Goal: Information Seeking & Learning: Learn about a topic

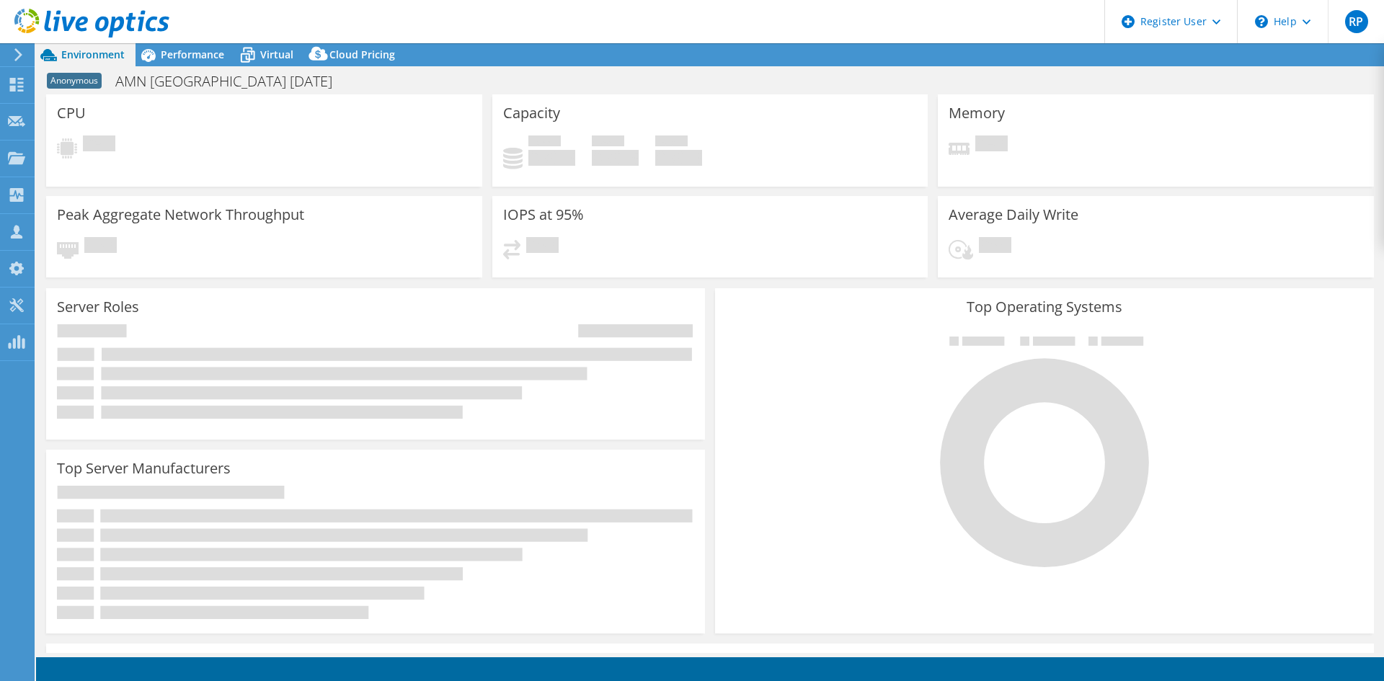
select select "USD"
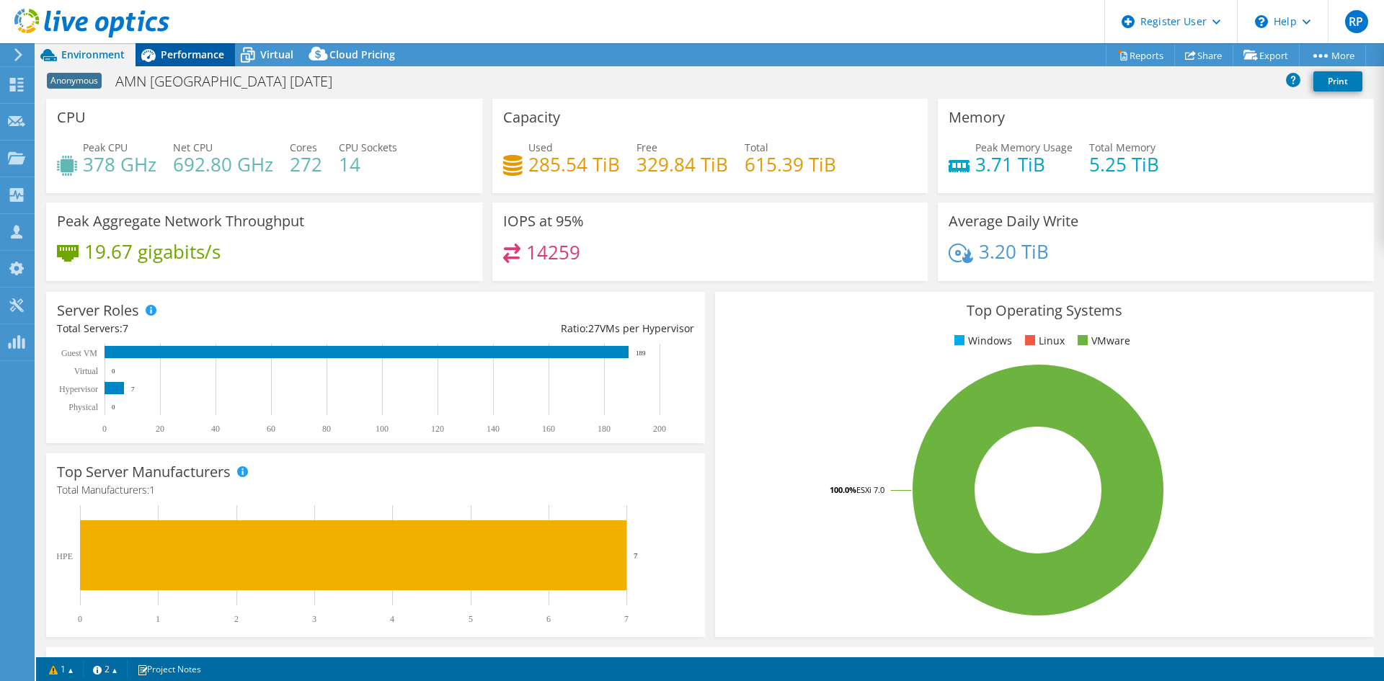
click at [202, 55] on span "Performance" at bounding box center [192, 55] width 63 height 14
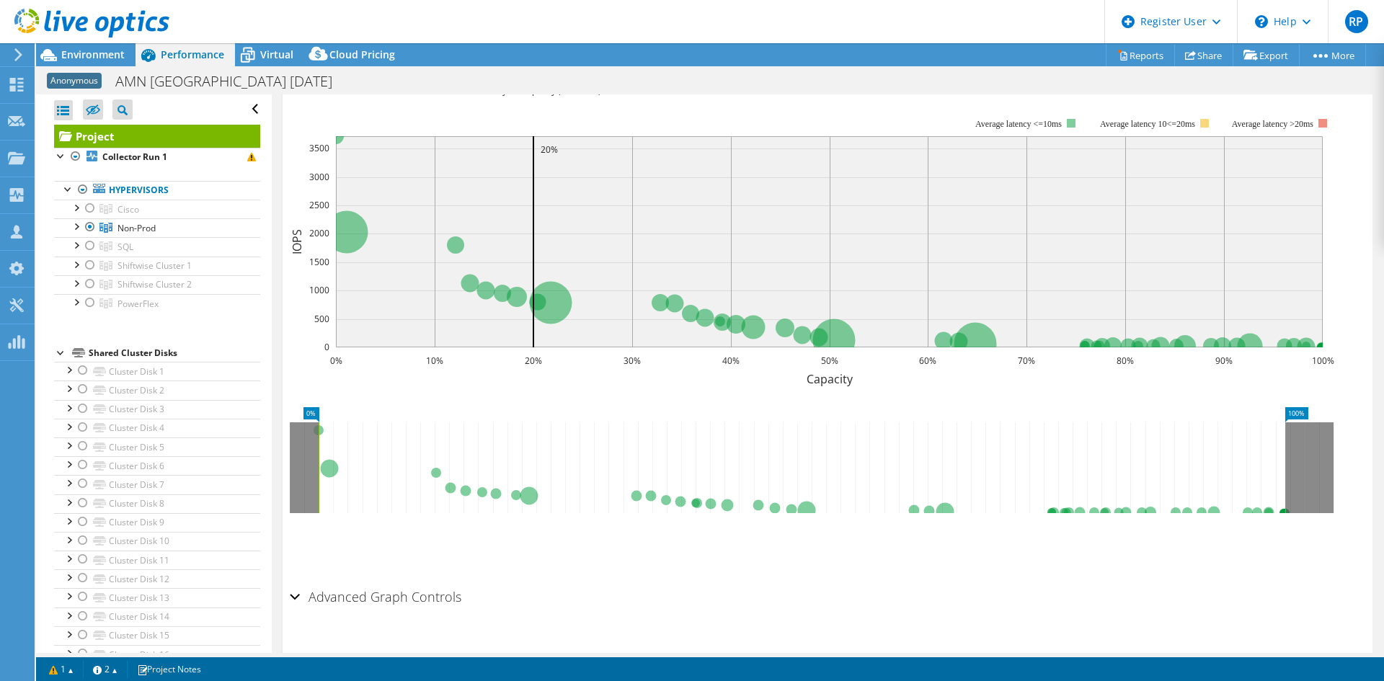
scroll to position [202, 0]
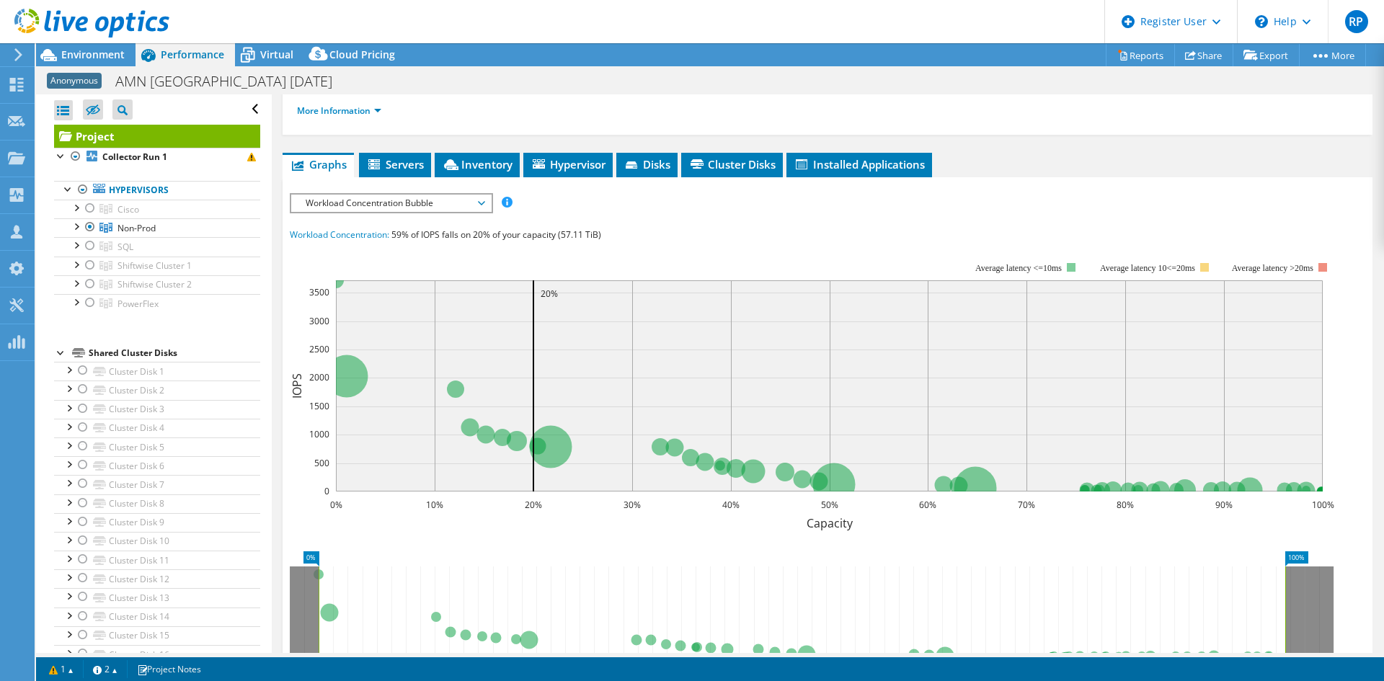
click at [386, 195] on span "Workload Concentration Bubble" at bounding box center [390, 203] width 185 height 17
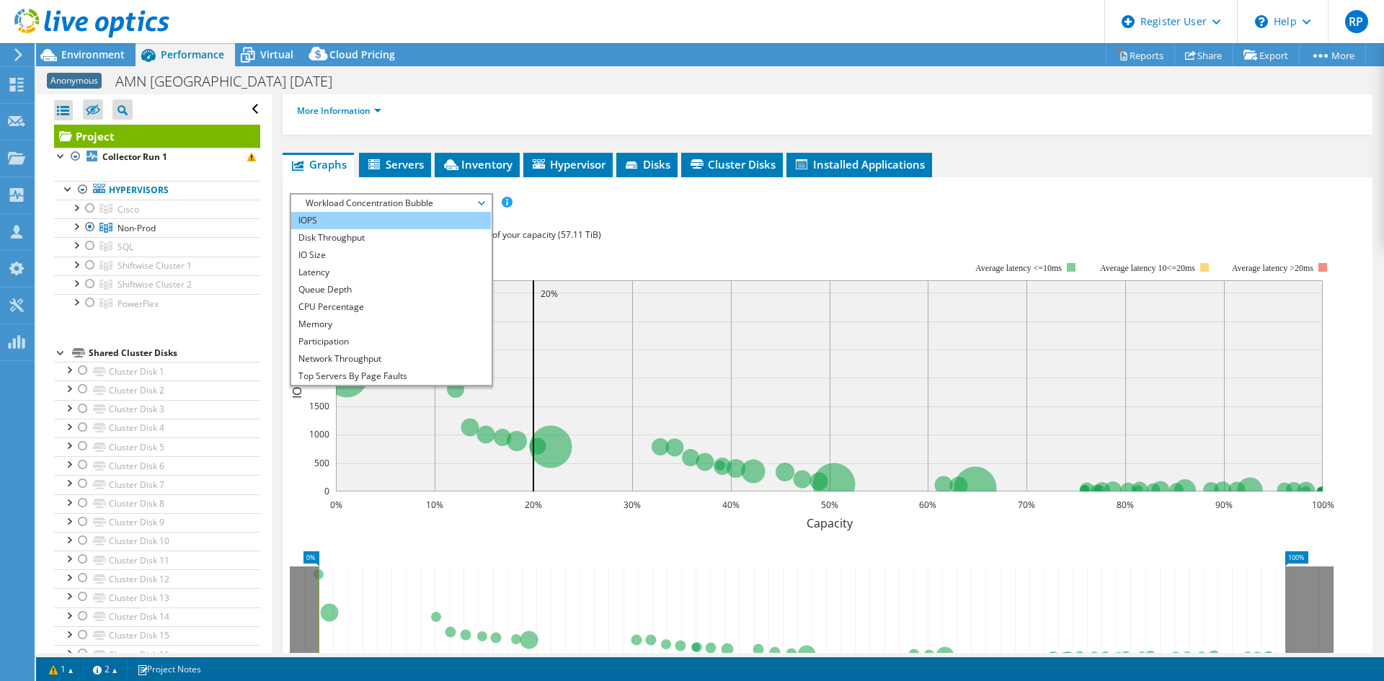
click at [345, 212] on li "IOPS" at bounding box center [391, 220] width 200 height 17
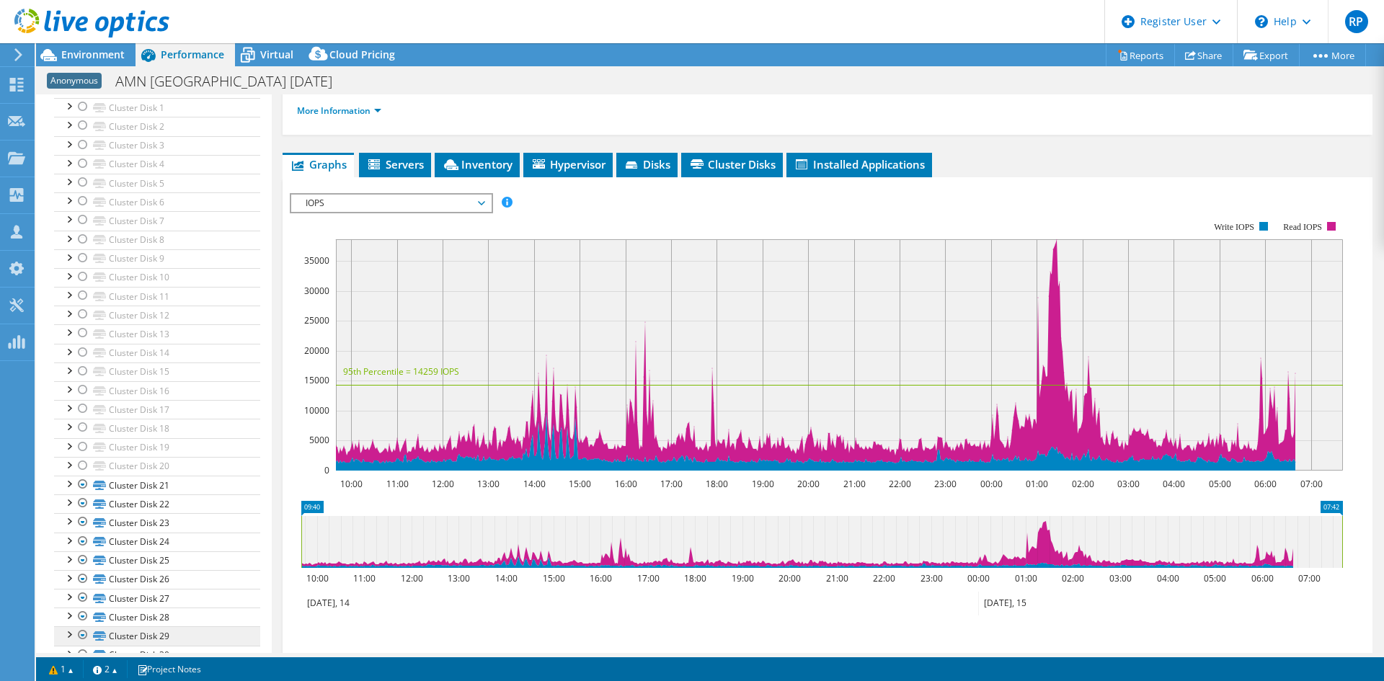
scroll to position [0, 0]
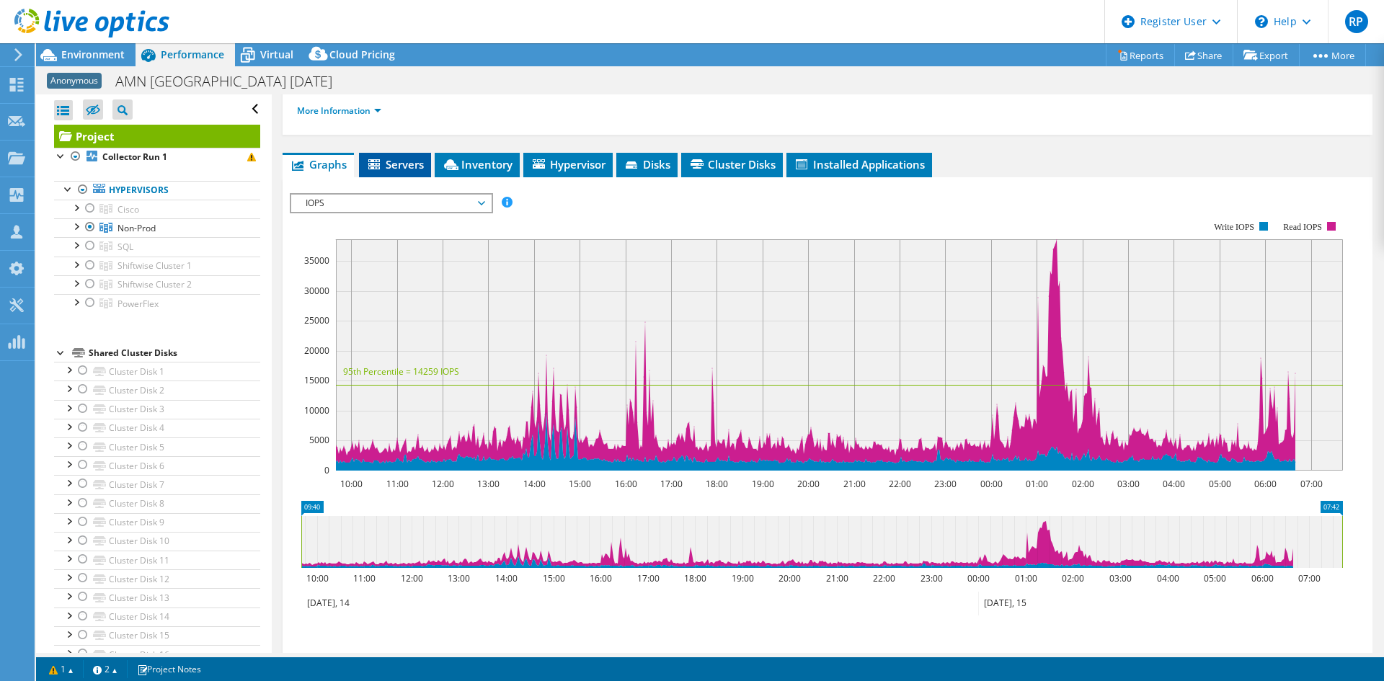
click at [416, 157] on span "Servers" at bounding box center [395, 164] width 58 height 14
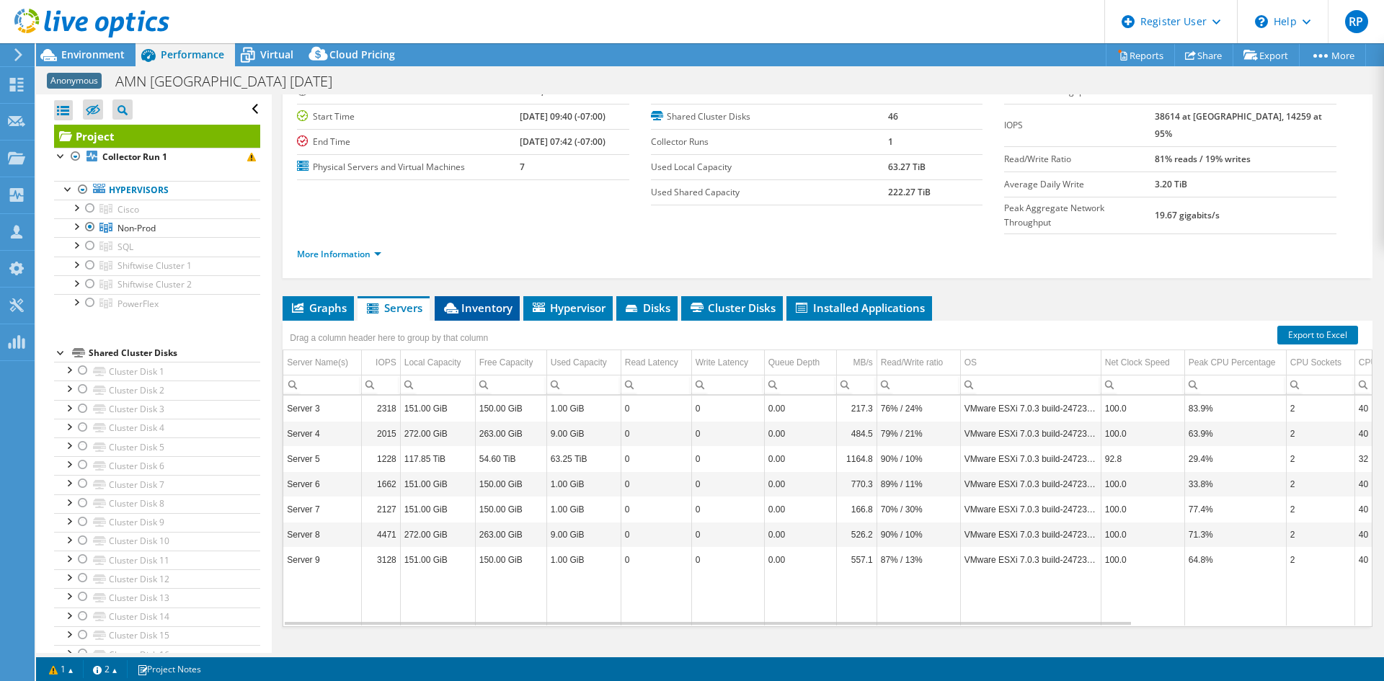
click at [477, 301] on span "Inventory" at bounding box center [477, 308] width 71 height 14
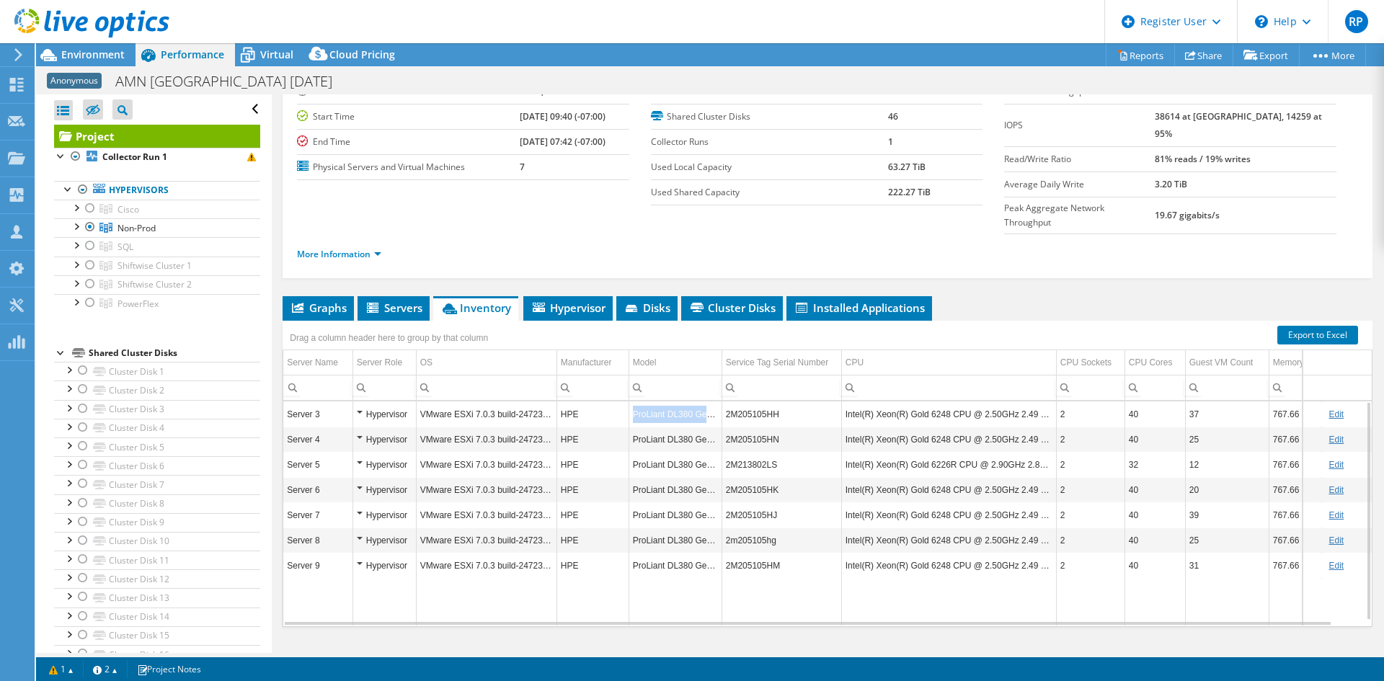
drag, startPoint x: 633, startPoint y: 390, endPoint x: 718, endPoint y: 387, distance: 85.1
click at [718, 402] on td "ProLiant DL380 Gen10" at bounding box center [675, 414] width 93 height 25
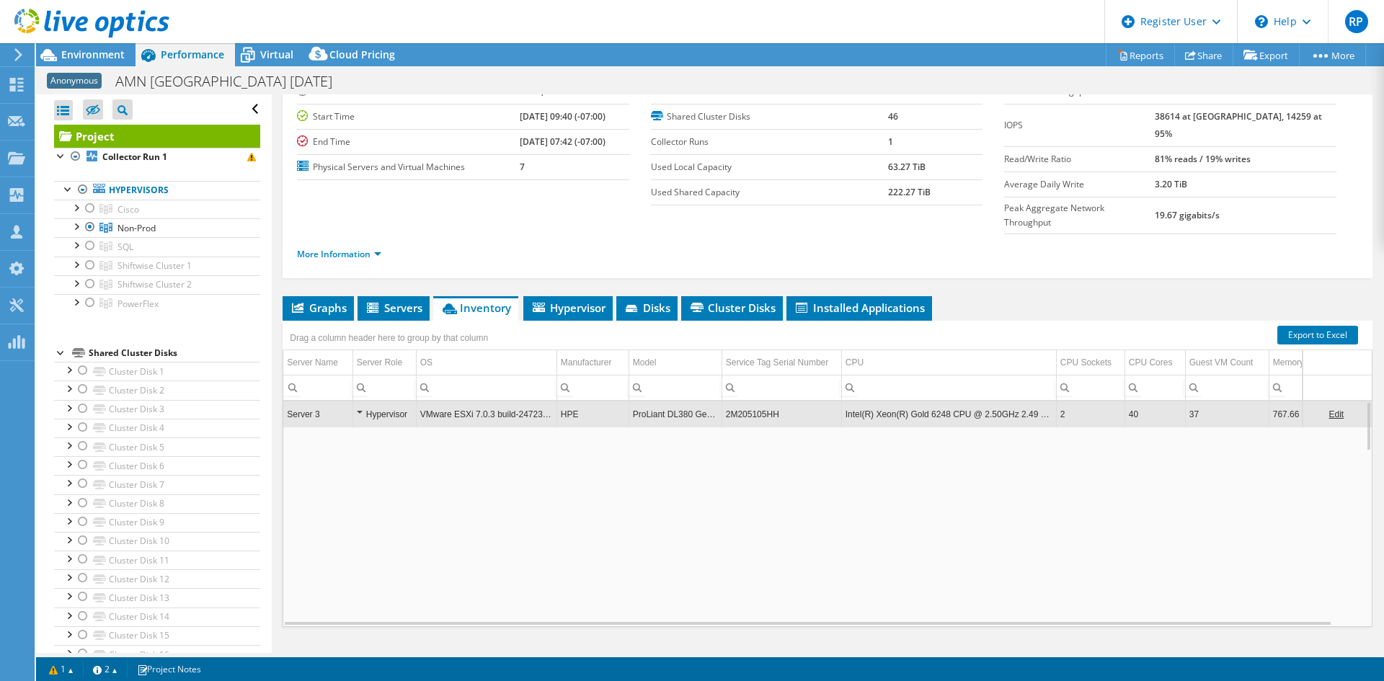
copy td "ProLiant DL380 Gen10"
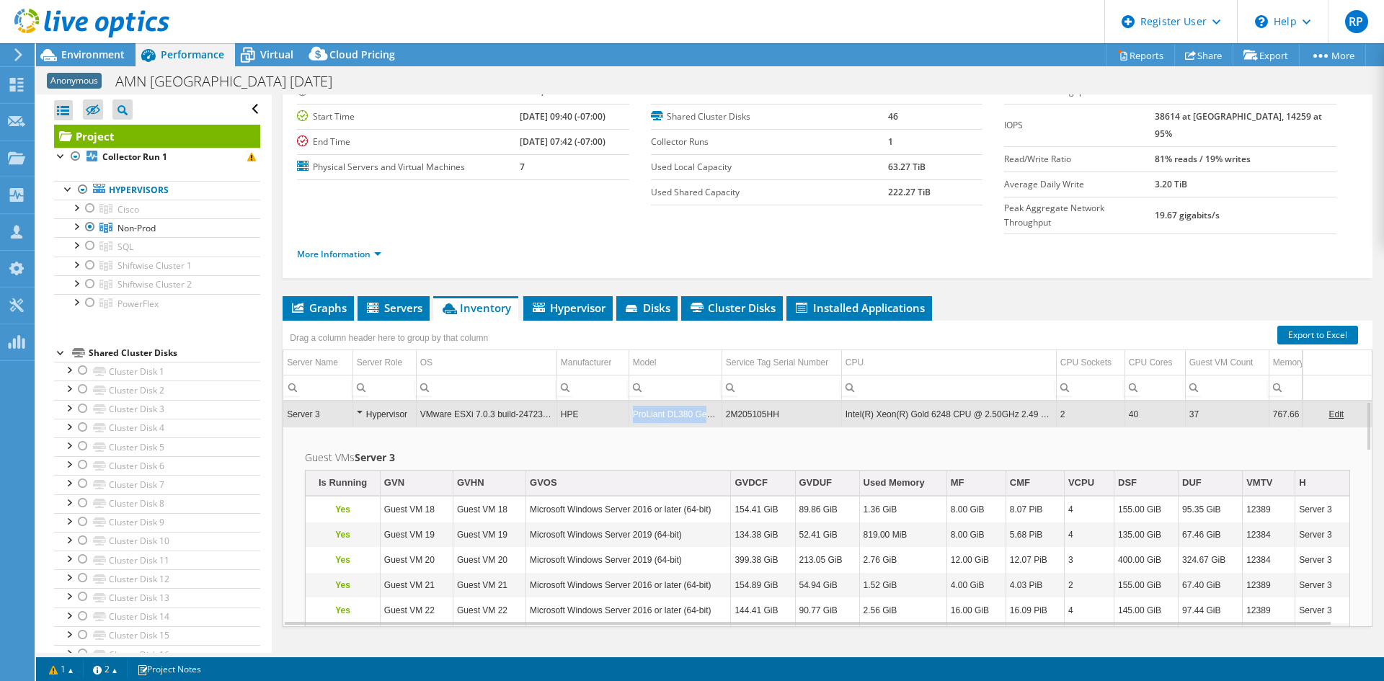
drag, startPoint x: 635, startPoint y: 389, endPoint x: 722, endPoint y: 389, distance: 87.2
click at [722, 402] on tr "Server 3 Hypervisor VMware ESXi 7.0.3 build-24723872 HPE ProLiant DL380 Gen10 2…" at bounding box center [836, 414] width 1107 height 25
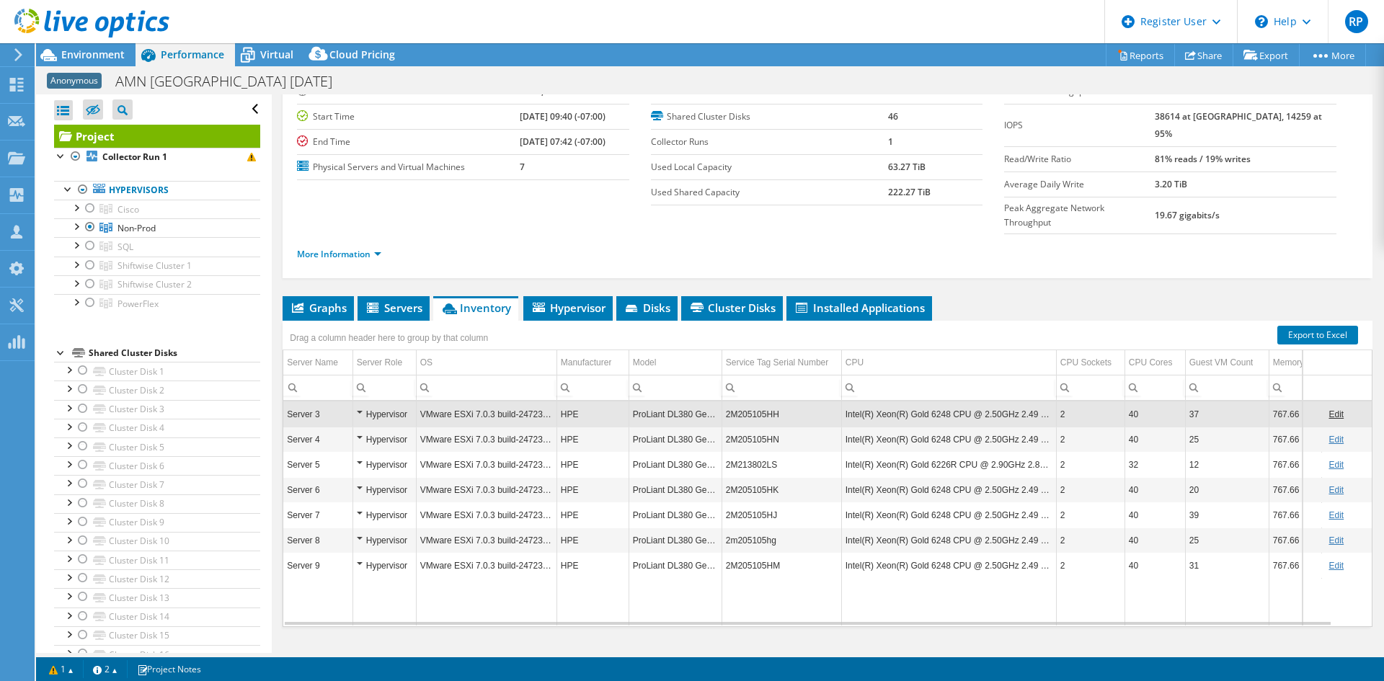
copy td "ProLiant DL380 Gen10"
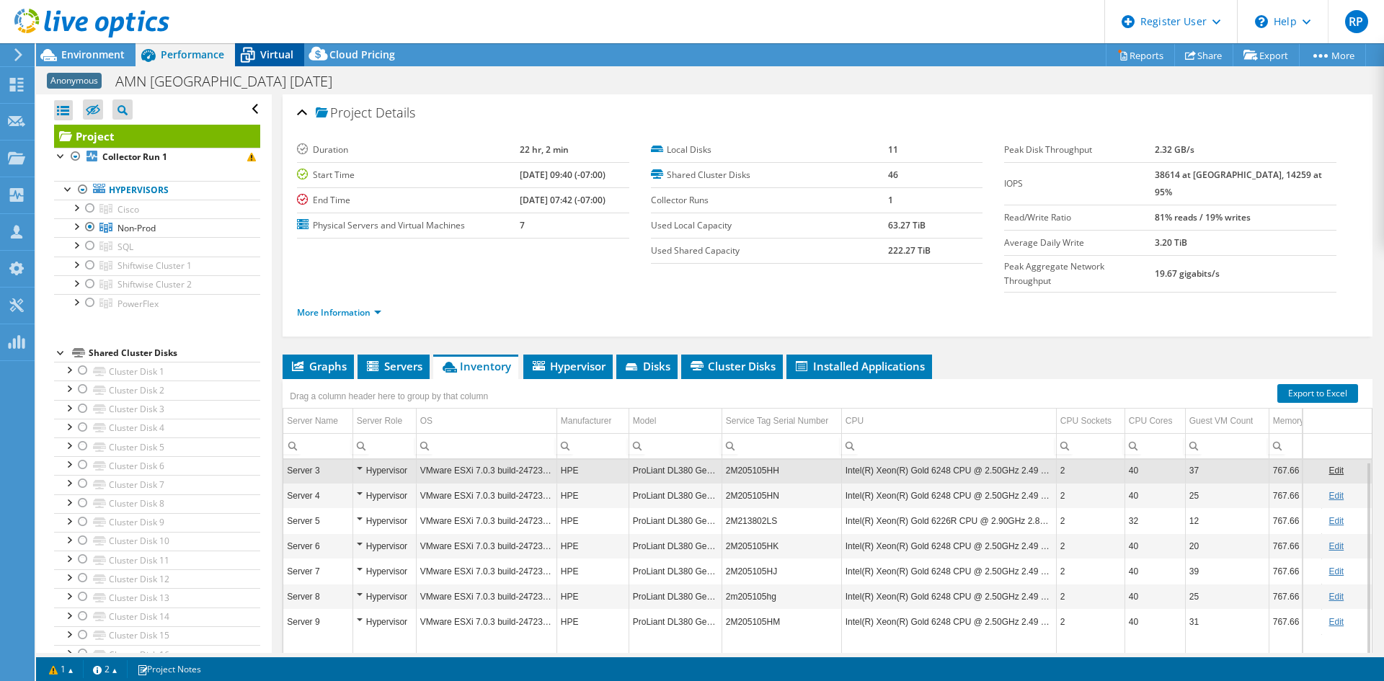
click at [264, 63] on div "Virtual" at bounding box center [269, 54] width 69 height 23
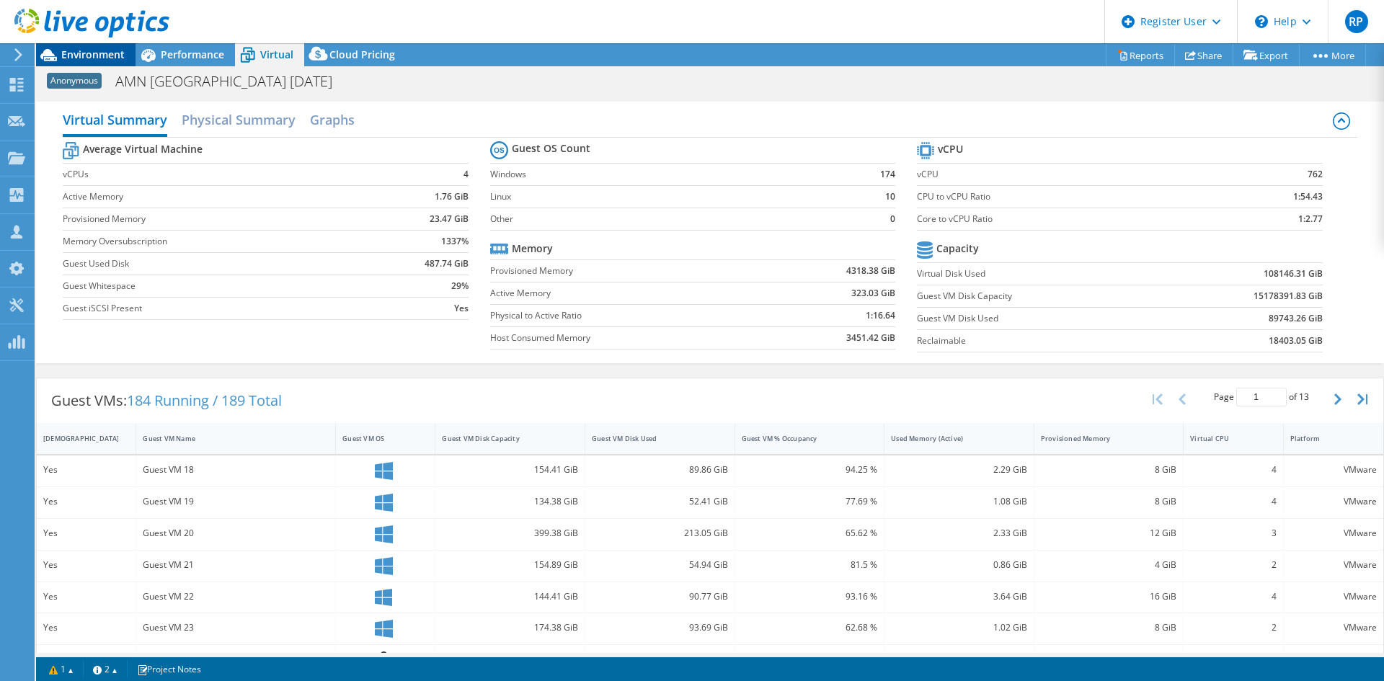
drag, startPoint x: 71, startPoint y: 54, endPoint x: 78, endPoint y: 63, distance: 11.3
click at [71, 54] on span "Environment" at bounding box center [92, 55] width 63 height 14
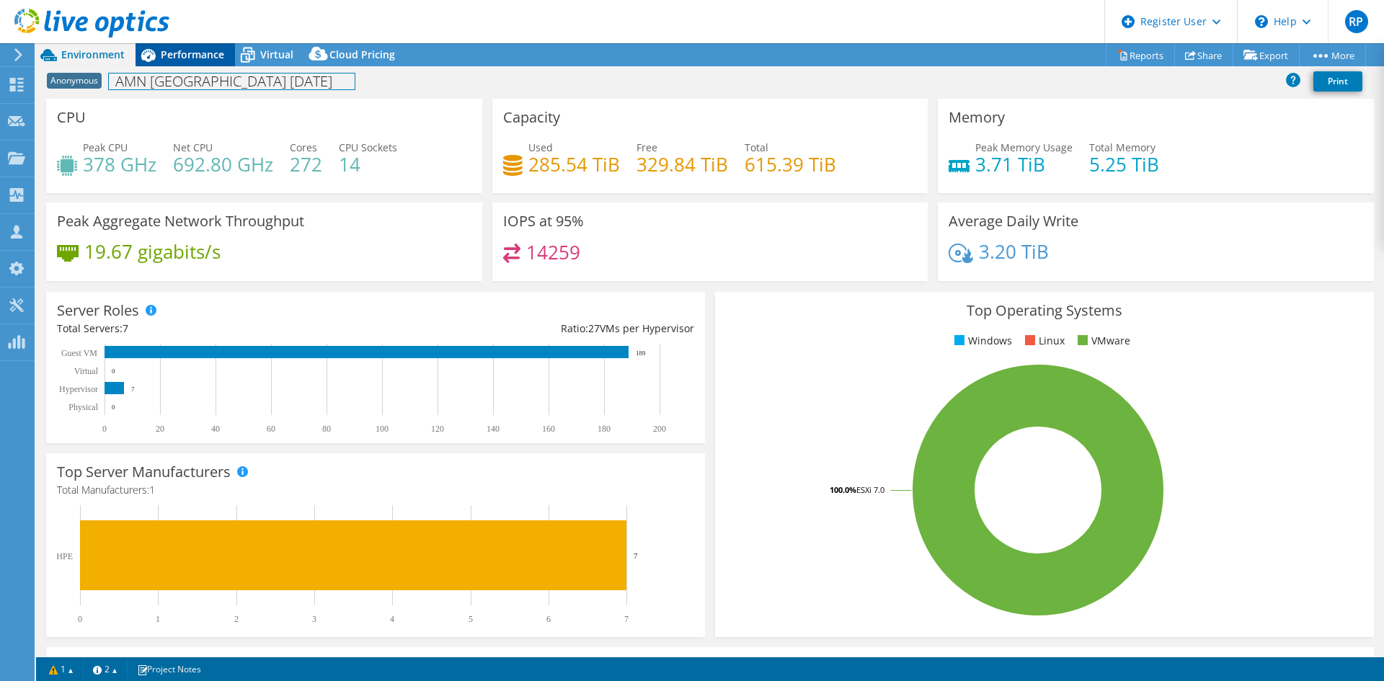
drag, startPoint x: 175, startPoint y: 67, endPoint x: 165, endPoint y: 55, distance: 15.9
click at [175, 67] on div "Anonymous AMN Las Vegas 7-14-25 Print" at bounding box center [710, 82] width 1348 height 32
click at [165, 55] on span "Performance" at bounding box center [192, 55] width 63 height 14
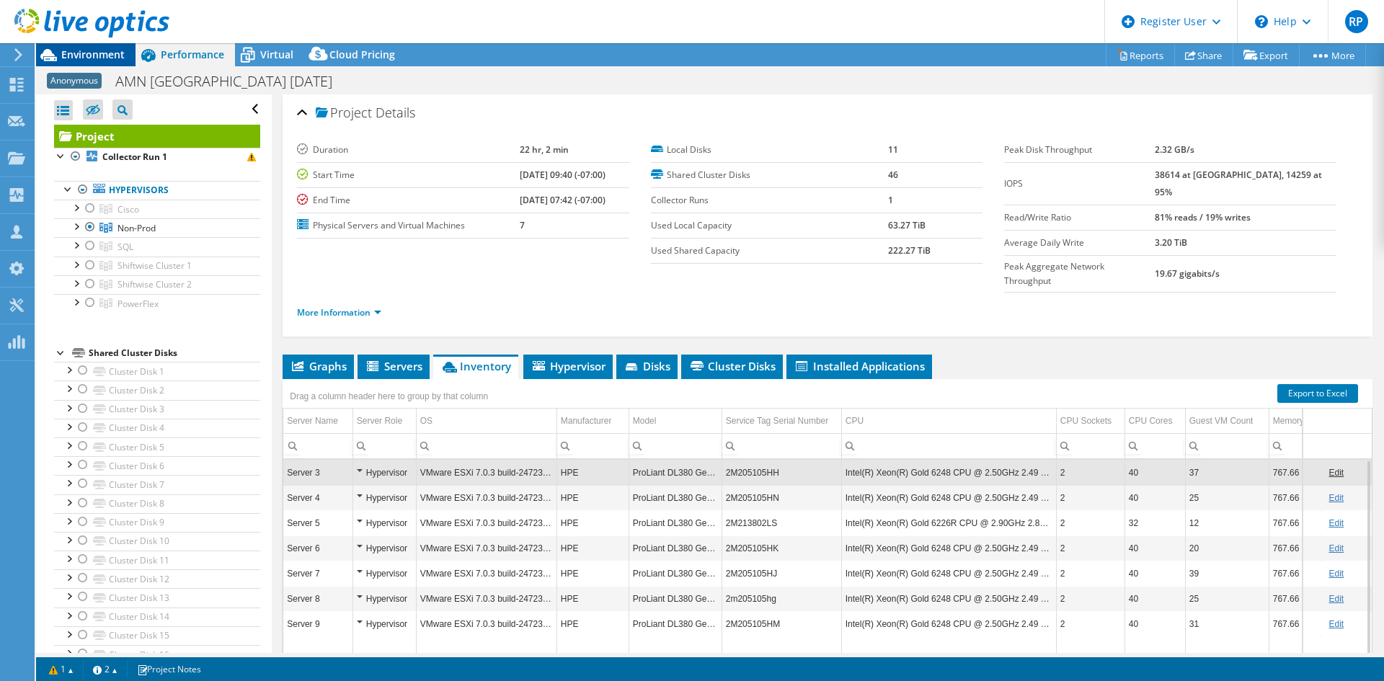
click at [84, 56] on span "Environment" at bounding box center [92, 55] width 63 height 14
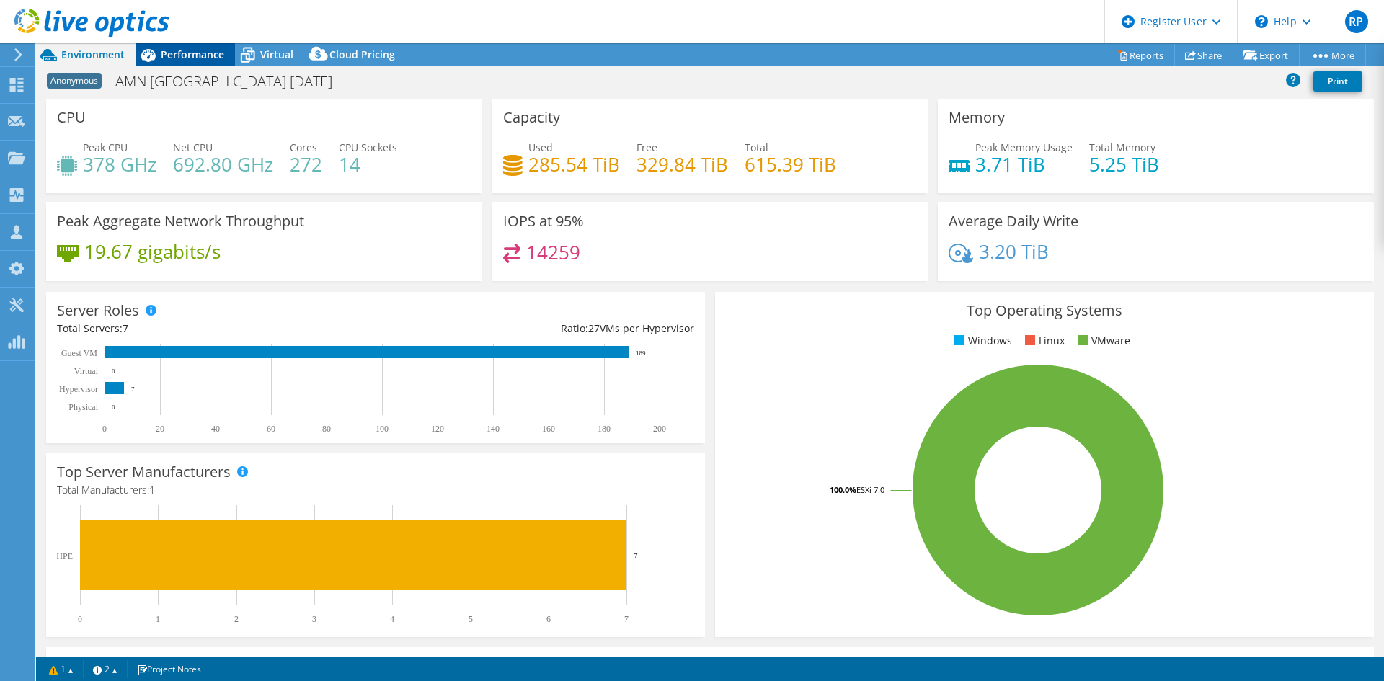
click at [192, 55] on span "Performance" at bounding box center [192, 55] width 63 height 14
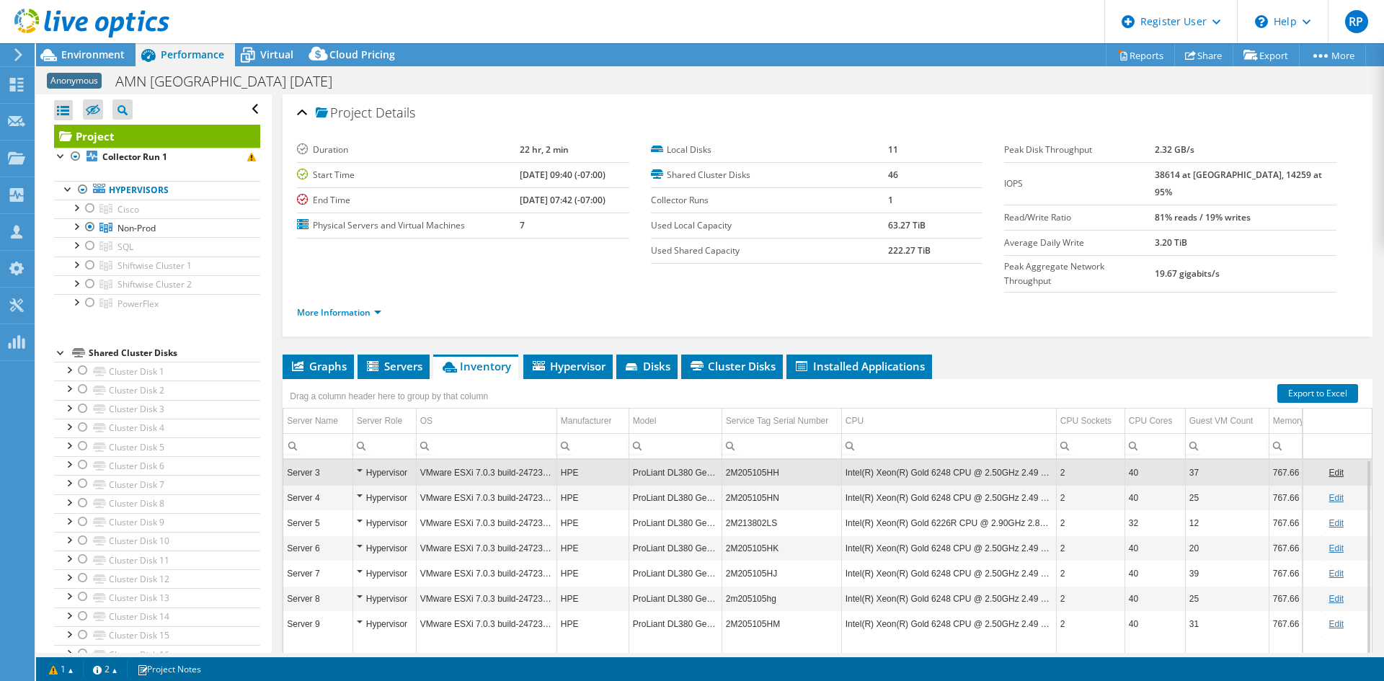
scroll to position [58, 0]
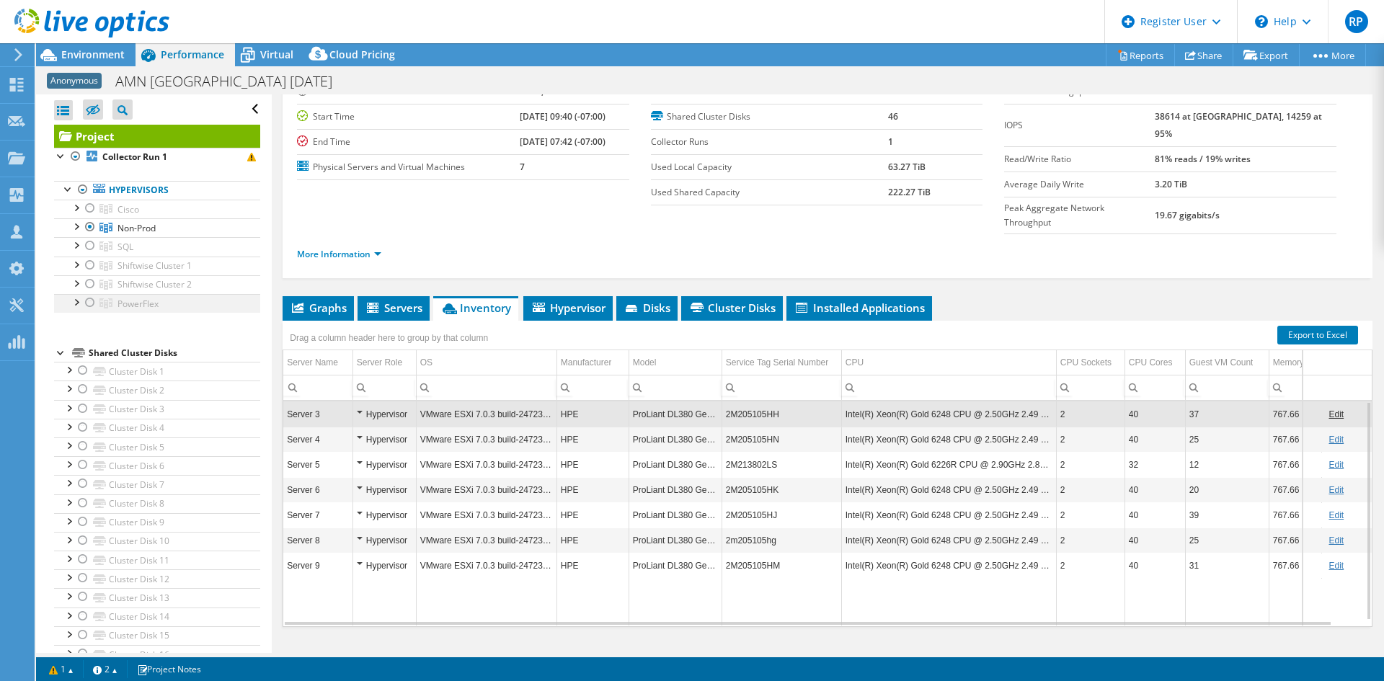
click at [71, 298] on div at bounding box center [75, 301] width 14 height 14
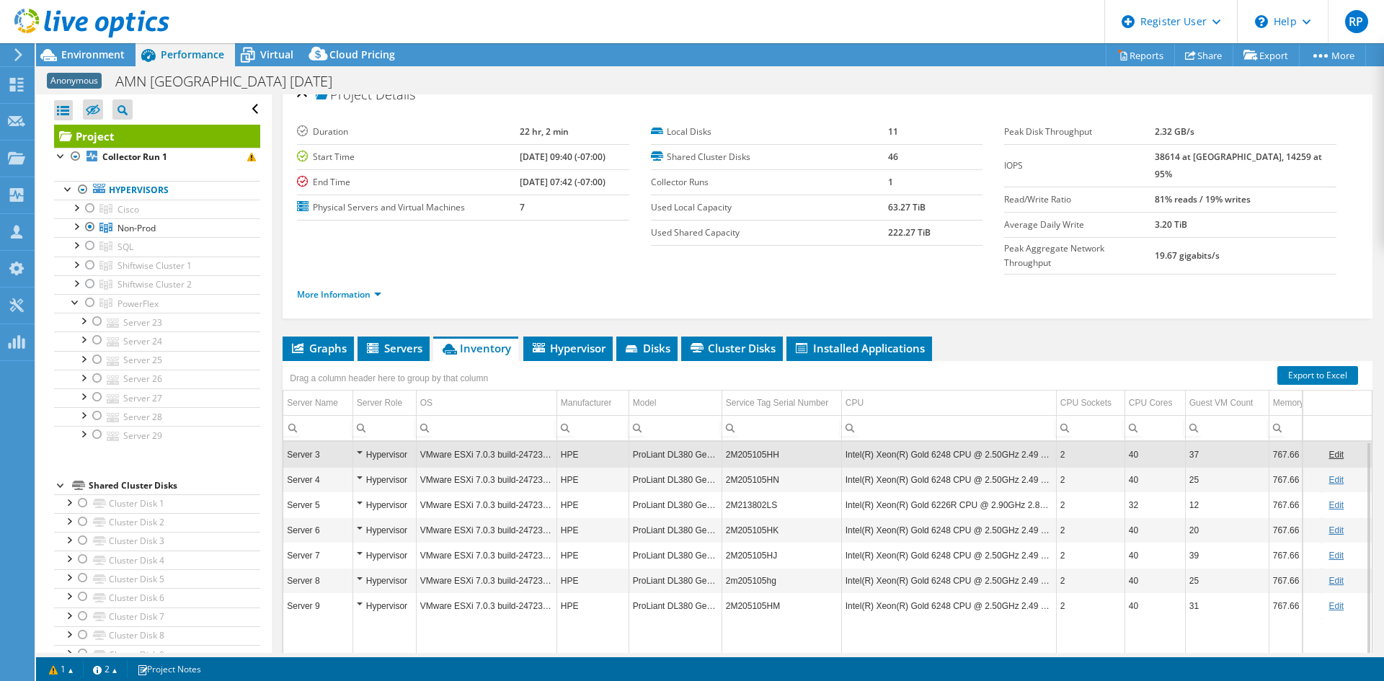
scroll to position [0, 0]
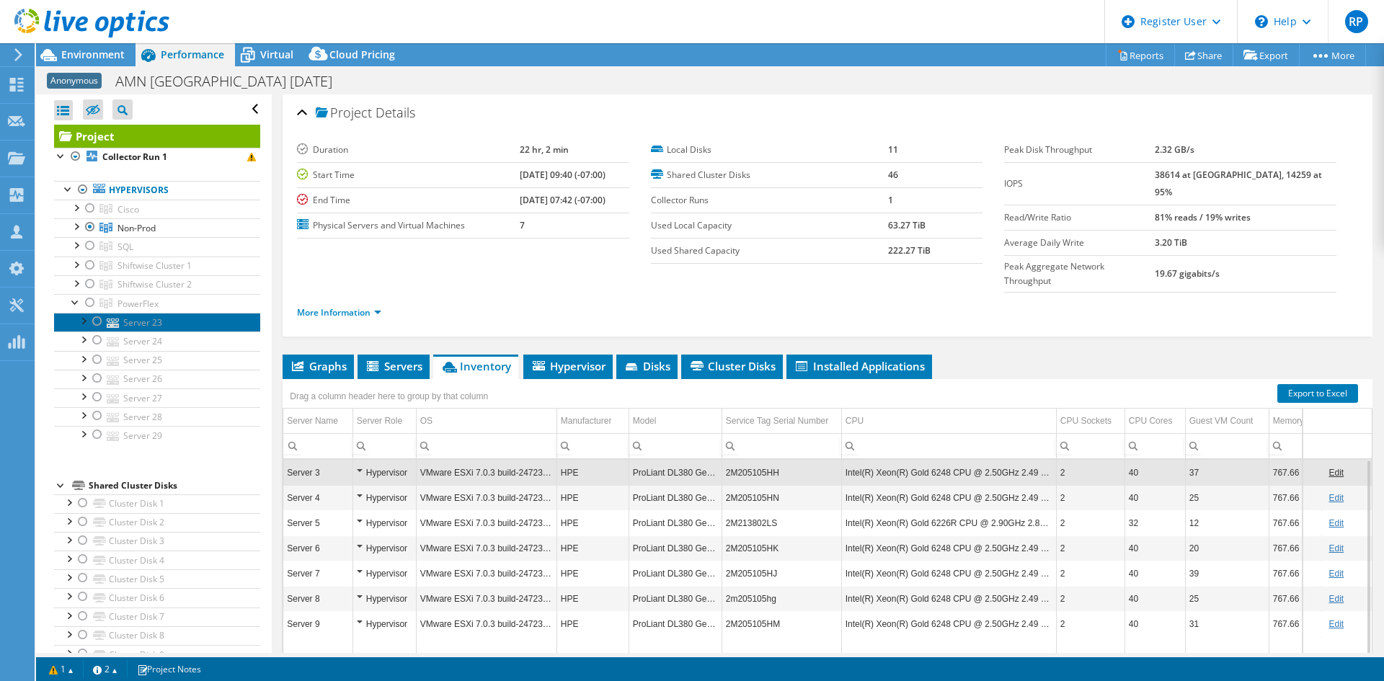
click at [137, 327] on link "Server 23" at bounding box center [157, 322] width 206 height 19
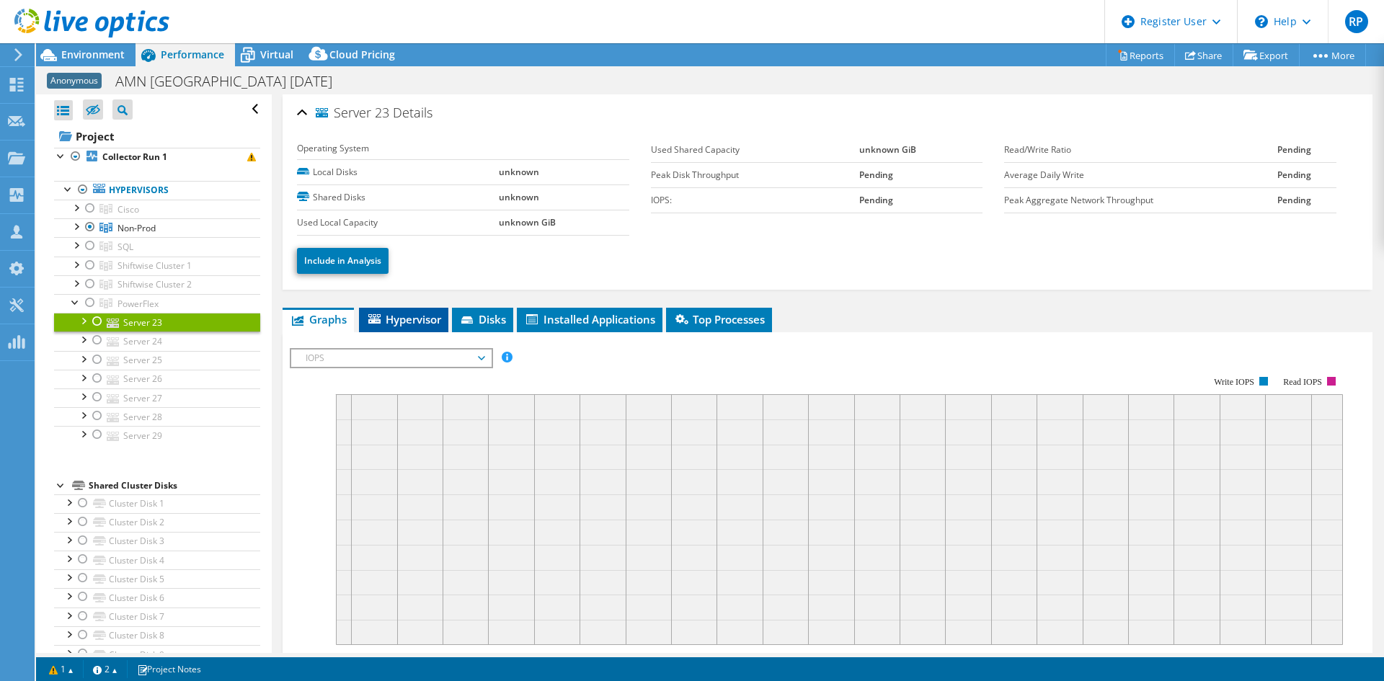
click at [425, 319] on span "Hypervisor" at bounding box center [403, 319] width 75 height 14
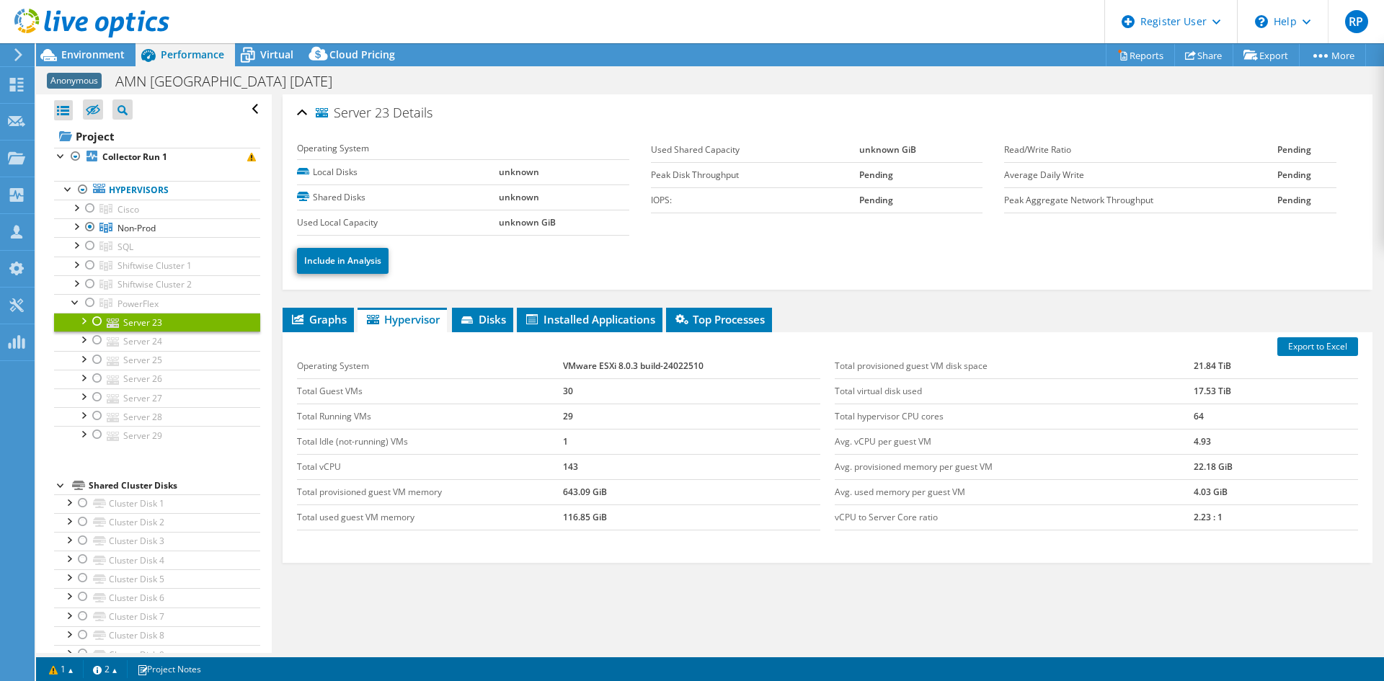
drag, startPoint x: 549, startPoint y: 366, endPoint x: 686, endPoint y: 369, distance: 137.7
click at [675, 368] on tr "Operating System VMware ESXi 8.0.3 build-24022510" at bounding box center [558, 366] width 523 height 25
click at [681, 488] on td "643.09 GiB" at bounding box center [691, 491] width 257 height 25
click at [475, 320] on icon at bounding box center [468, 320] width 14 height 9
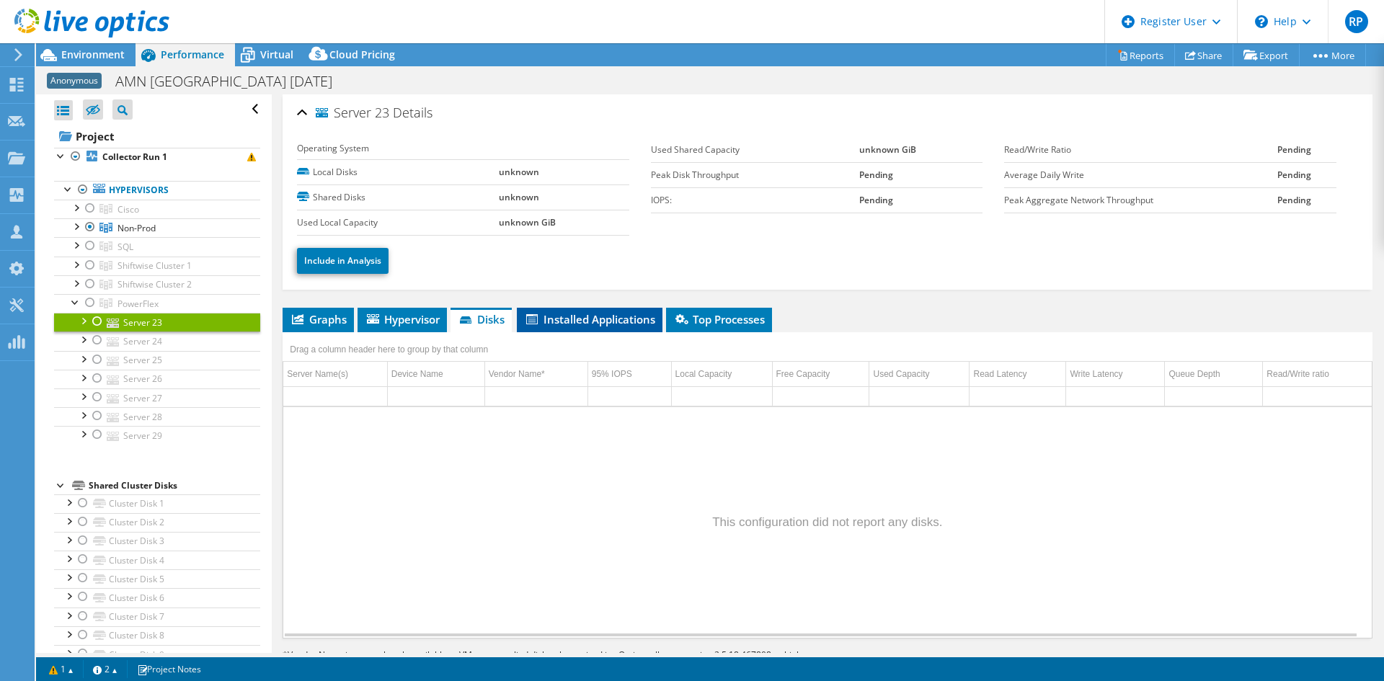
click at [647, 319] on span "Installed Applications" at bounding box center [589, 319] width 131 height 14
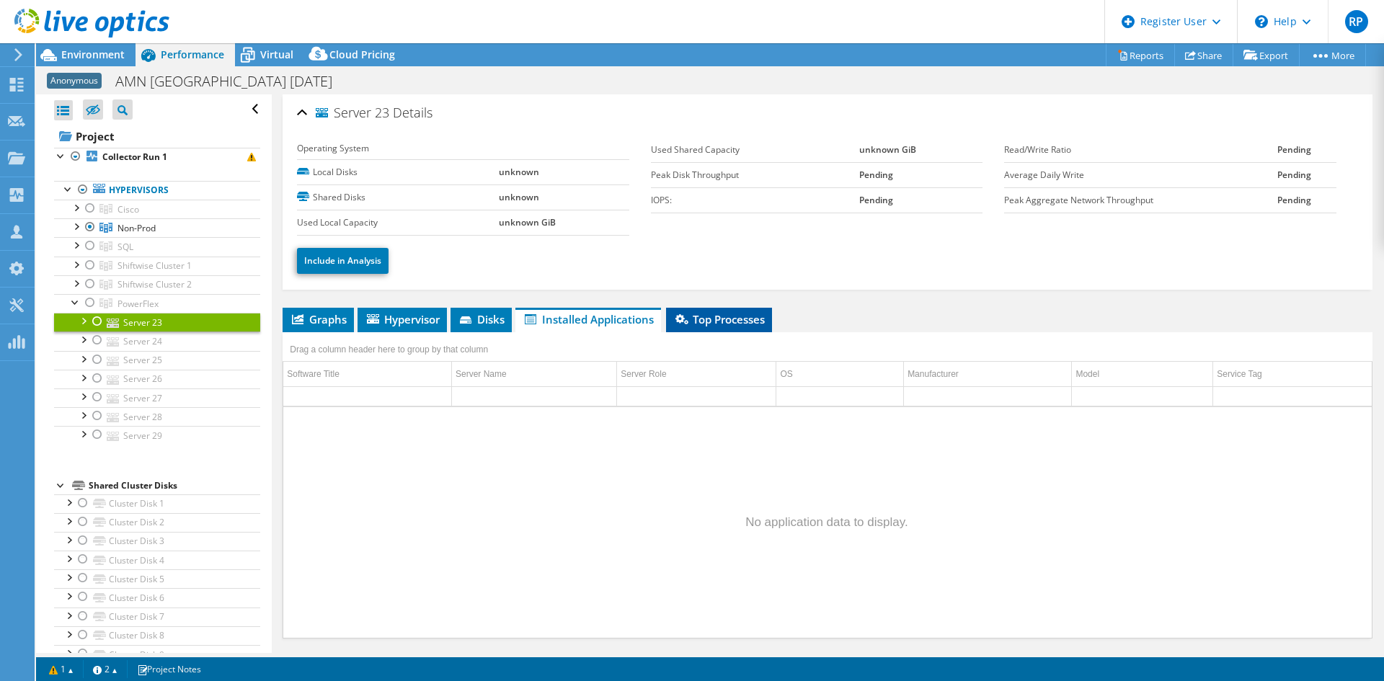
click at [711, 309] on li "Top Processes" at bounding box center [719, 320] width 106 height 25
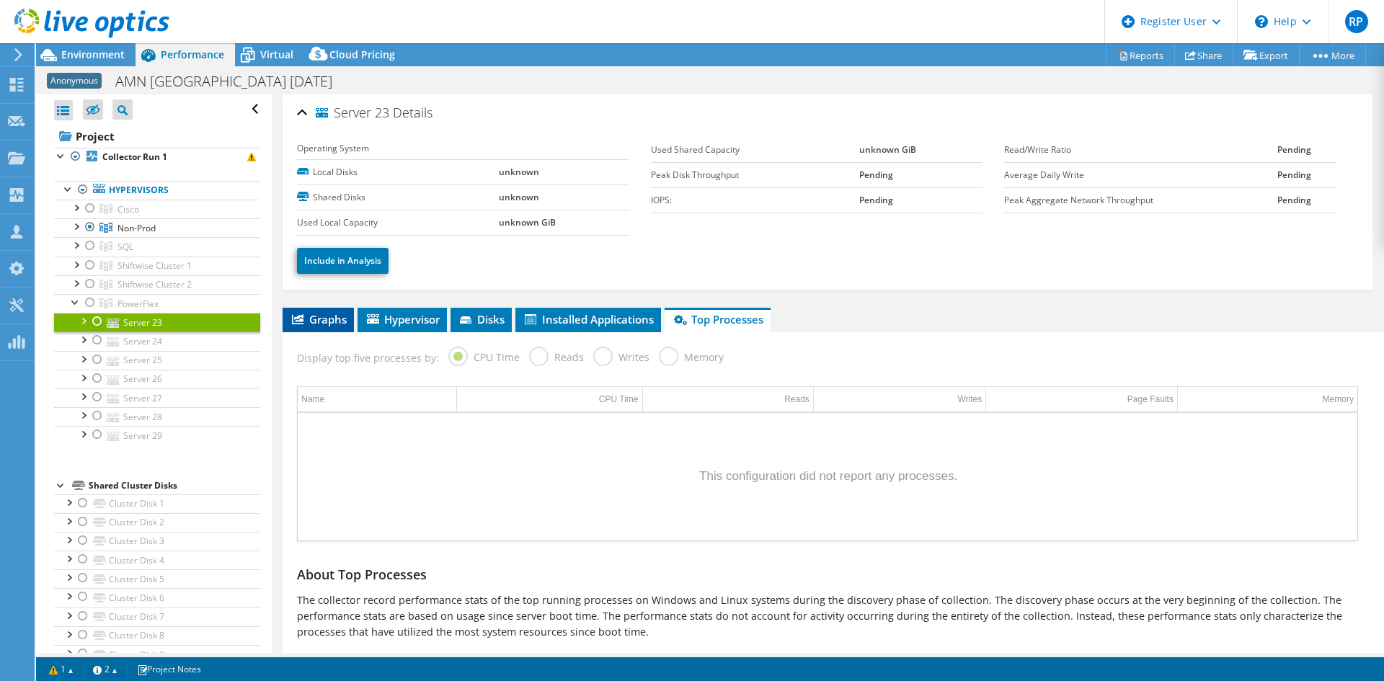
click at [319, 326] on span "Graphs" at bounding box center [318, 319] width 57 height 14
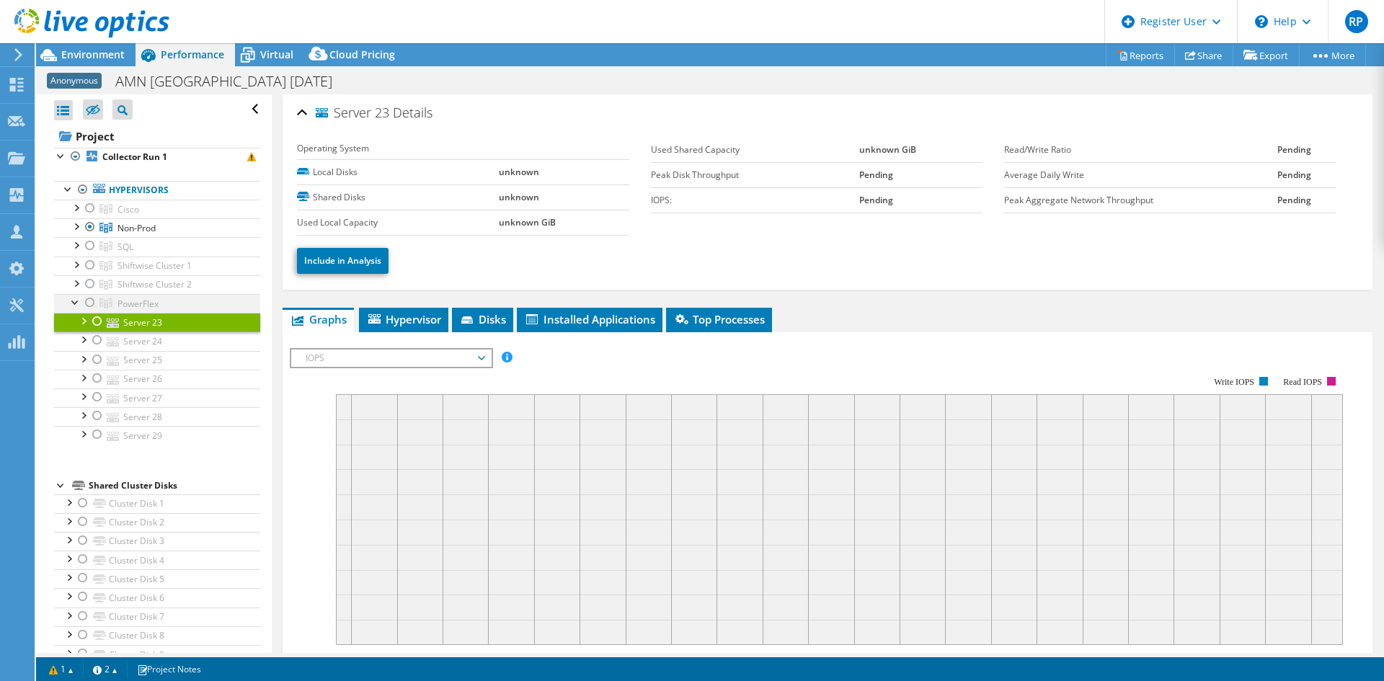
click at [72, 300] on div at bounding box center [75, 301] width 14 height 14
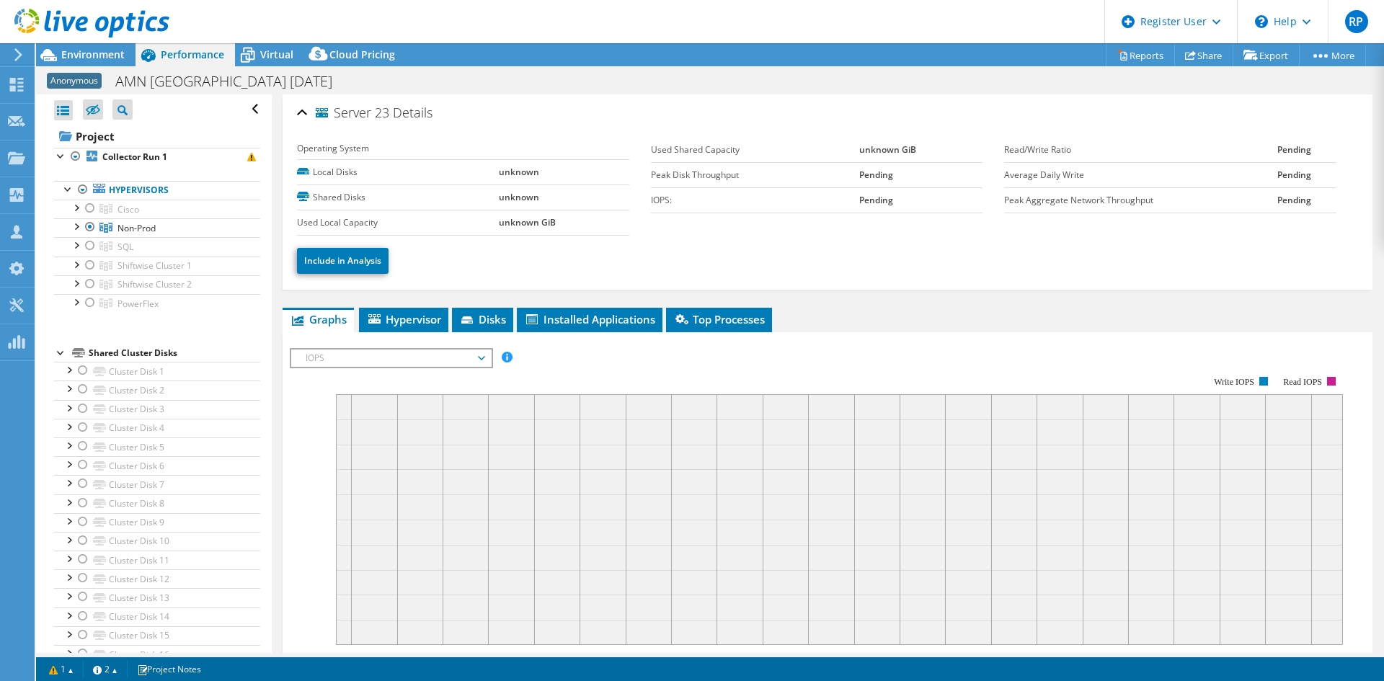
click at [587, 274] on div "Include in Analysis" at bounding box center [827, 261] width 1061 height 50
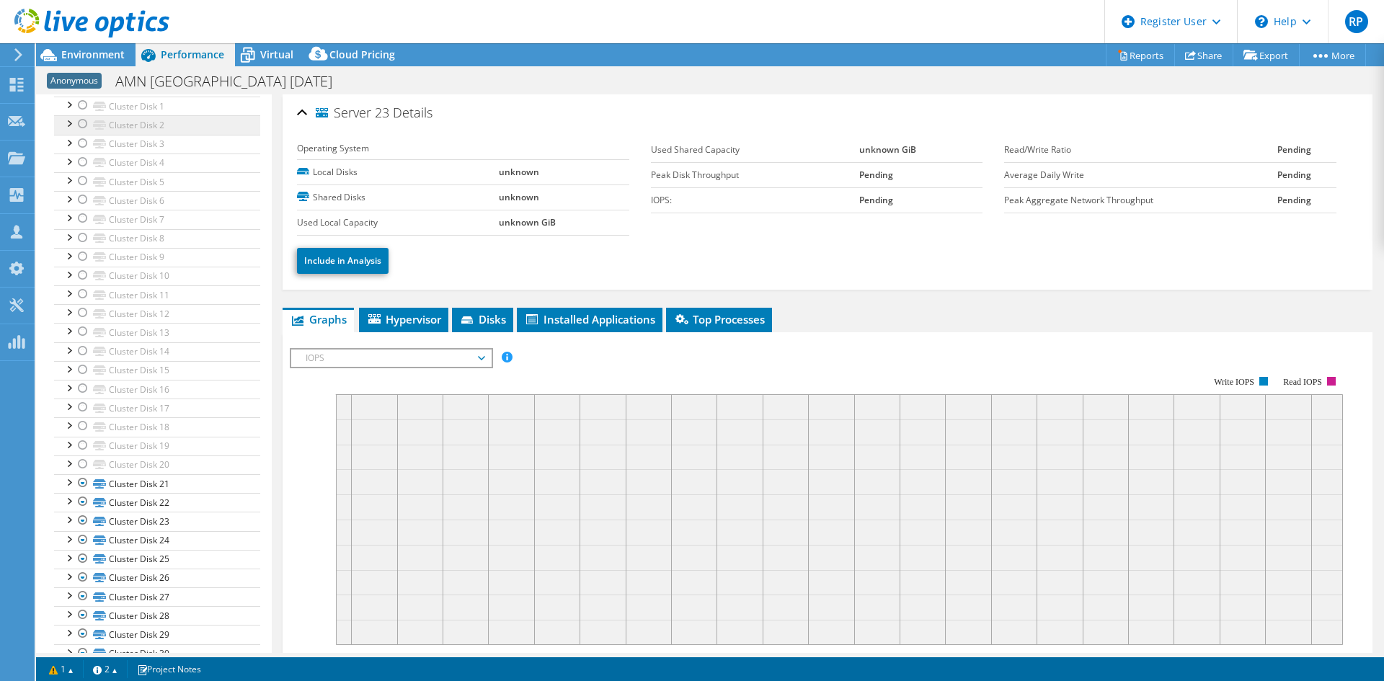
scroll to position [360, 0]
click at [68, 55] on span "Environment" at bounding box center [92, 55] width 63 height 14
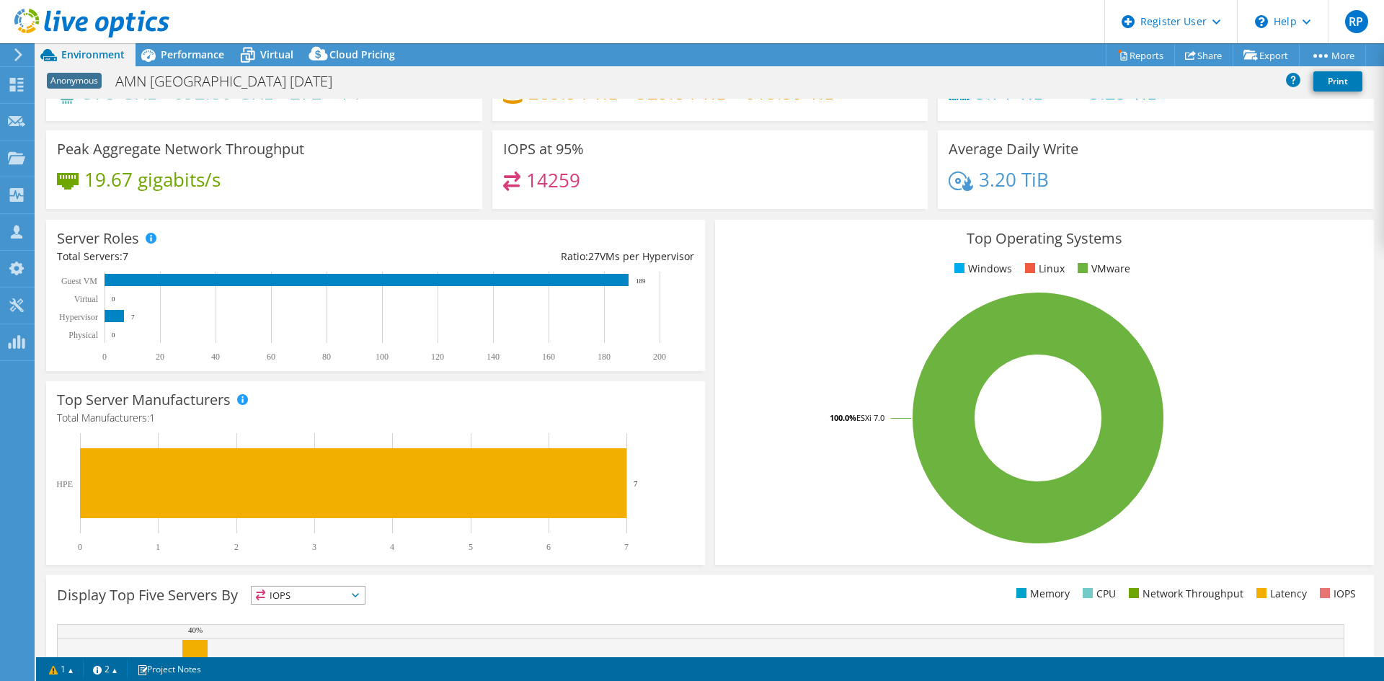
scroll to position [0, 0]
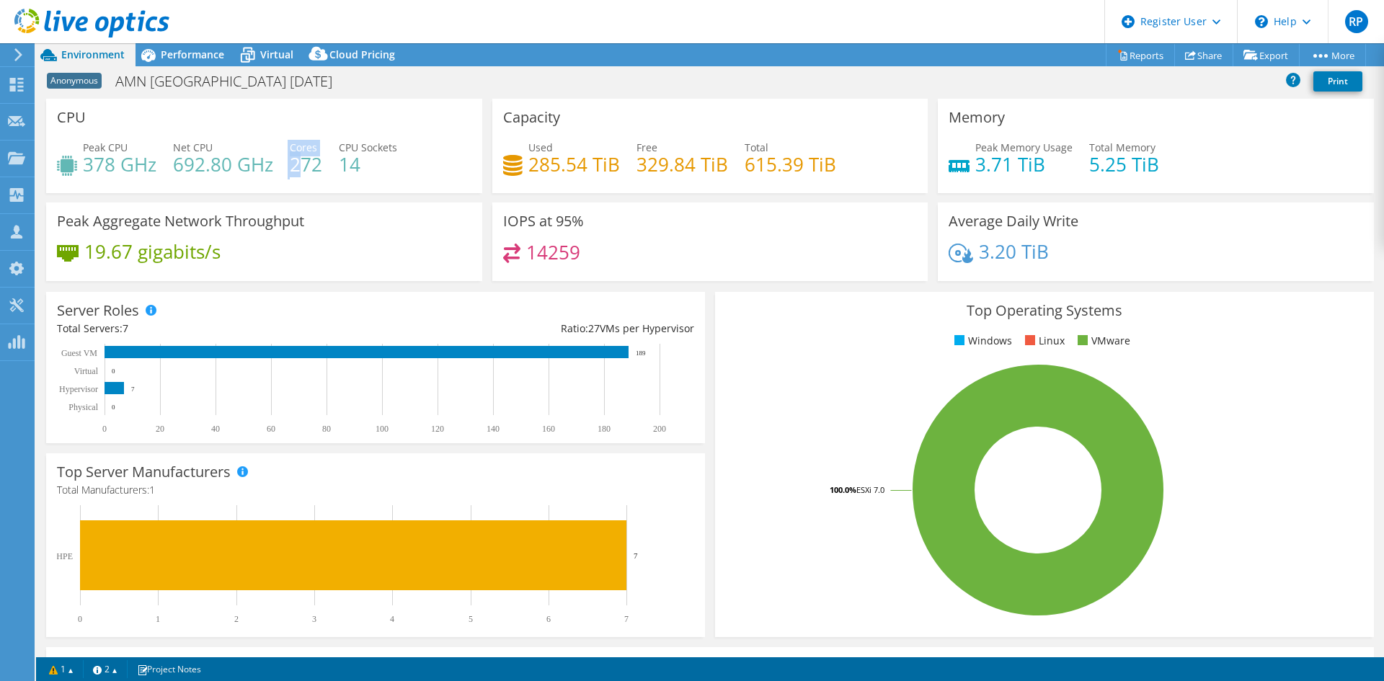
drag, startPoint x: 283, startPoint y: 177, endPoint x: 298, endPoint y: 177, distance: 14.4
click at [298, 177] on div "Peak CPU 378 GHz Net CPU 692.80 GHz Cores 272 CPU Sockets 14" at bounding box center [264, 163] width 415 height 47
click at [280, 176] on div "Peak CPU 378 GHz Net CPU 692.80 GHz Cores 272 CPU Sockets 14" at bounding box center [264, 163] width 415 height 47
click at [197, 42] on header "RP Dell User Rajat Palkar Rajat.Palkar@dell.com Dell My Profile Log Out \n Help…" at bounding box center [692, 21] width 1384 height 43
click at [195, 49] on span "Performance" at bounding box center [192, 55] width 63 height 14
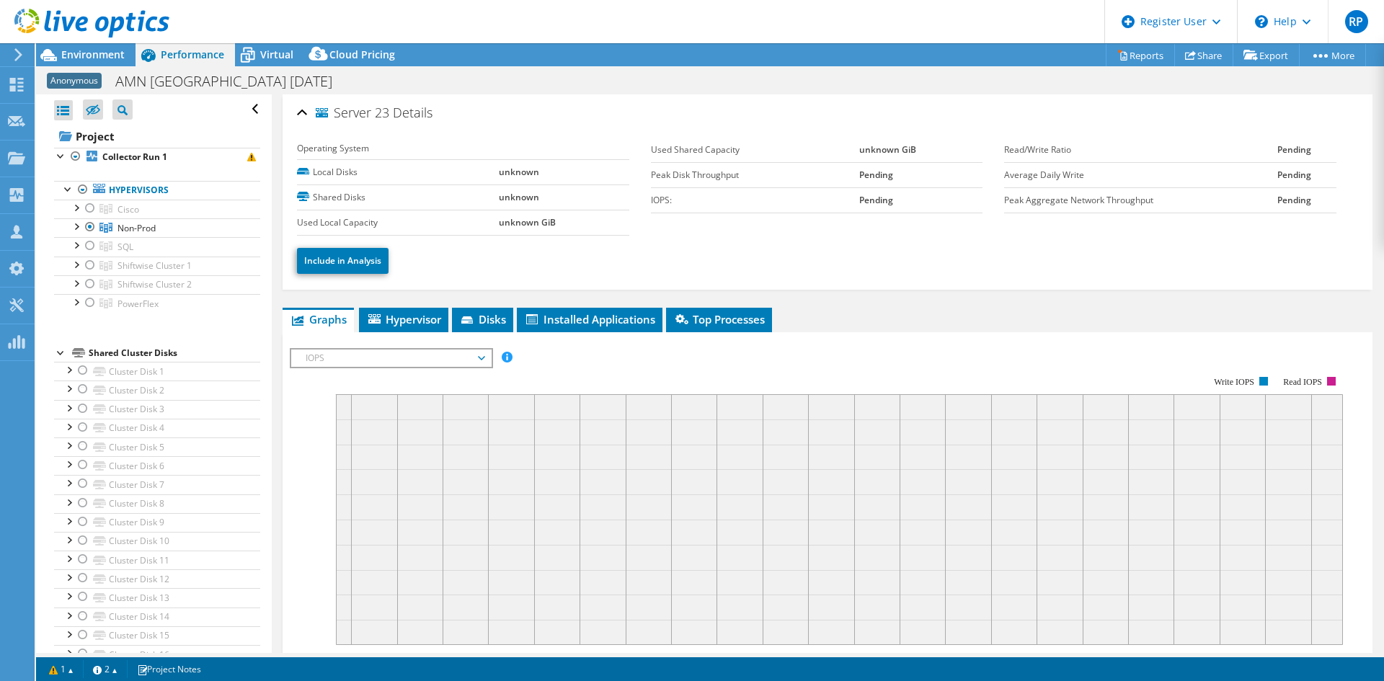
click at [59, 357] on div at bounding box center [61, 352] width 14 height 14
click at [77, 296] on div at bounding box center [75, 301] width 14 height 14
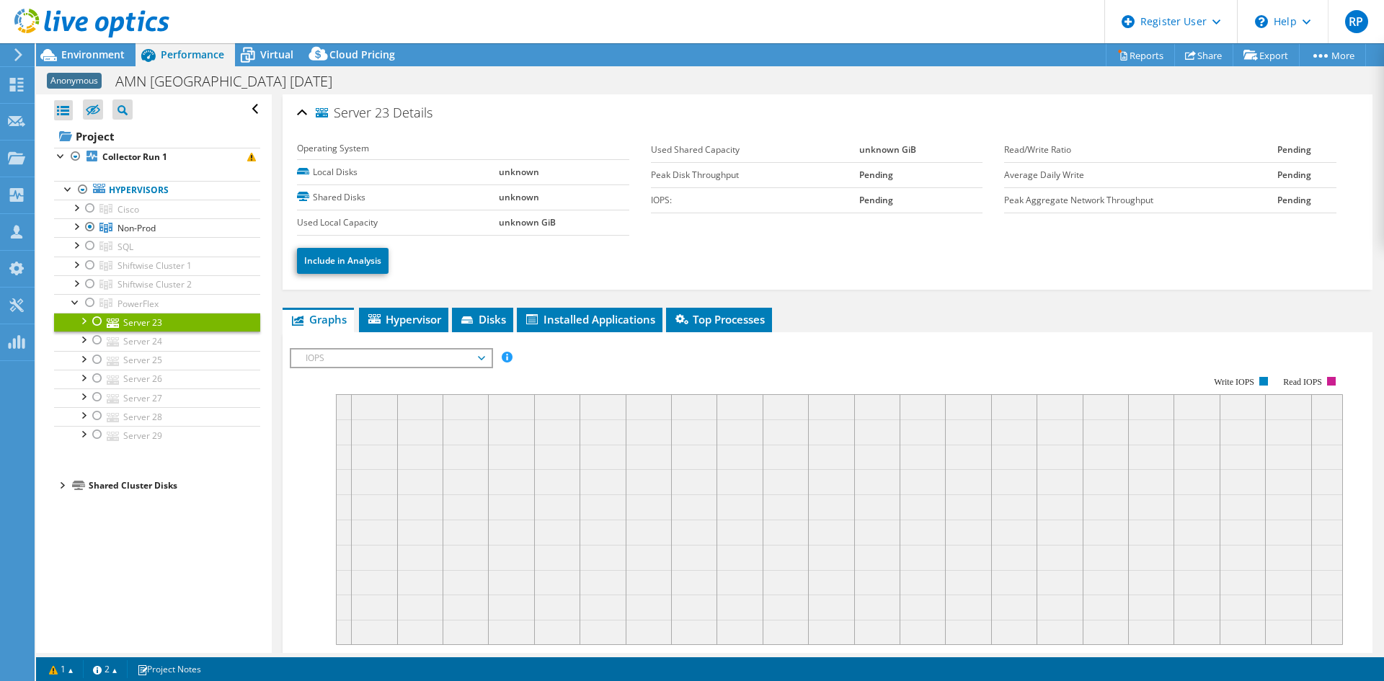
click at [97, 323] on div at bounding box center [97, 321] width 14 height 17
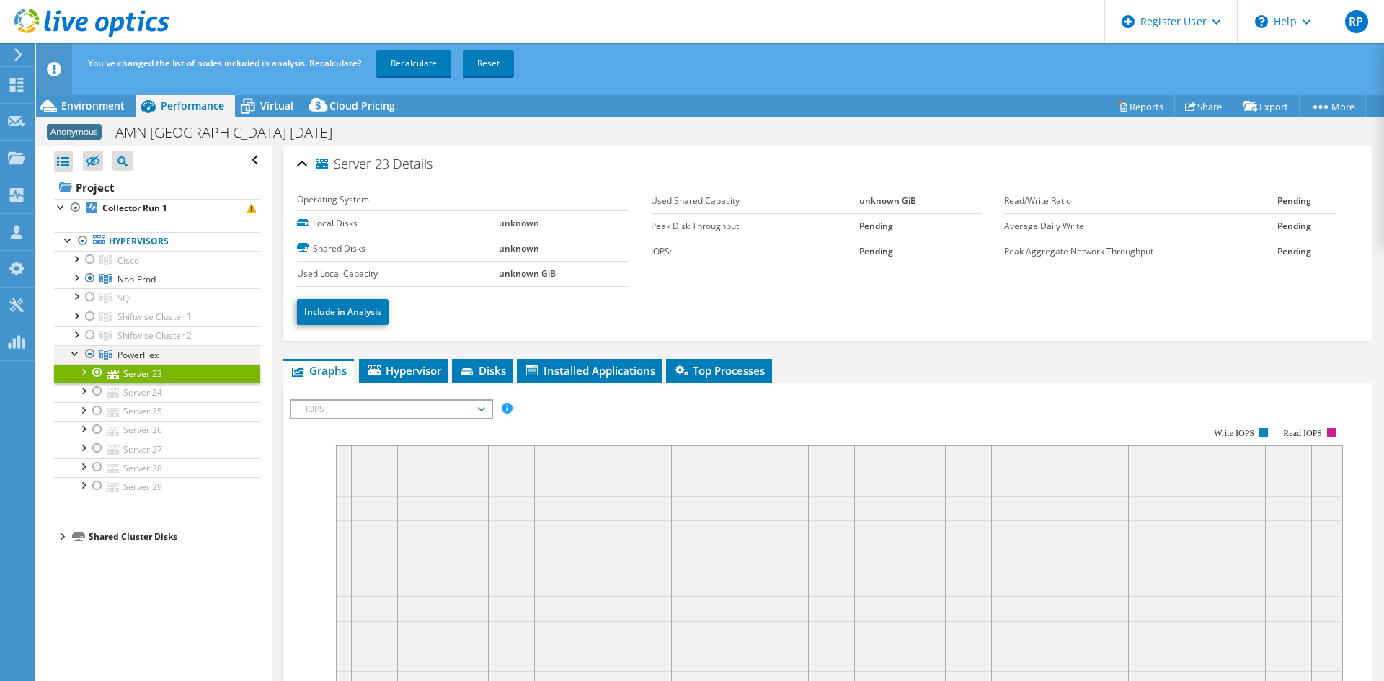
click at [88, 354] on div at bounding box center [90, 353] width 14 height 17
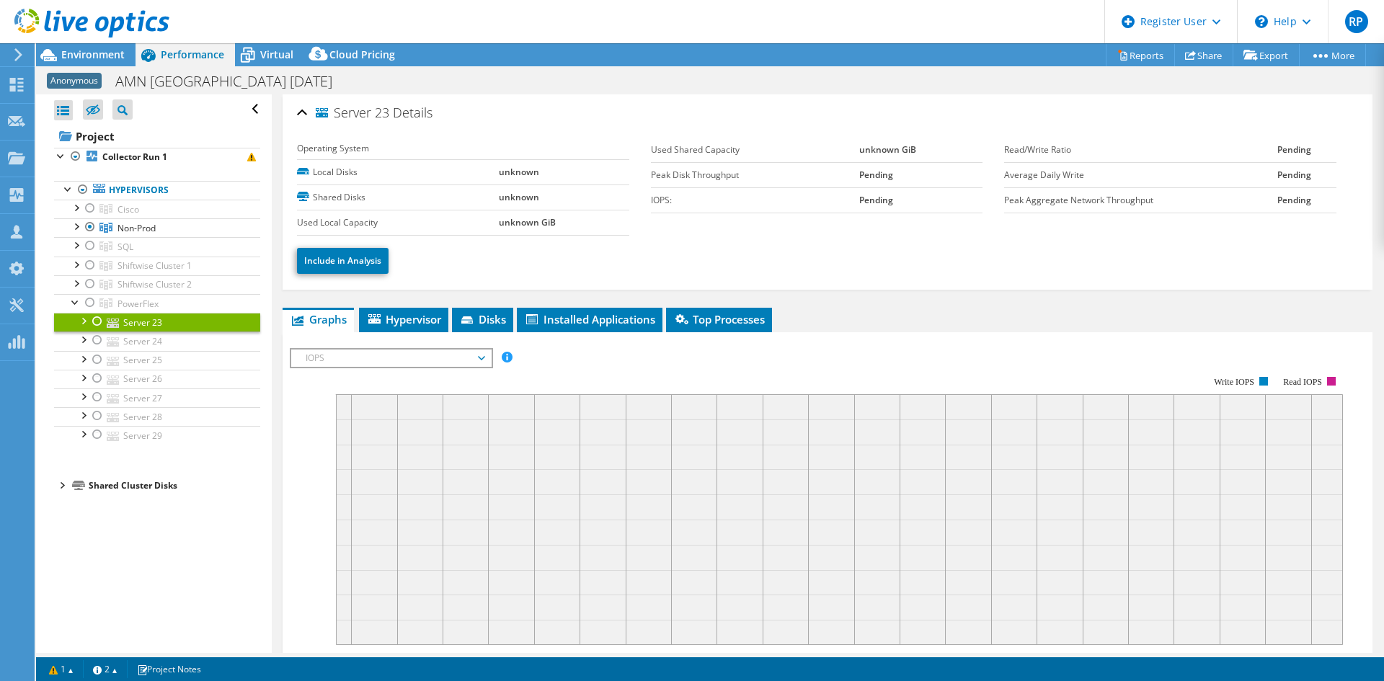
click at [304, 105] on div "Server 23 Details" at bounding box center [827, 113] width 1061 height 31
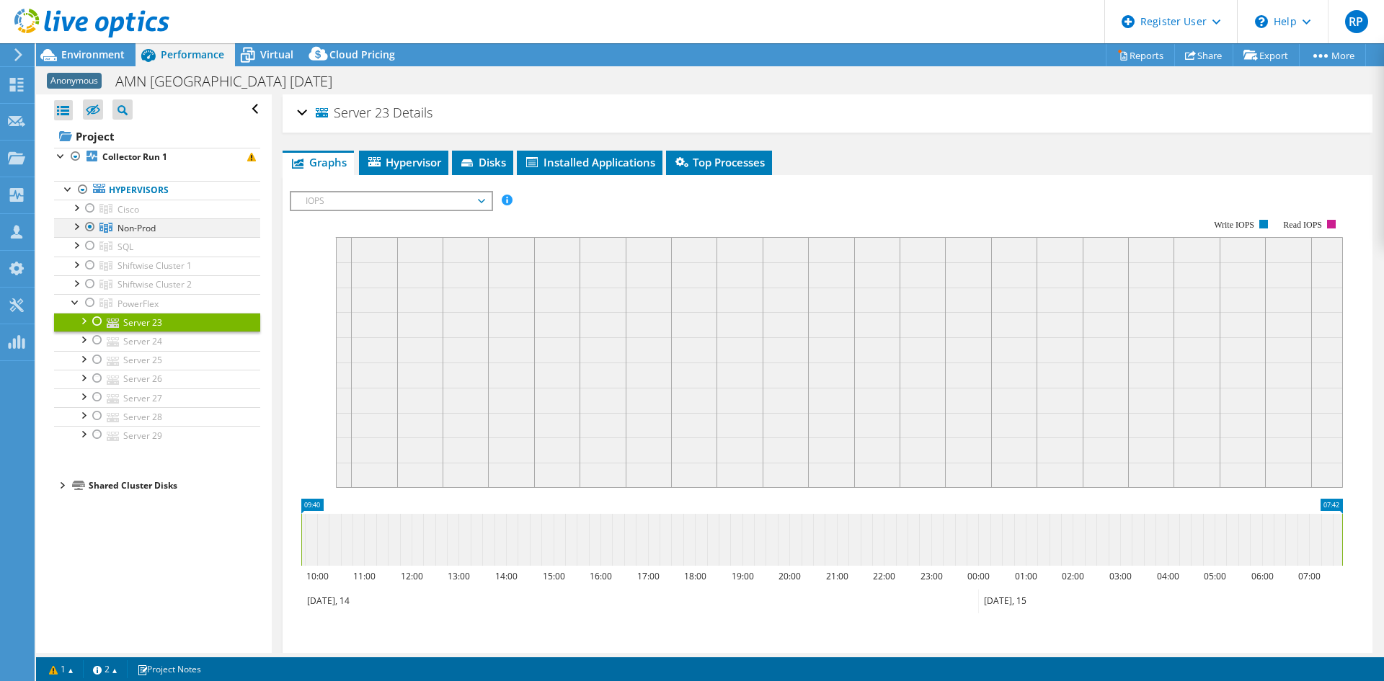
click at [90, 230] on div at bounding box center [90, 226] width 14 height 17
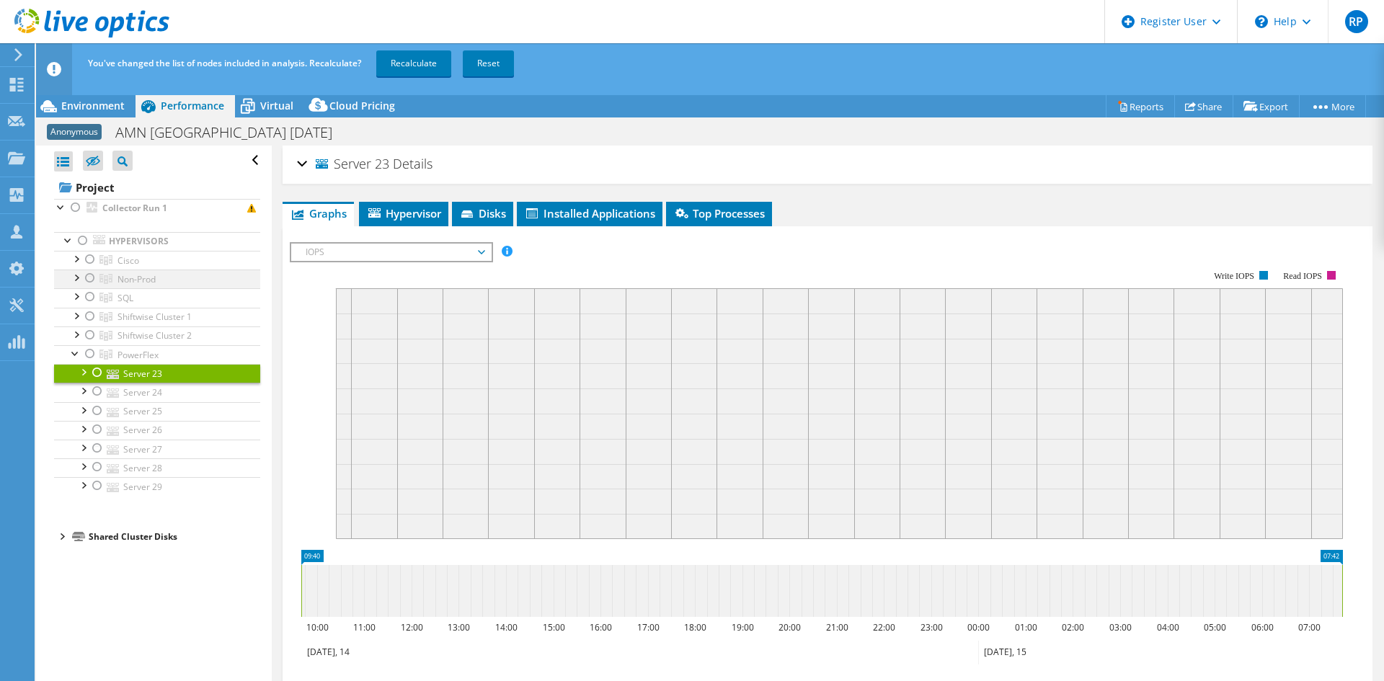
click at [94, 280] on div at bounding box center [90, 278] width 14 height 17
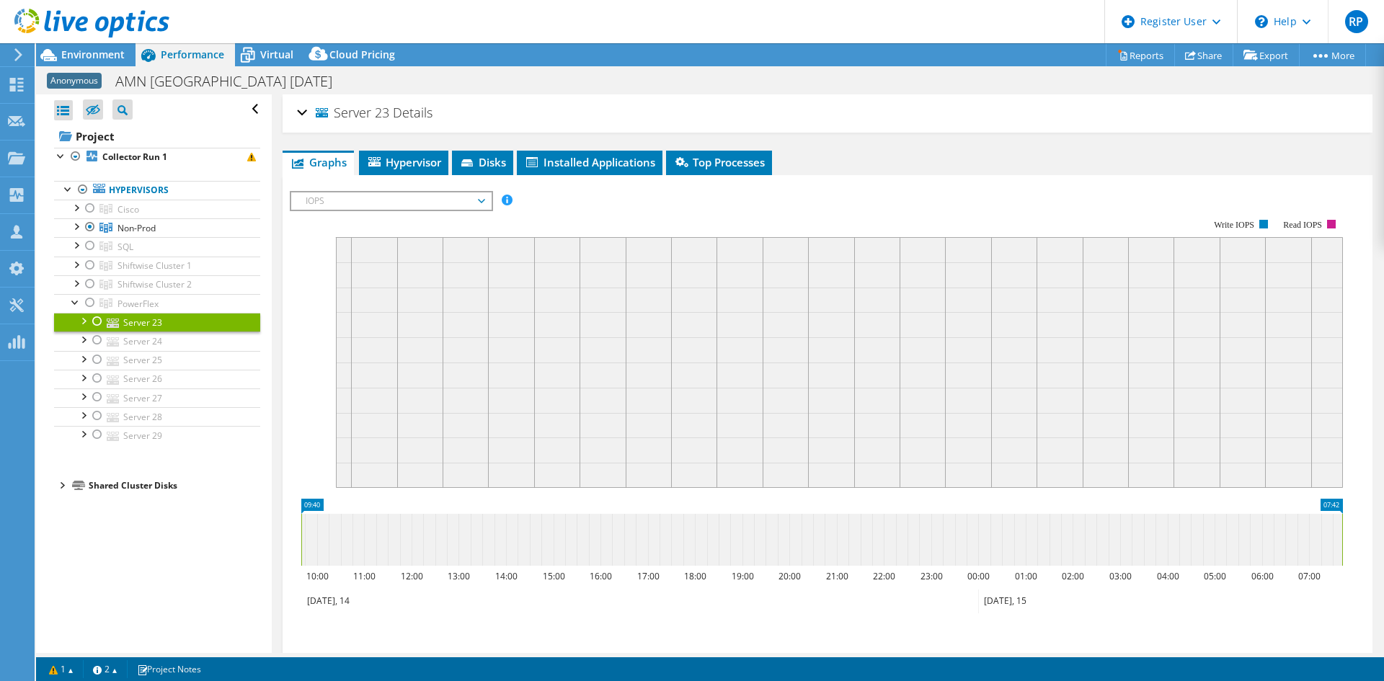
click at [141, 328] on link "Server 23" at bounding box center [157, 322] width 206 height 19
click at [83, 316] on div at bounding box center [83, 320] width 14 height 14
click at [96, 320] on div at bounding box center [97, 321] width 14 height 17
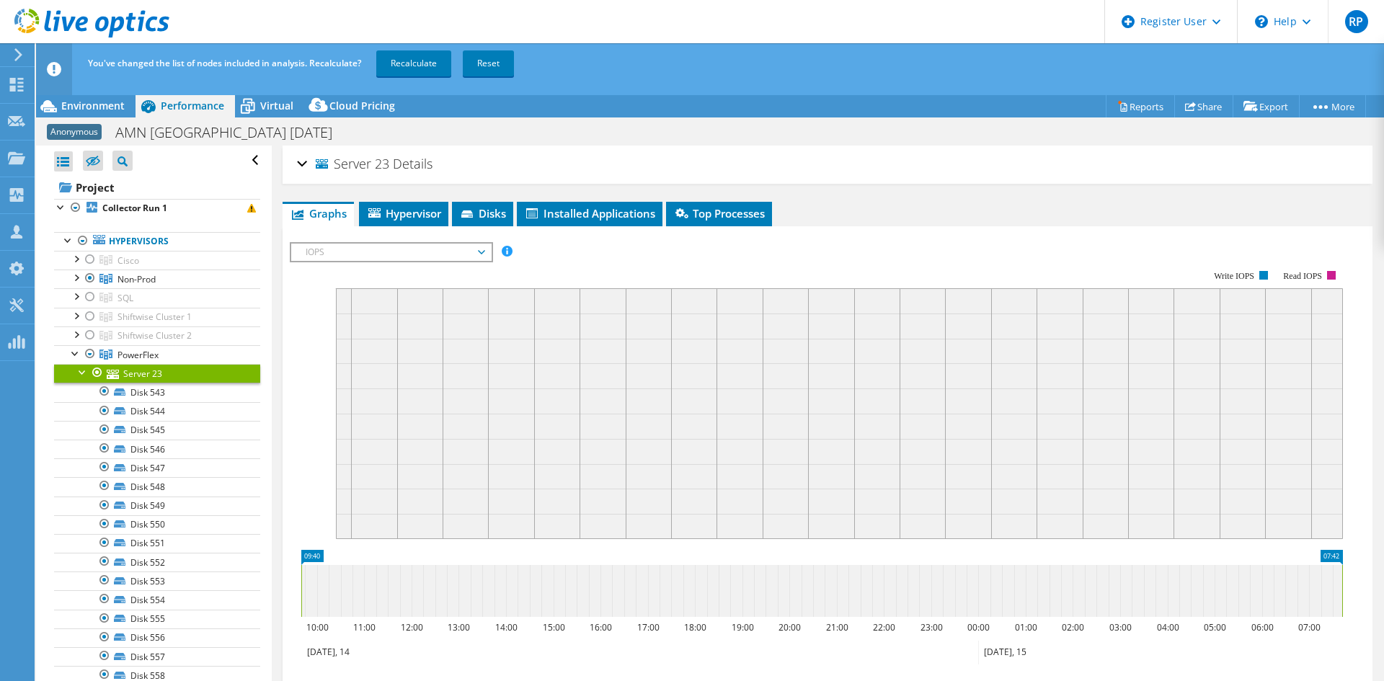
click at [99, 373] on div at bounding box center [97, 372] width 14 height 17
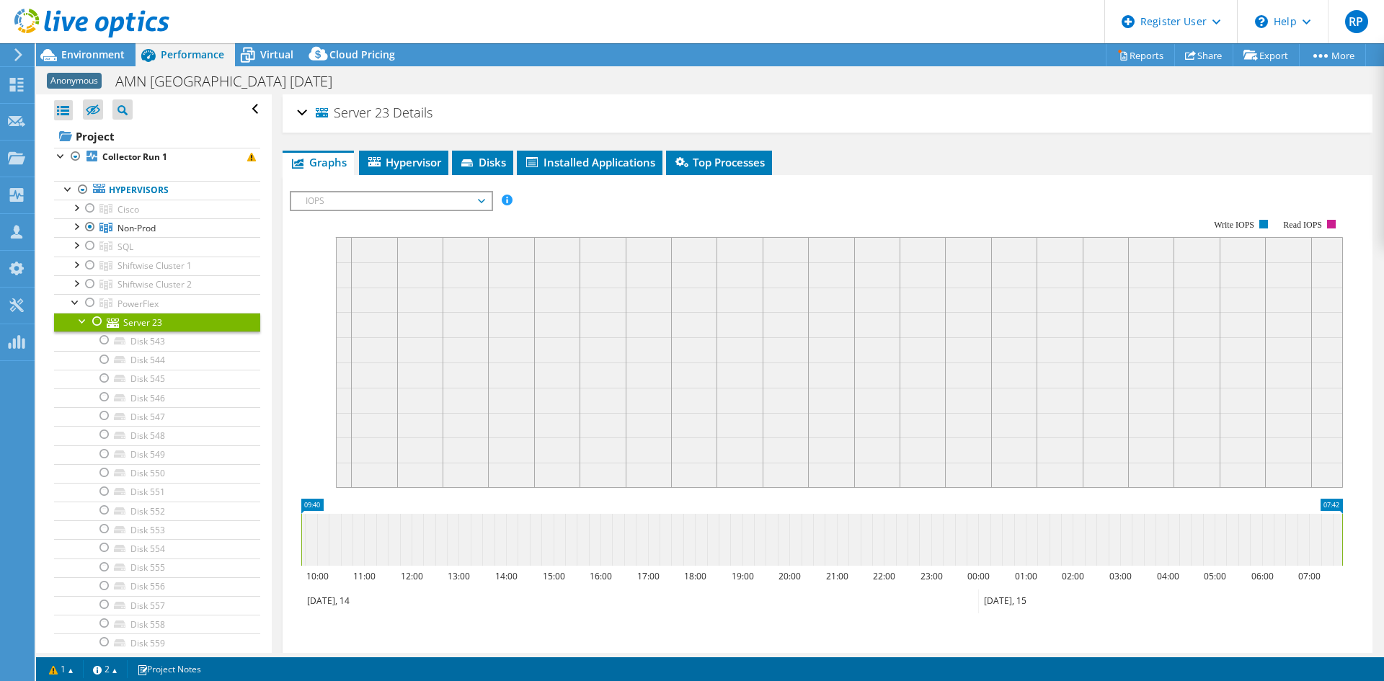
click at [80, 322] on div at bounding box center [83, 320] width 14 height 14
click at [297, 110] on div "Server 23 Details" at bounding box center [827, 113] width 1061 height 31
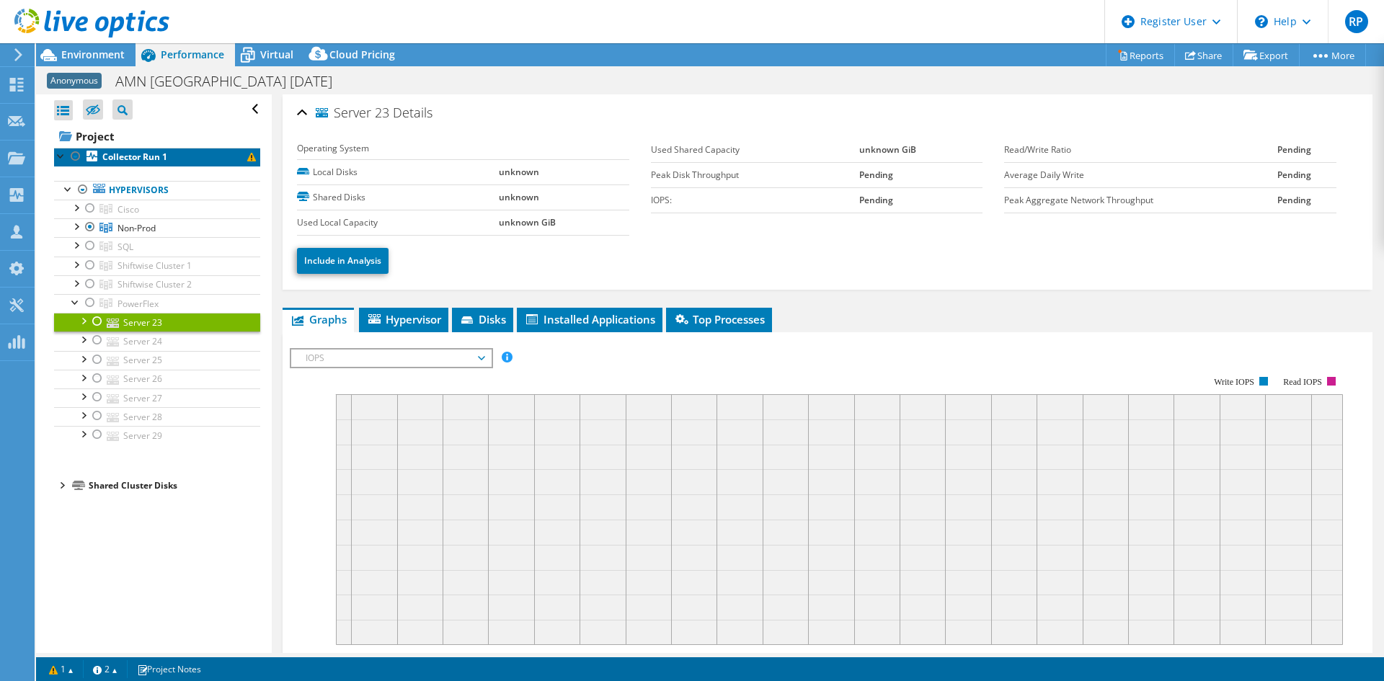
click at [123, 163] on b "Collector Run 1" at bounding box center [134, 157] width 65 height 12
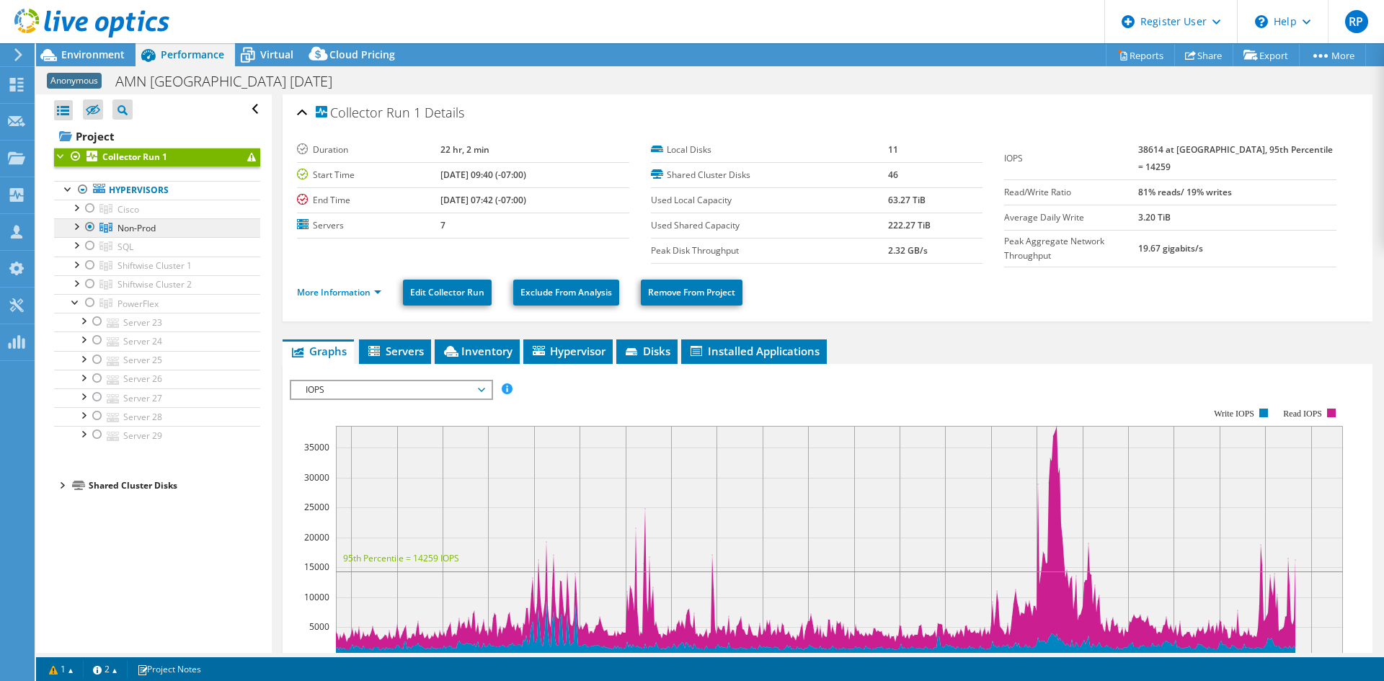
click at [133, 216] on span "Non-Prod" at bounding box center [129, 209] width 22 height 12
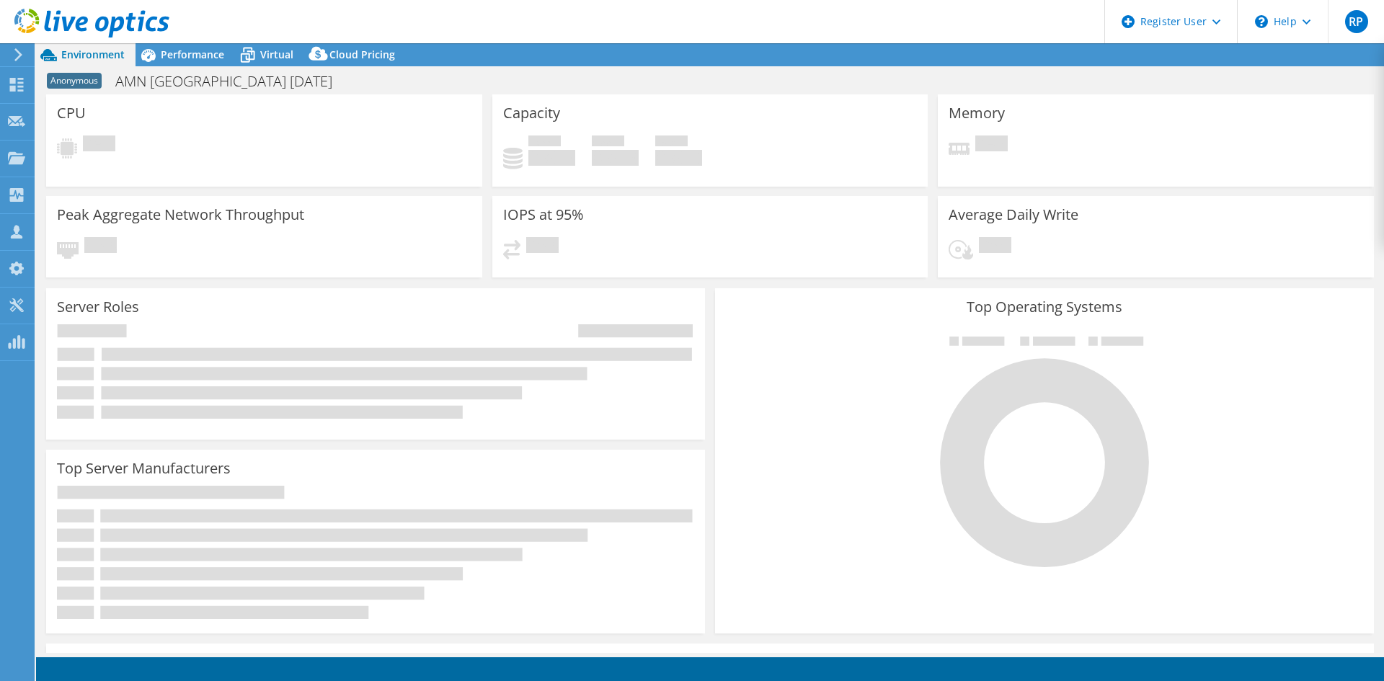
select select "USD"
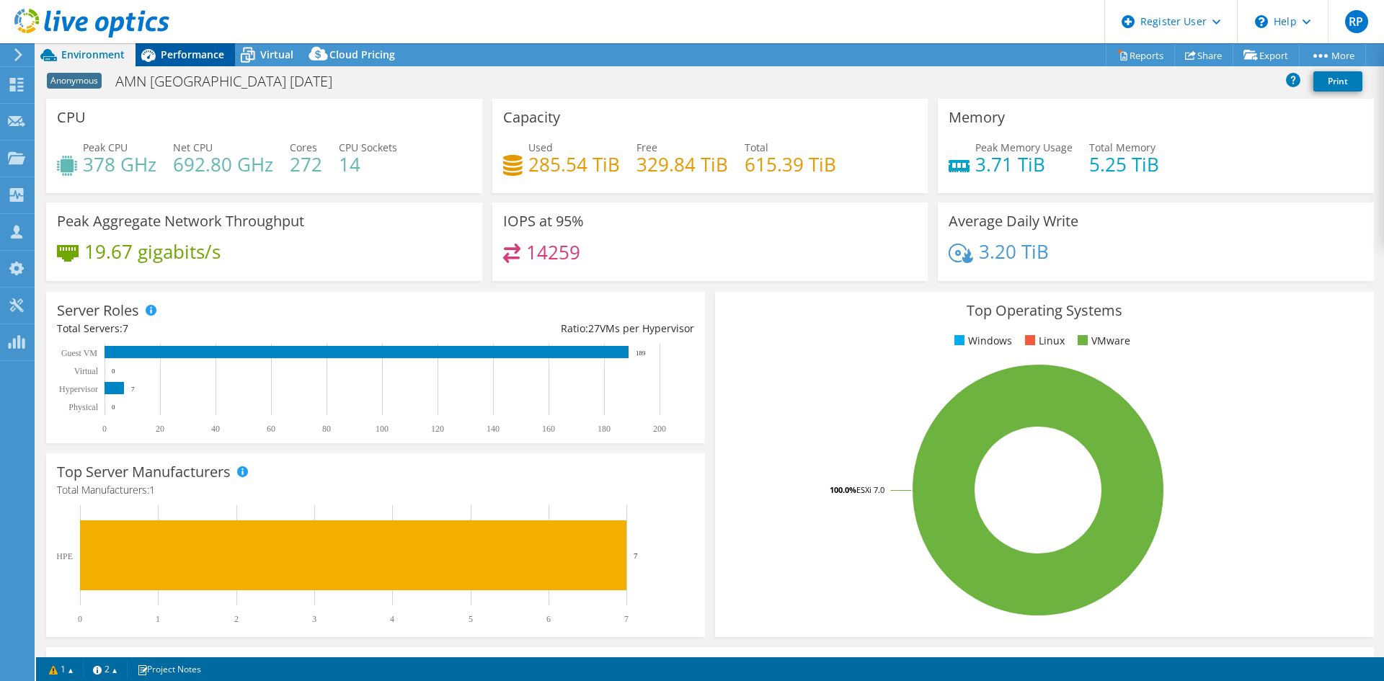
click at [204, 56] on span "Performance" at bounding box center [192, 55] width 63 height 14
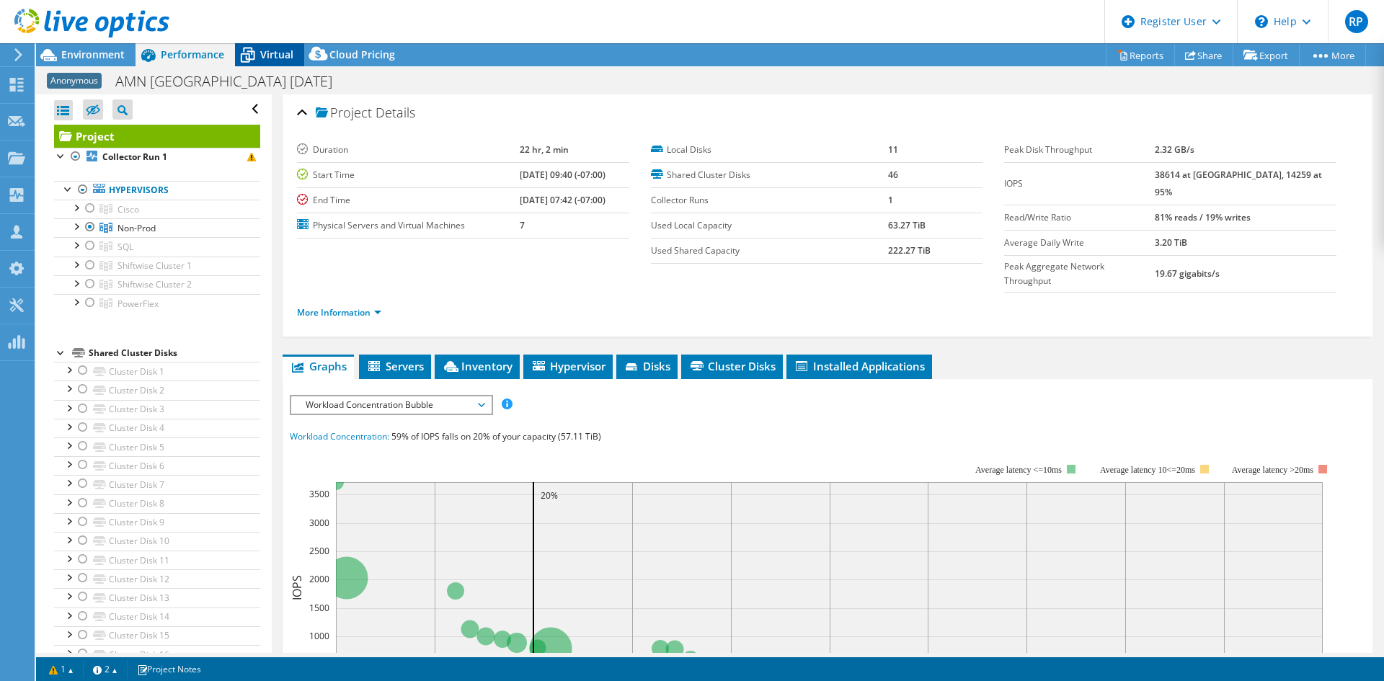
click at [274, 65] on div "Virtual" at bounding box center [269, 54] width 69 height 23
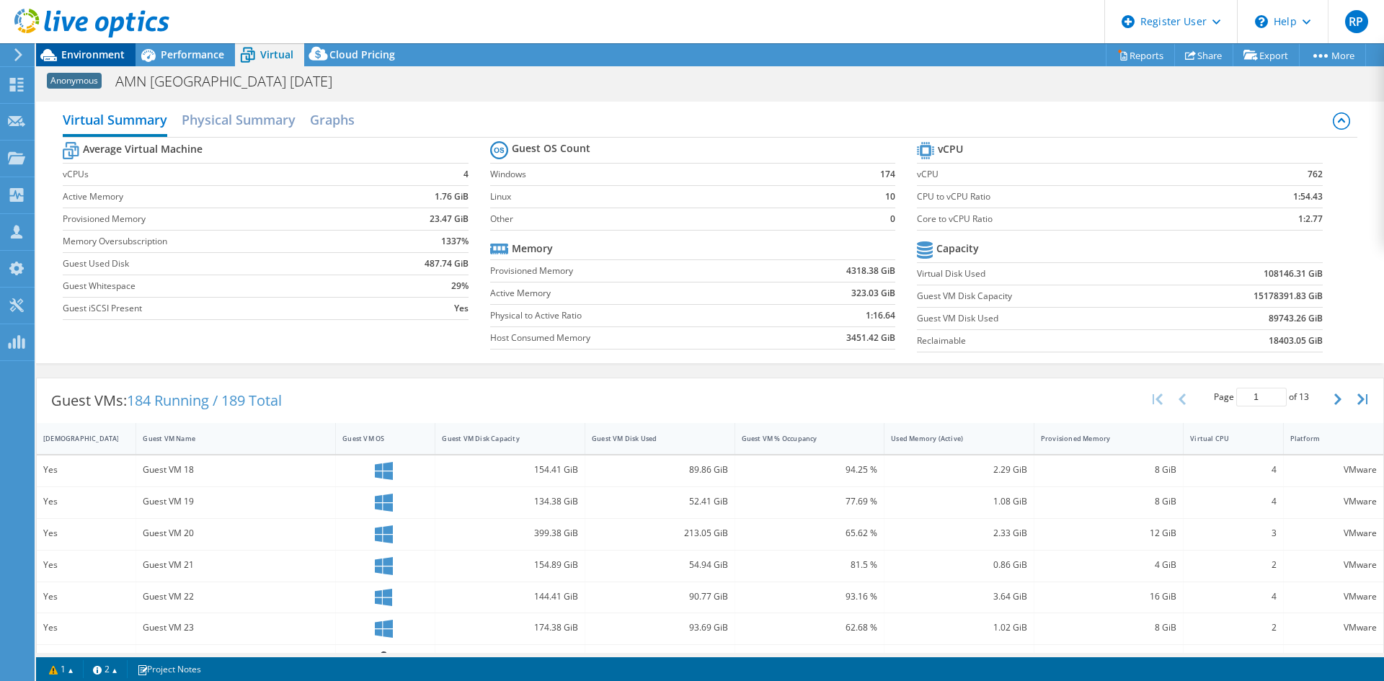
click at [92, 53] on span "Environment" at bounding box center [92, 55] width 63 height 14
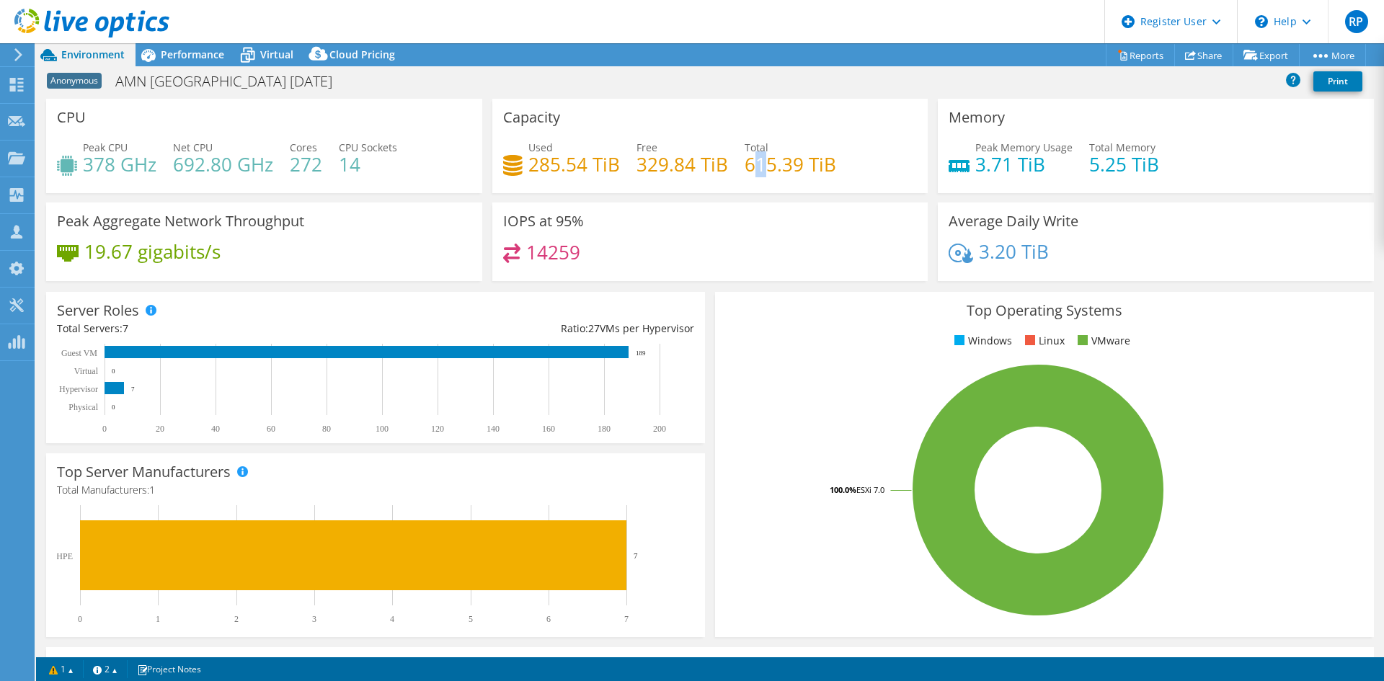
drag, startPoint x: 753, startPoint y: 164, endPoint x: 762, endPoint y: 164, distance: 8.7
click at [762, 164] on h4 "615.39 TiB" at bounding box center [791, 164] width 92 height 16
click at [694, 179] on div "Used 285.54 TiB Free 329.84 TiB Total 615.39 TiB" at bounding box center [710, 163] width 415 height 47
drag, startPoint x: 525, startPoint y: 164, endPoint x: 626, endPoint y: 166, distance: 100.9
click at [626, 166] on div "Used 285.54 TiB Free 329.84 TiB Total 615.39 TiB" at bounding box center [710, 163] width 415 height 47
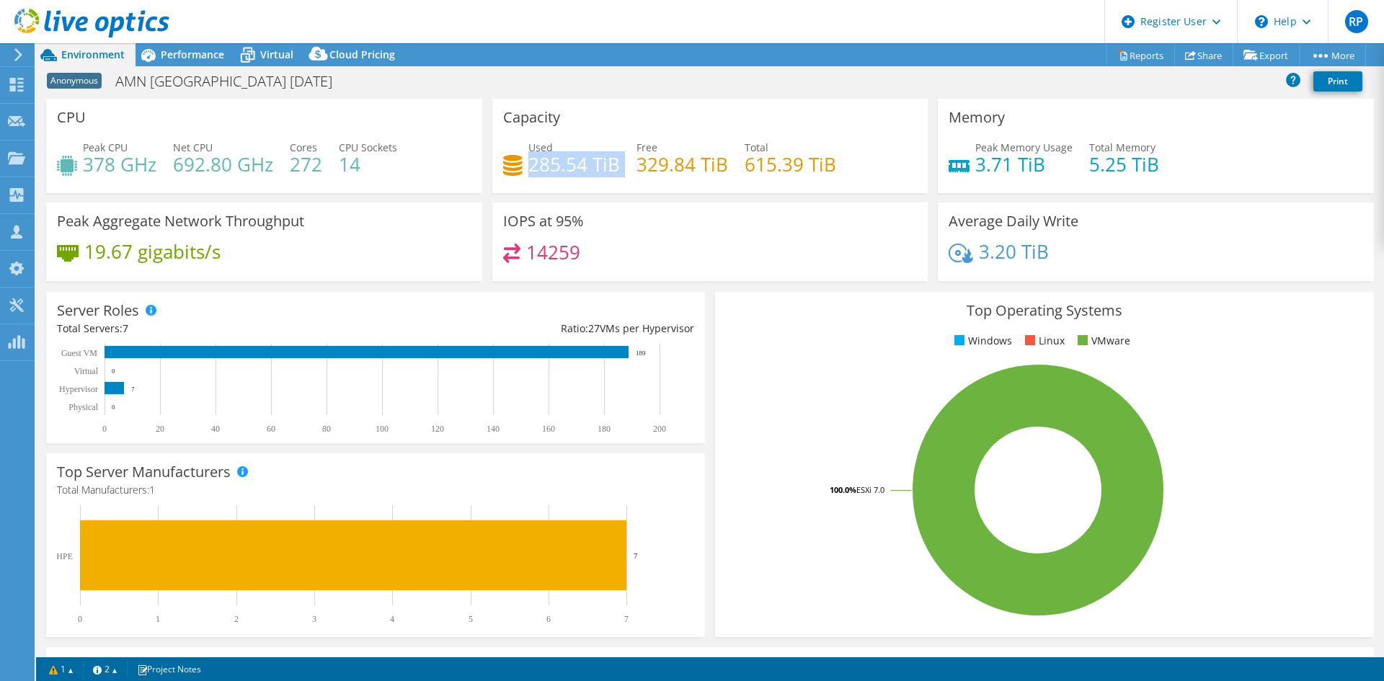
click at [625, 167] on div "Used 285.54 TiB Free 329.84 TiB Total 615.39 TiB" at bounding box center [710, 163] width 415 height 47
click at [192, 53] on span "Performance" at bounding box center [192, 55] width 63 height 14
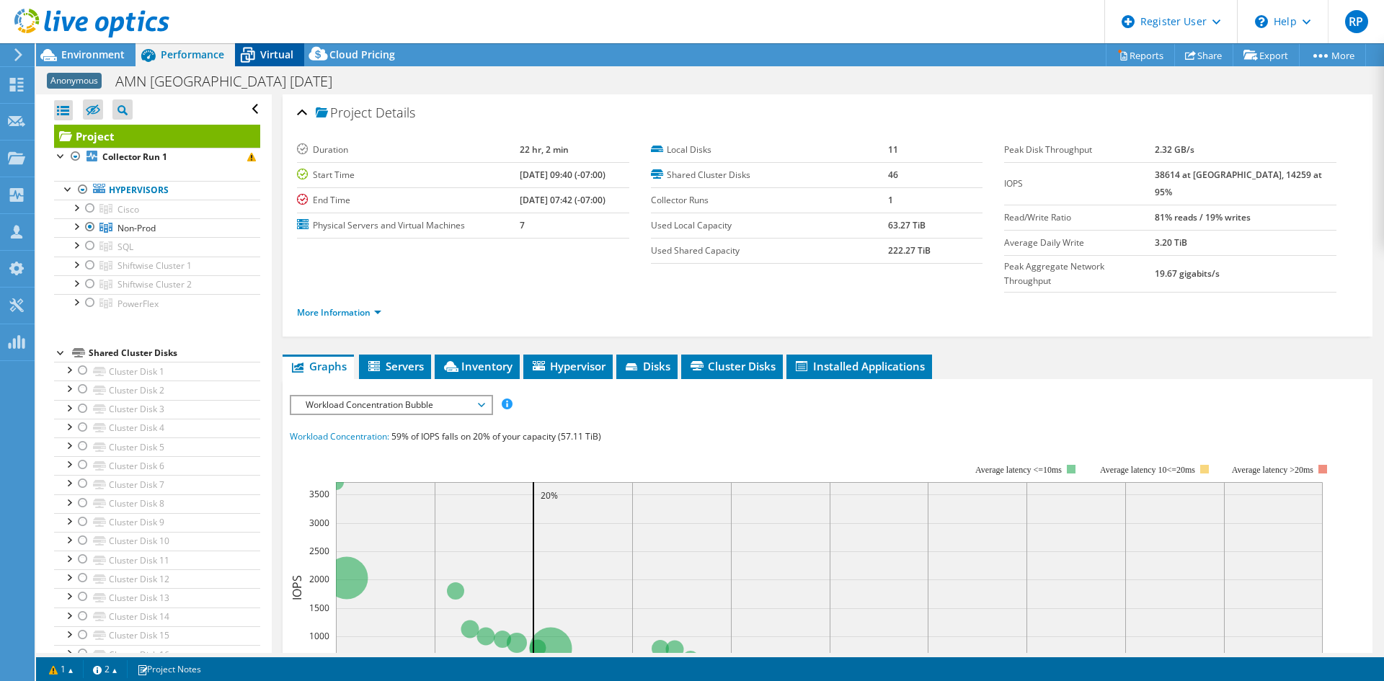
click at [236, 53] on icon at bounding box center [247, 55] width 25 height 25
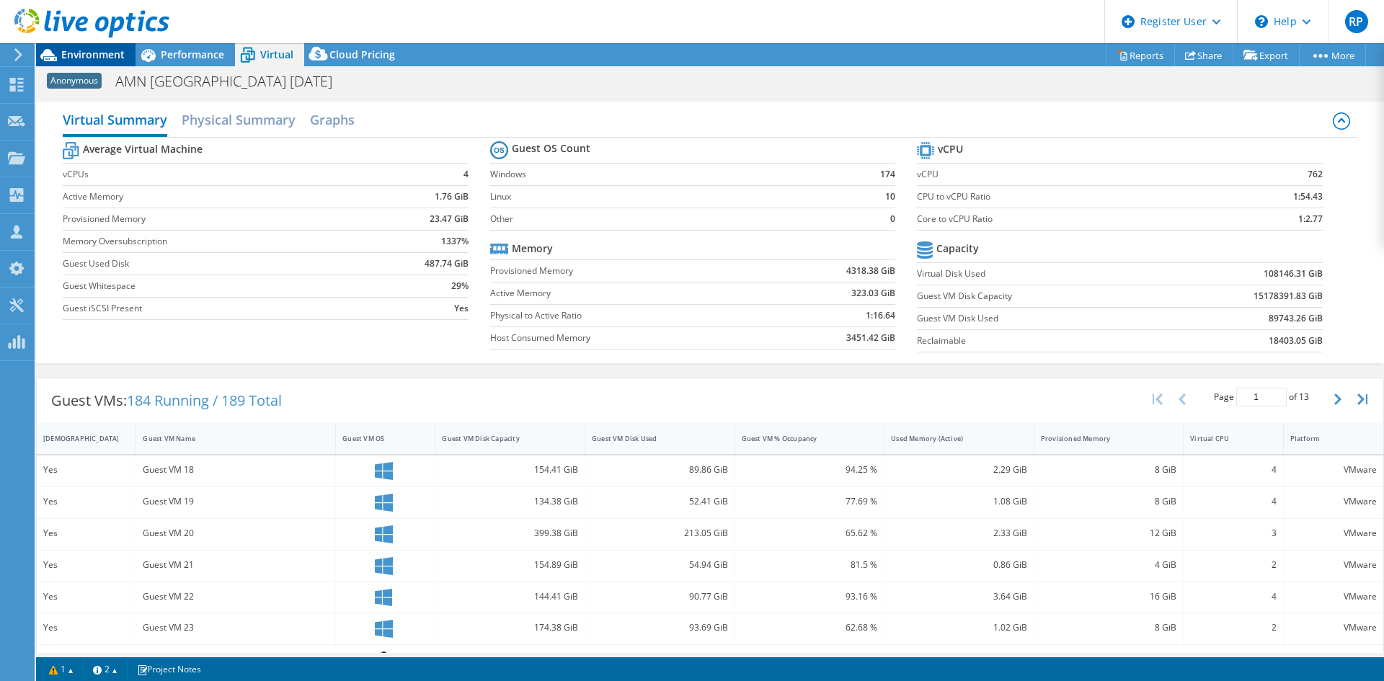
click at [80, 61] on span "Environment" at bounding box center [92, 55] width 63 height 14
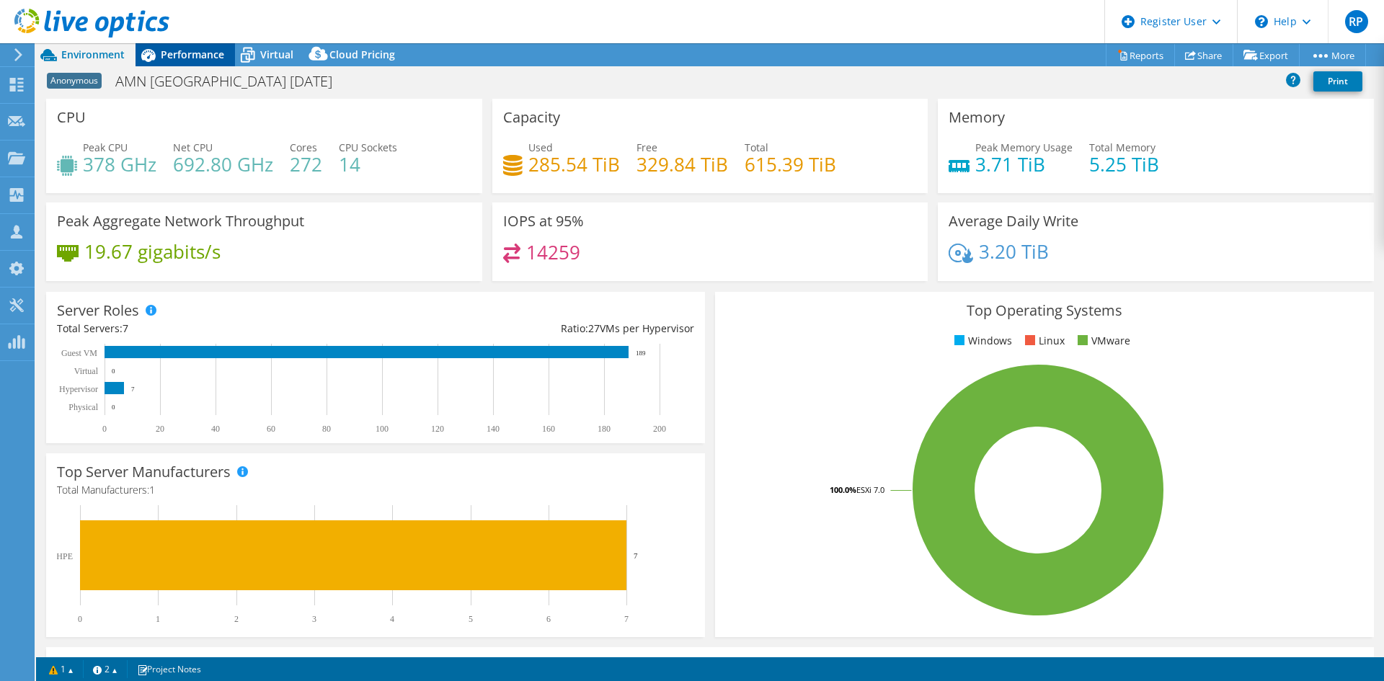
click at [156, 50] on icon at bounding box center [148, 55] width 25 height 25
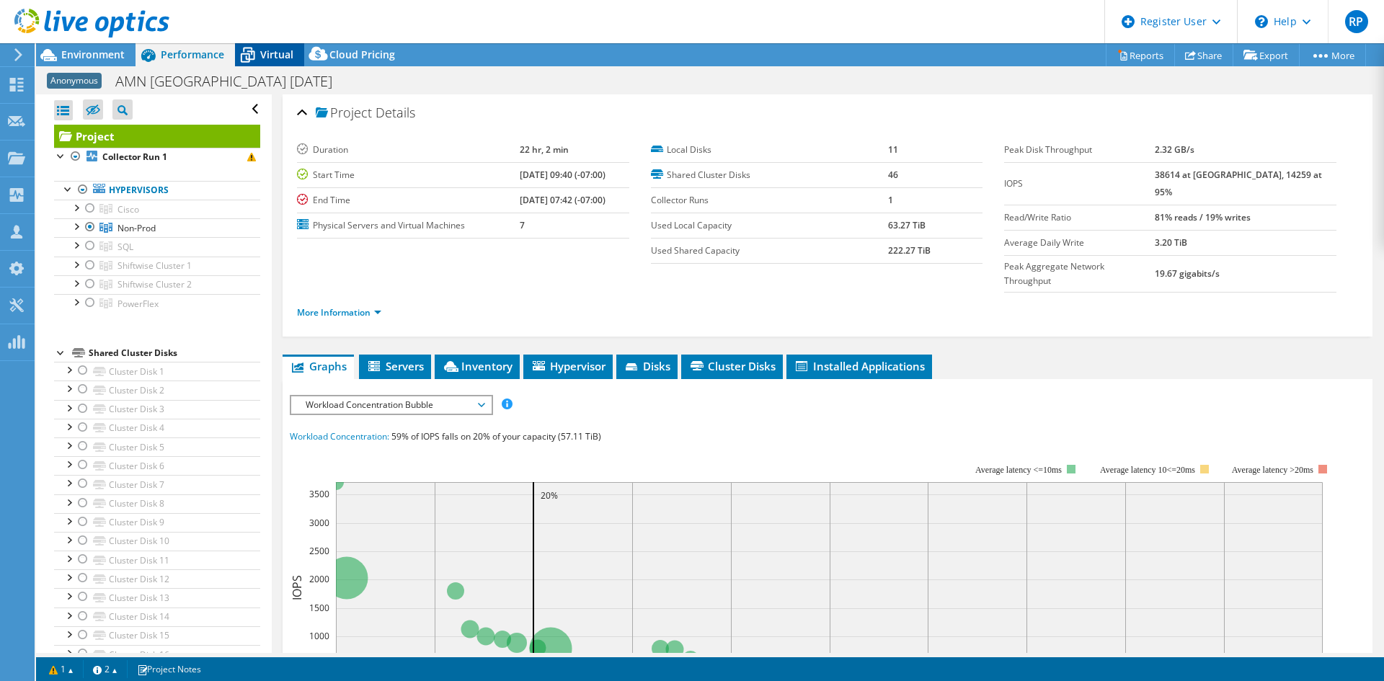
click at [283, 50] on span "Virtual" at bounding box center [276, 55] width 33 height 14
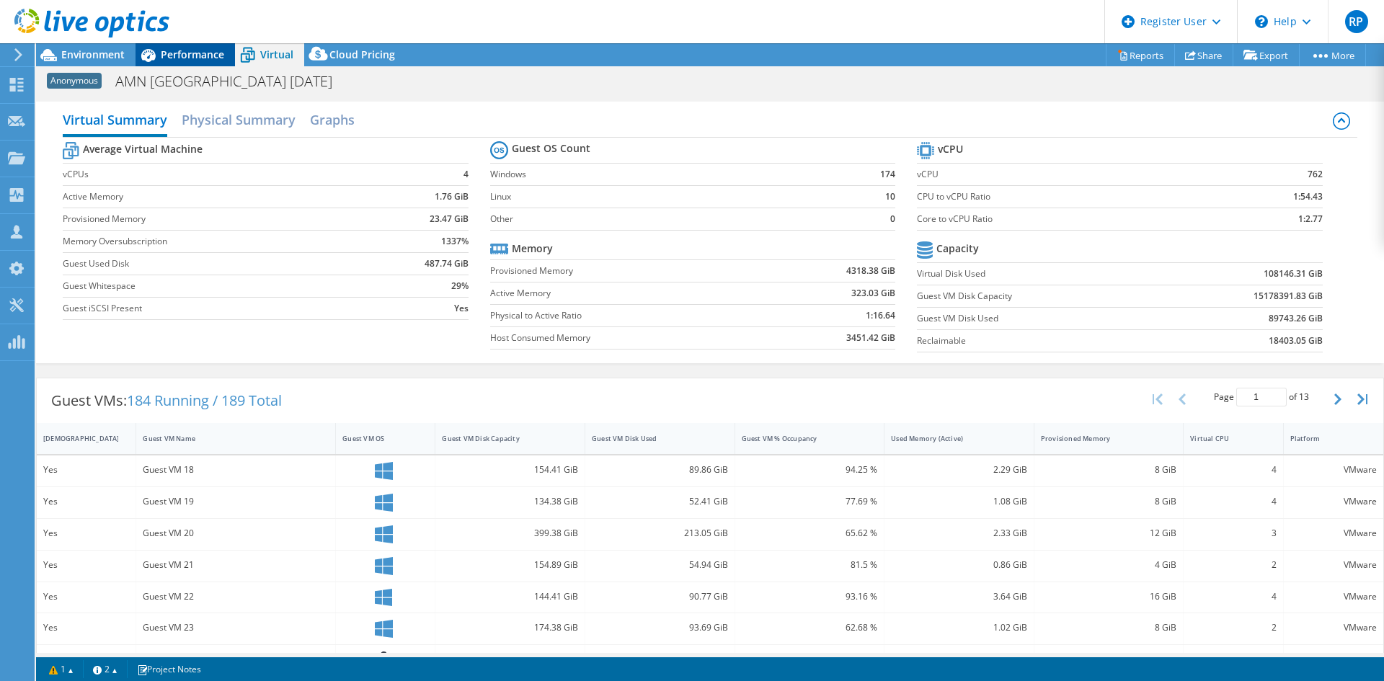
click at [172, 57] on span "Performance" at bounding box center [192, 55] width 63 height 14
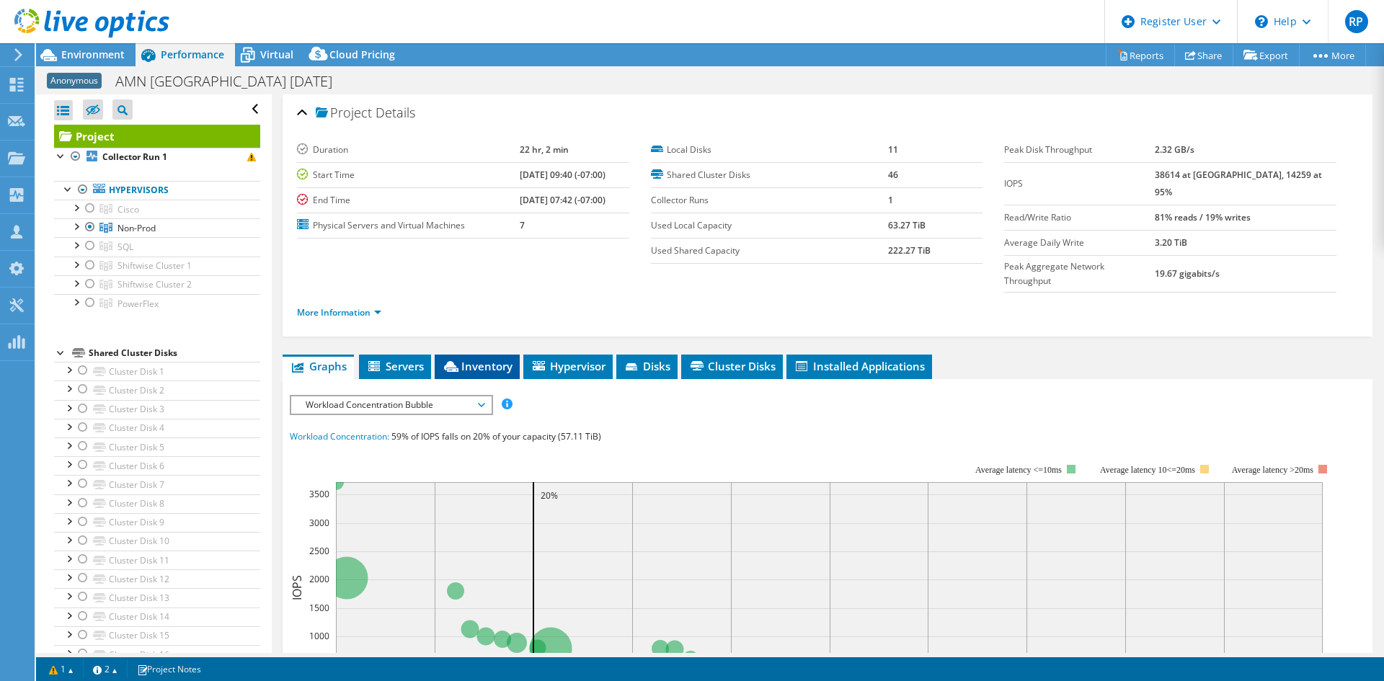
click at [490, 359] on span "Inventory" at bounding box center [477, 366] width 71 height 14
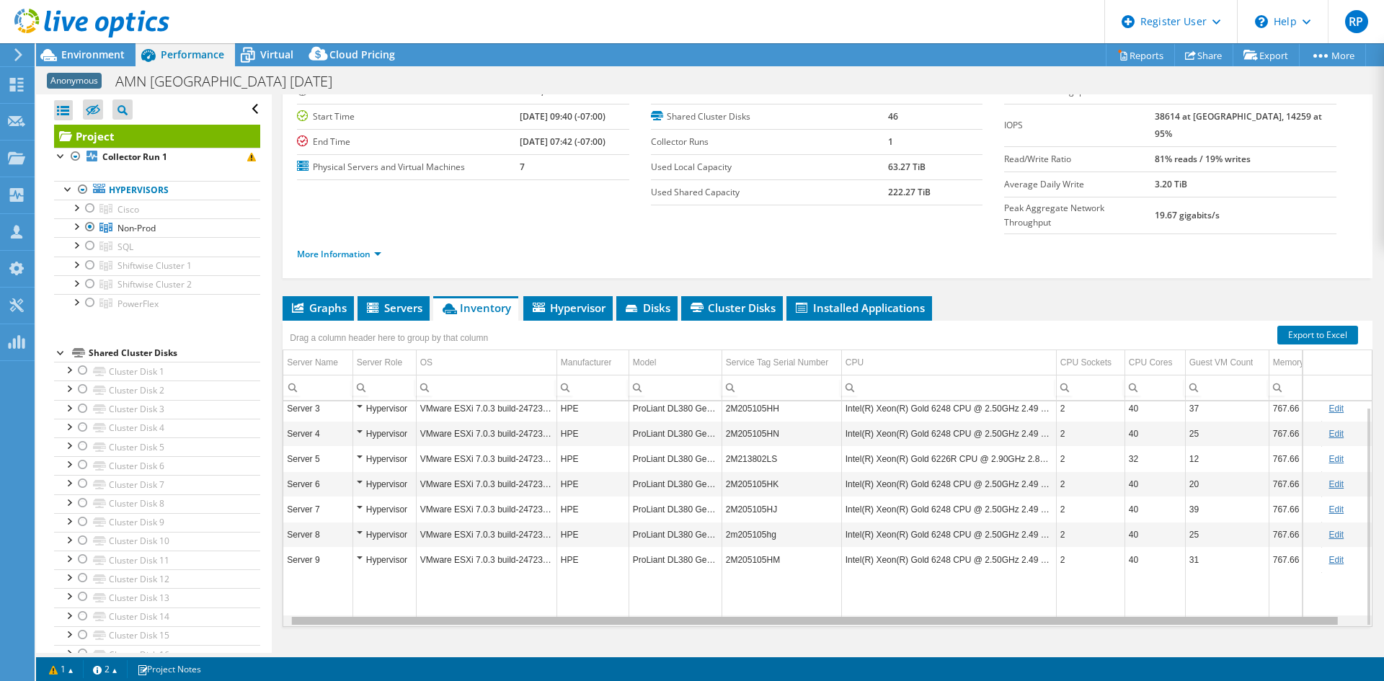
scroll to position [0, 12]
drag, startPoint x: 754, startPoint y: 597, endPoint x: 774, endPoint y: 596, distance: 20.2
click at [774, 596] on body "RP Dell User Rajat Palkar Rajat.Palkar@dell.com Dell My Profile Log Out \n Help…" at bounding box center [692, 340] width 1384 height 681
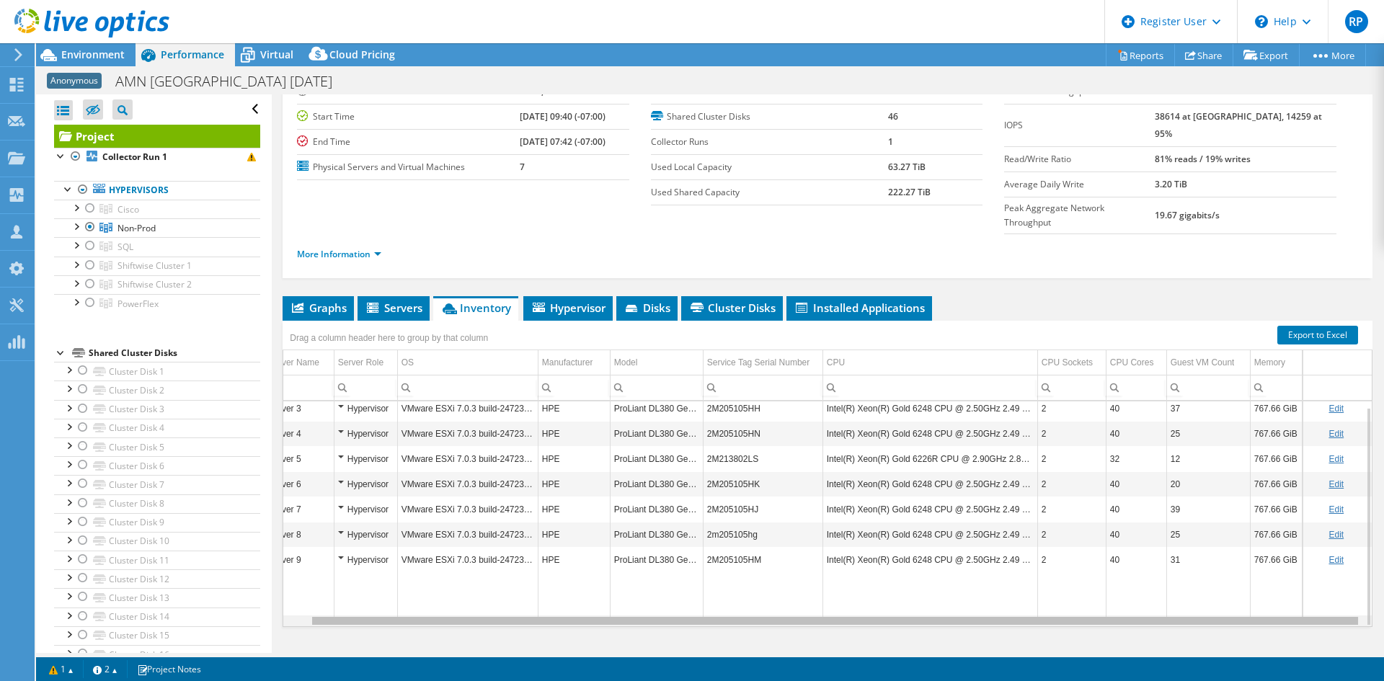
scroll to position [0, 30]
drag, startPoint x: 774, startPoint y: 596, endPoint x: 850, endPoint y: 600, distance: 75.8
click at [850, 600] on body "RP Dell User Rajat Palkar Rajat.Palkar@dell.com Dell My Profile Log Out \n Help…" at bounding box center [692, 340] width 1384 height 681
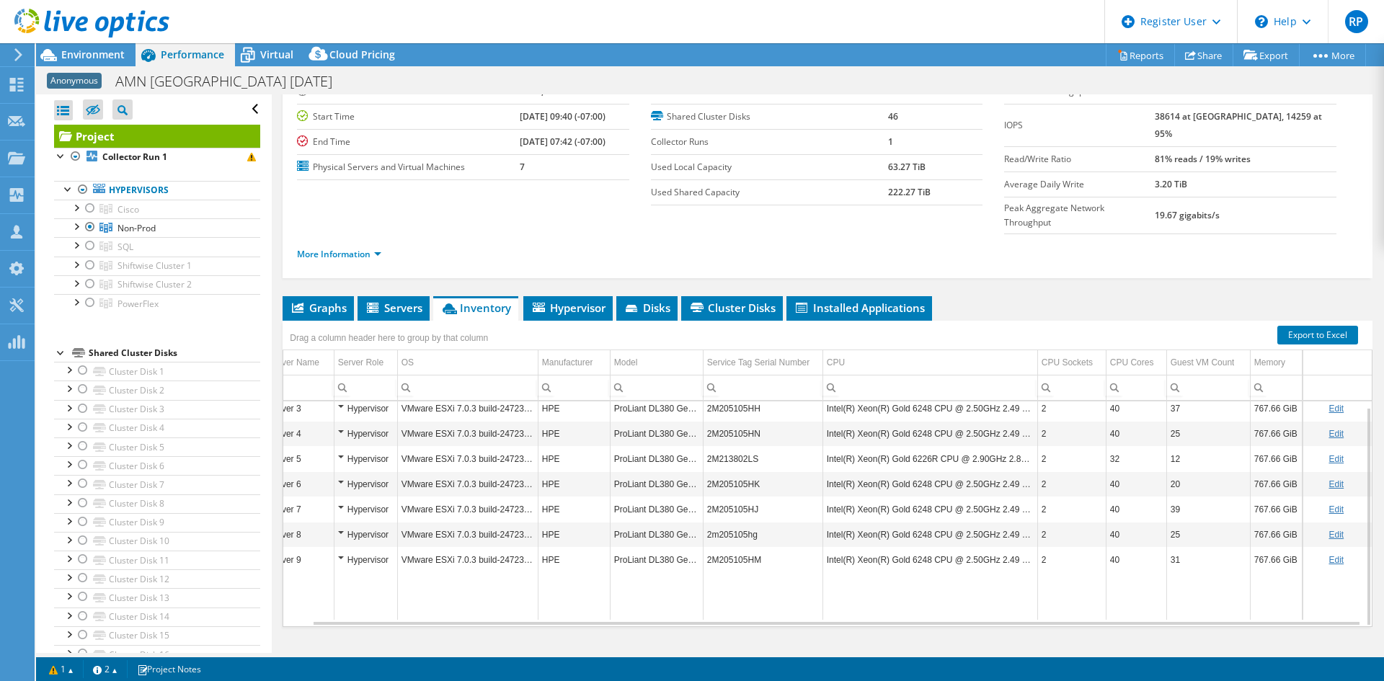
scroll to position [0, 0]
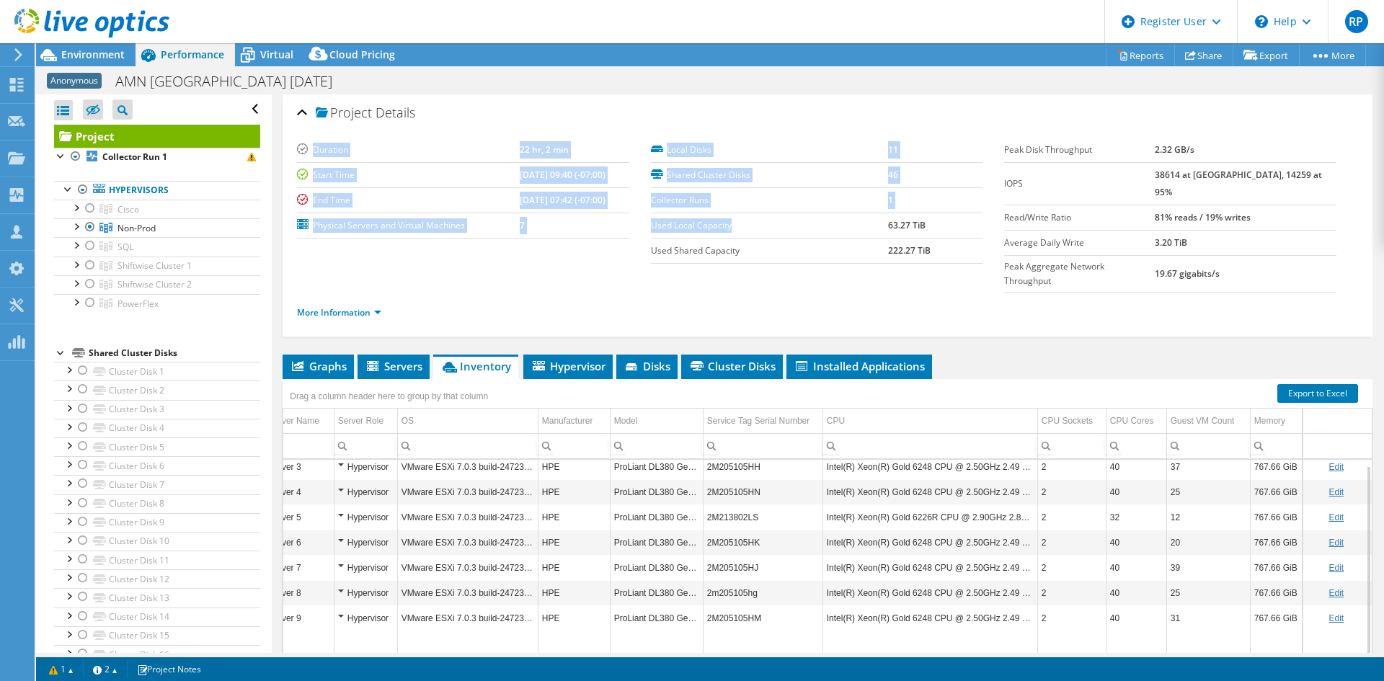
drag, startPoint x: 644, startPoint y: 228, endPoint x: 735, endPoint y: 226, distance: 91.6
click at [735, 226] on section "Duration 22 hr, 2 min Start Time 07/14/2025, 09:40 (-07:00) End Time 07/15/2025…" at bounding box center [650, 201] width 707 height 126
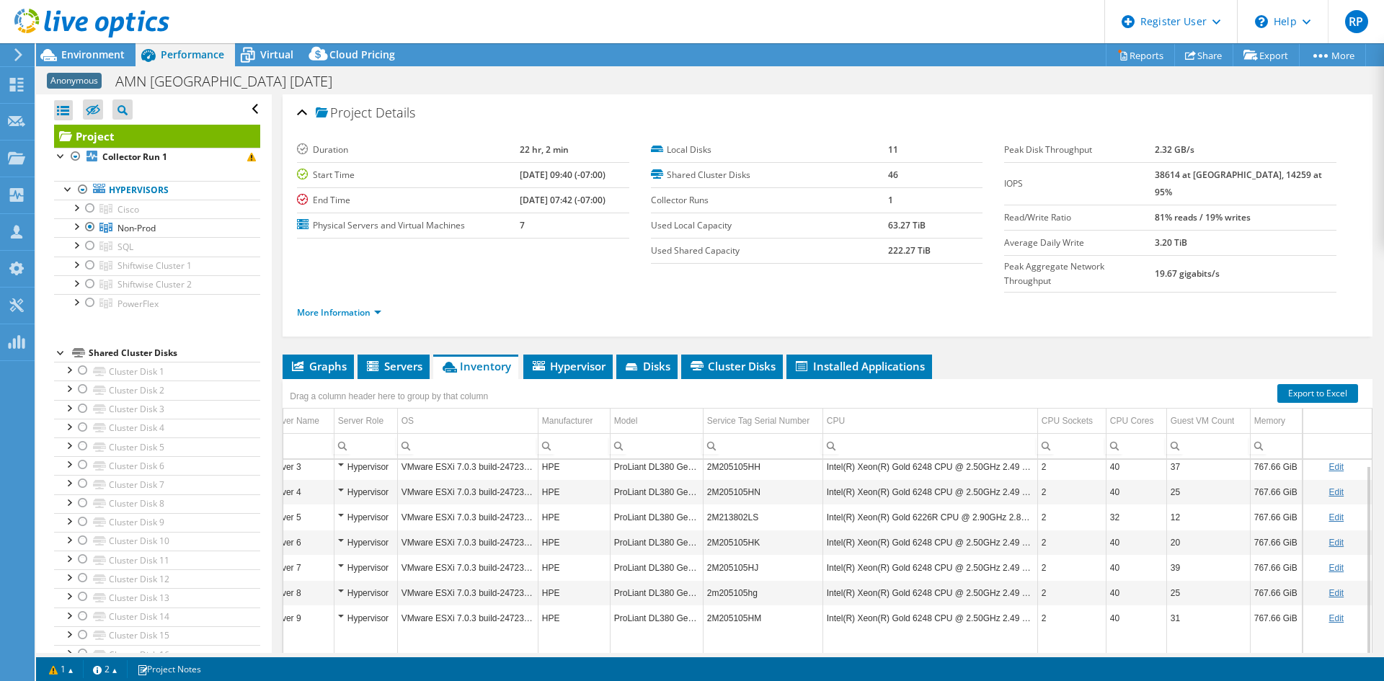
click at [694, 301] on ul "More Information" at bounding box center [827, 310] width 1061 height 19
click at [295, 49] on div "Virtual" at bounding box center [269, 54] width 69 height 23
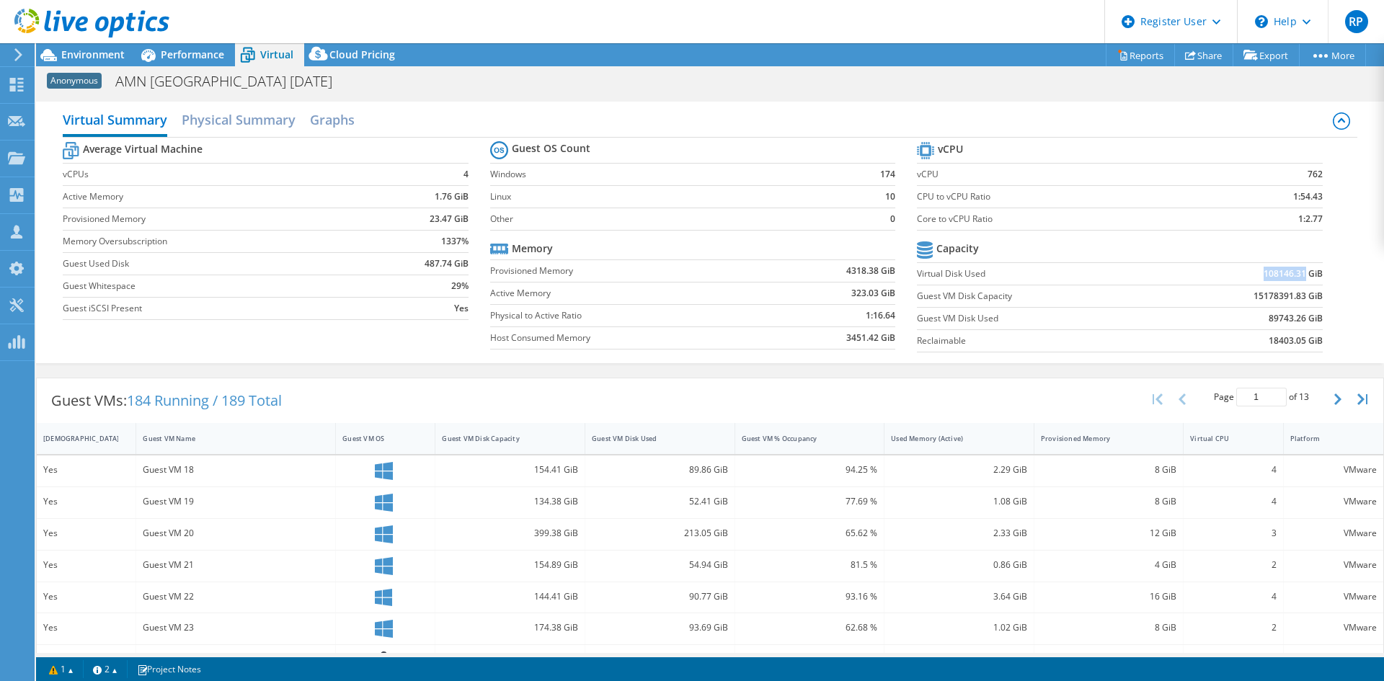
drag, startPoint x: 1253, startPoint y: 271, endPoint x: 1295, endPoint y: 271, distance: 41.8
click at [1295, 271] on b "108146.31 GiB" at bounding box center [1293, 274] width 59 height 14
click at [1254, 291] on b "15178391.83 GiB" at bounding box center [1288, 296] width 69 height 14
drag, startPoint x: 1246, startPoint y: 276, endPoint x: 1283, endPoint y: 276, distance: 36.8
click at [1281, 275] on td "108146.31 GiB" at bounding box center [1241, 273] width 164 height 22
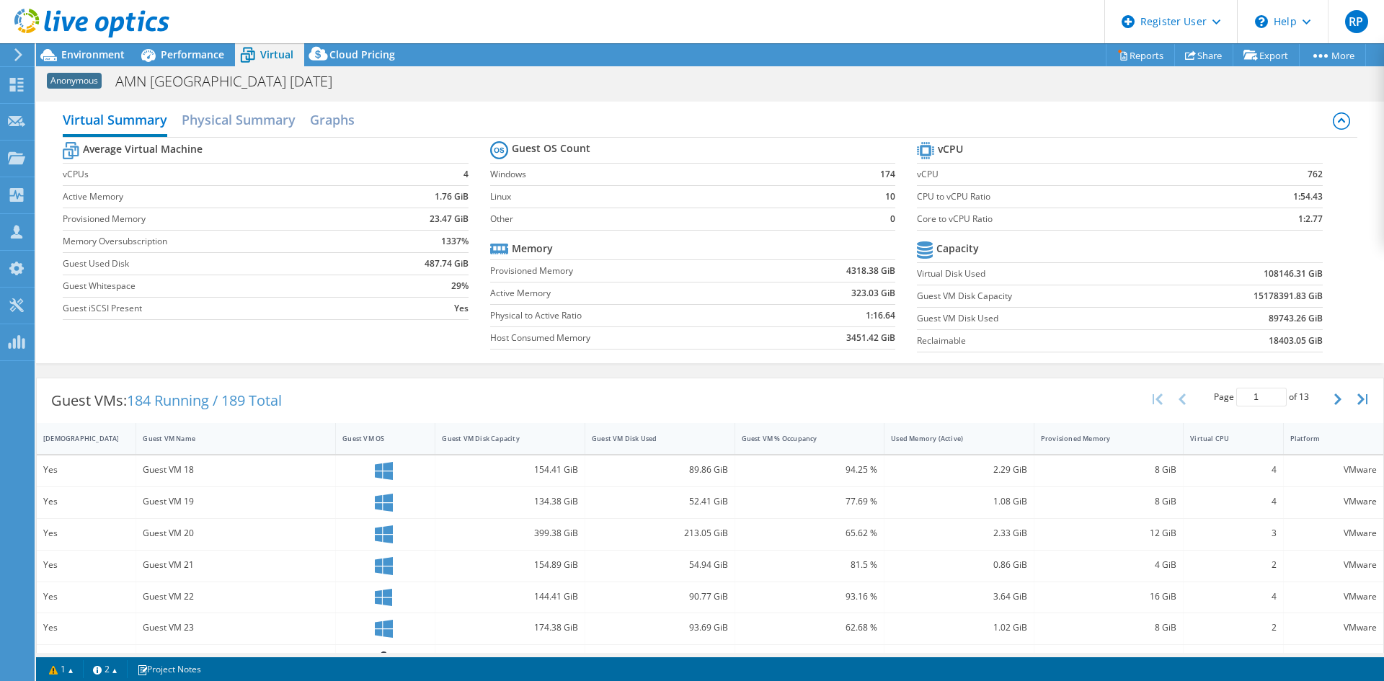
click at [1271, 289] on b "15178391.83 GiB" at bounding box center [1288, 296] width 69 height 14
click at [213, 134] on h2 "Physical Summary" at bounding box center [239, 121] width 114 height 32
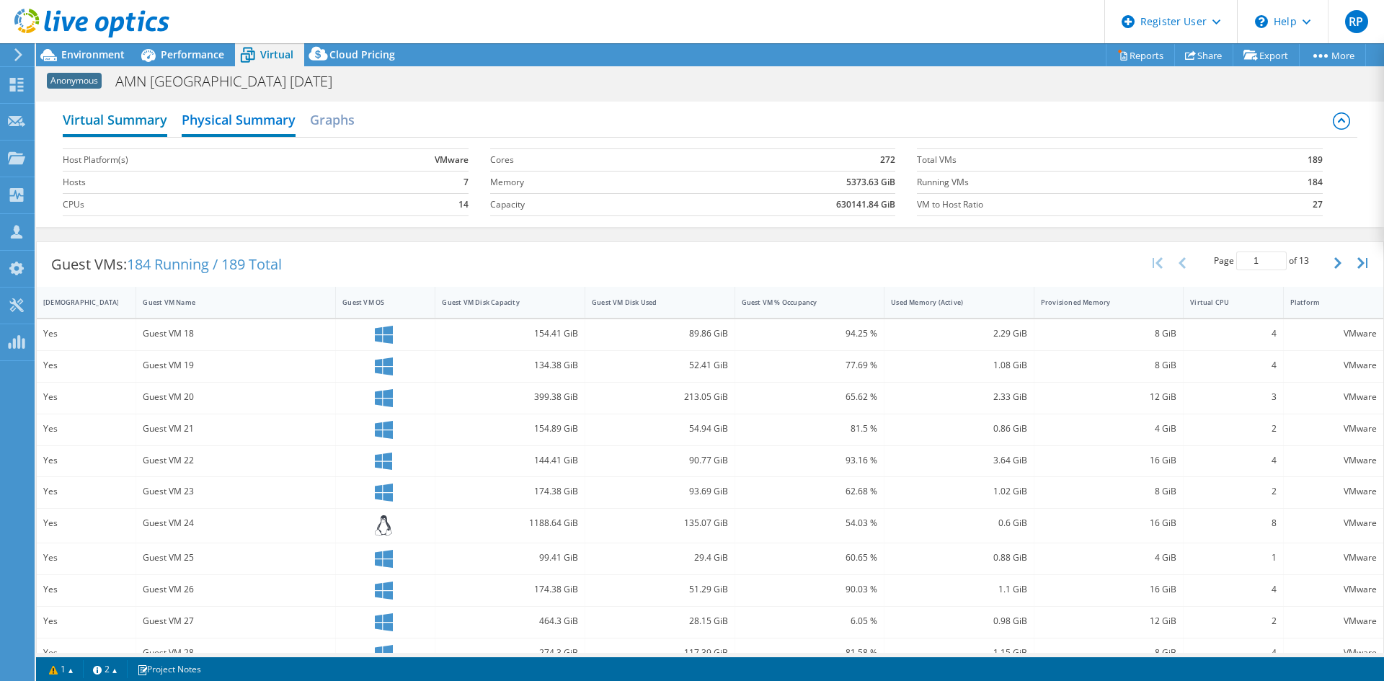
click at [123, 125] on h2 "Virtual Summary" at bounding box center [115, 121] width 105 height 32
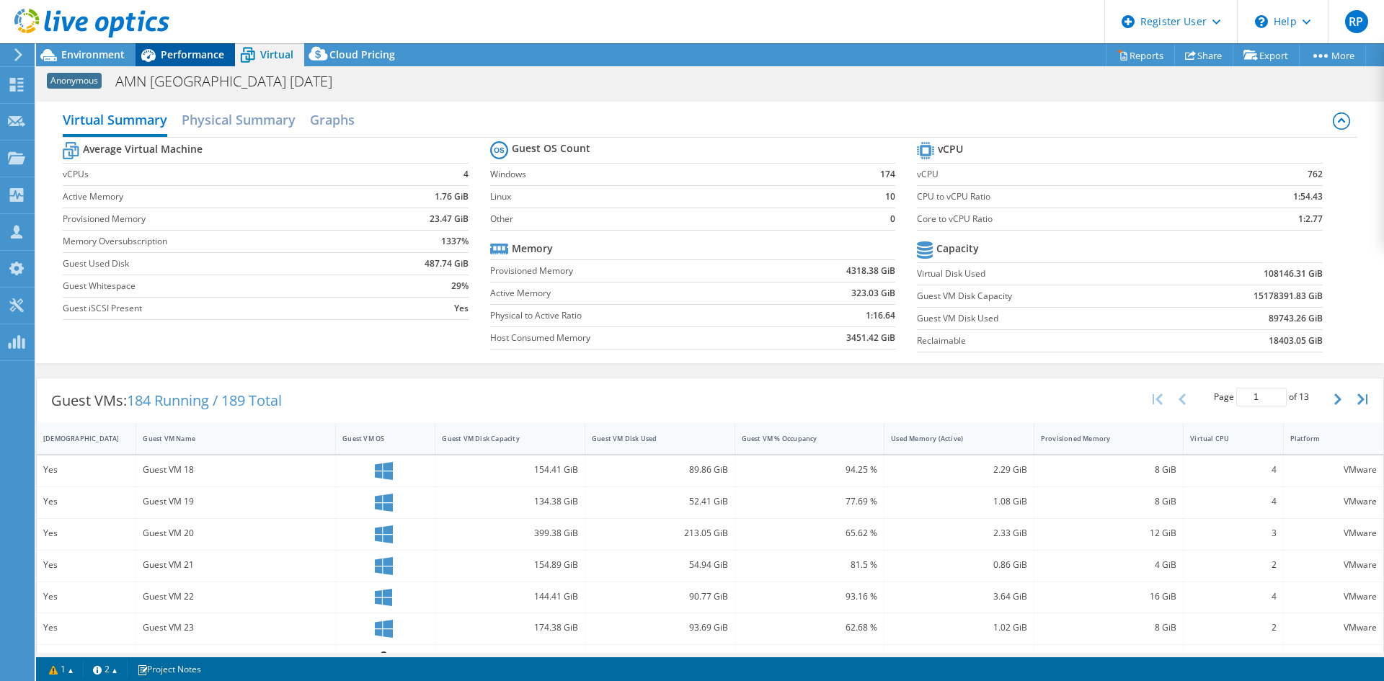
click at [182, 51] on span "Performance" at bounding box center [192, 55] width 63 height 14
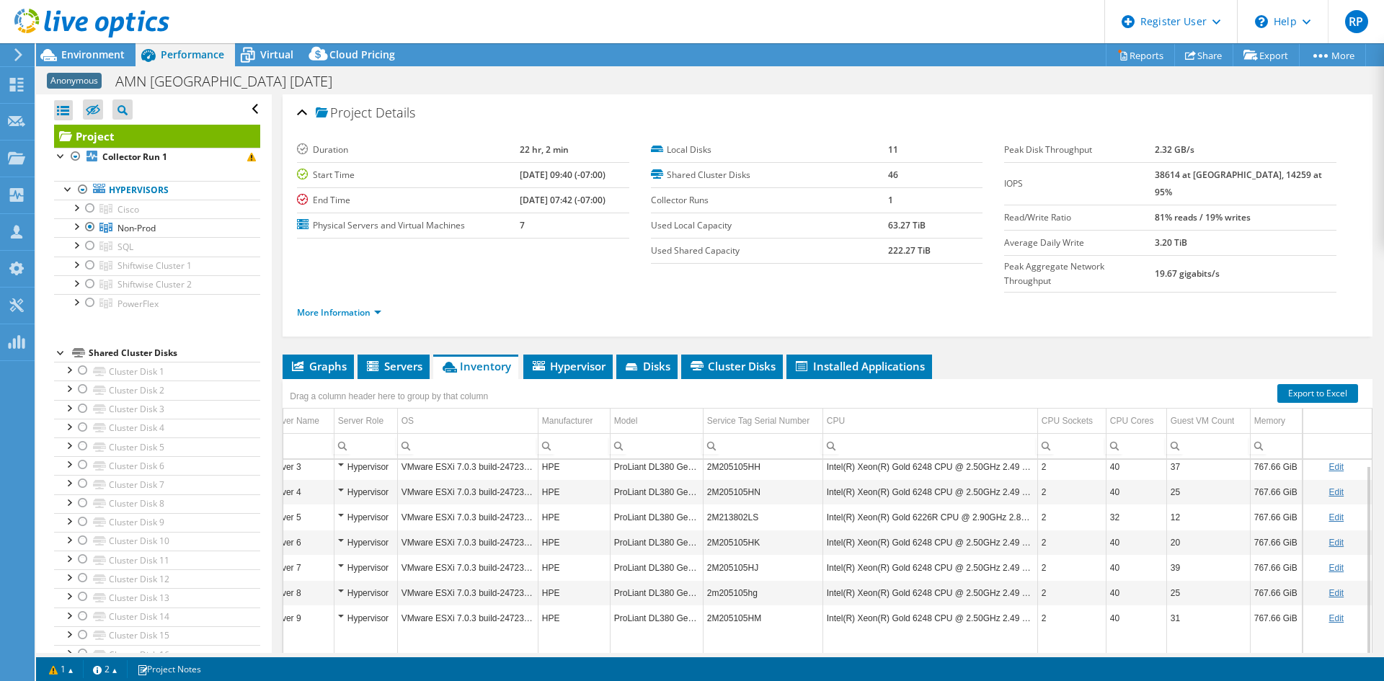
drag, startPoint x: 870, startPoint y: 226, endPoint x: 914, endPoint y: 236, distance: 45.1
click at [904, 226] on tr "Used Local Capacity 63.27 TiB" at bounding box center [817, 225] width 332 height 25
click at [888, 260] on td "222.27 TiB" at bounding box center [935, 250] width 94 height 25
click at [372, 306] on link "More Information" at bounding box center [339, 312] width 84 height 12
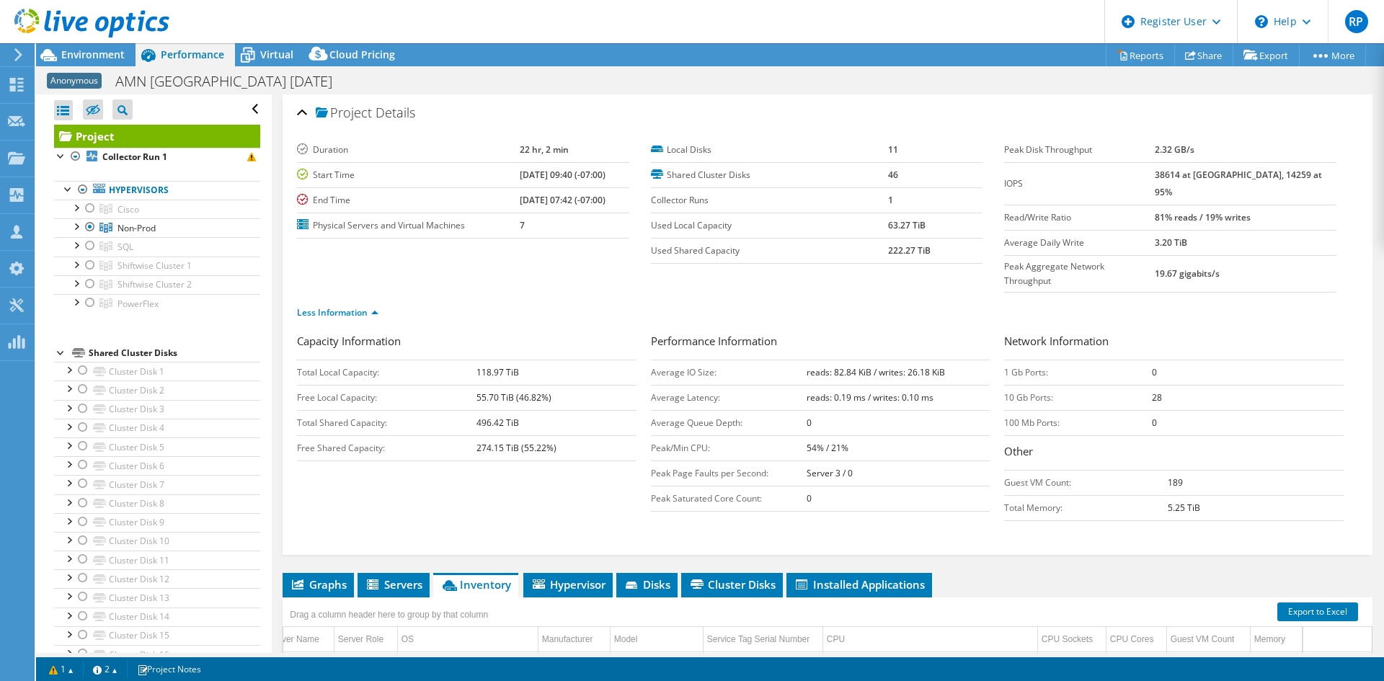
drag, startPoint x: 447, startPoint y: 376, endPoint x: 535, endPoint y: 386, distance: 88.5
click at [535, 386] on tbody "Total Local Capacity: 118.97 TiB Free Local Capacity: 55.70 TiB (46.82%) Total …" at bounding box center [467, 410] width 340 height 101
click at [462, 435] on td "Free Shared Capacity:" at bounding box center [387, 447] width 180 height 25
drag, startPoint x: 430, startPoint y: 345, endPoint x: 525, endPoint y: 352, distance: 94.7
click at [525, 360] on tr "Total Local Capacity: 118.97 TiB" at bounding box center [467, 372] width 340 height 25
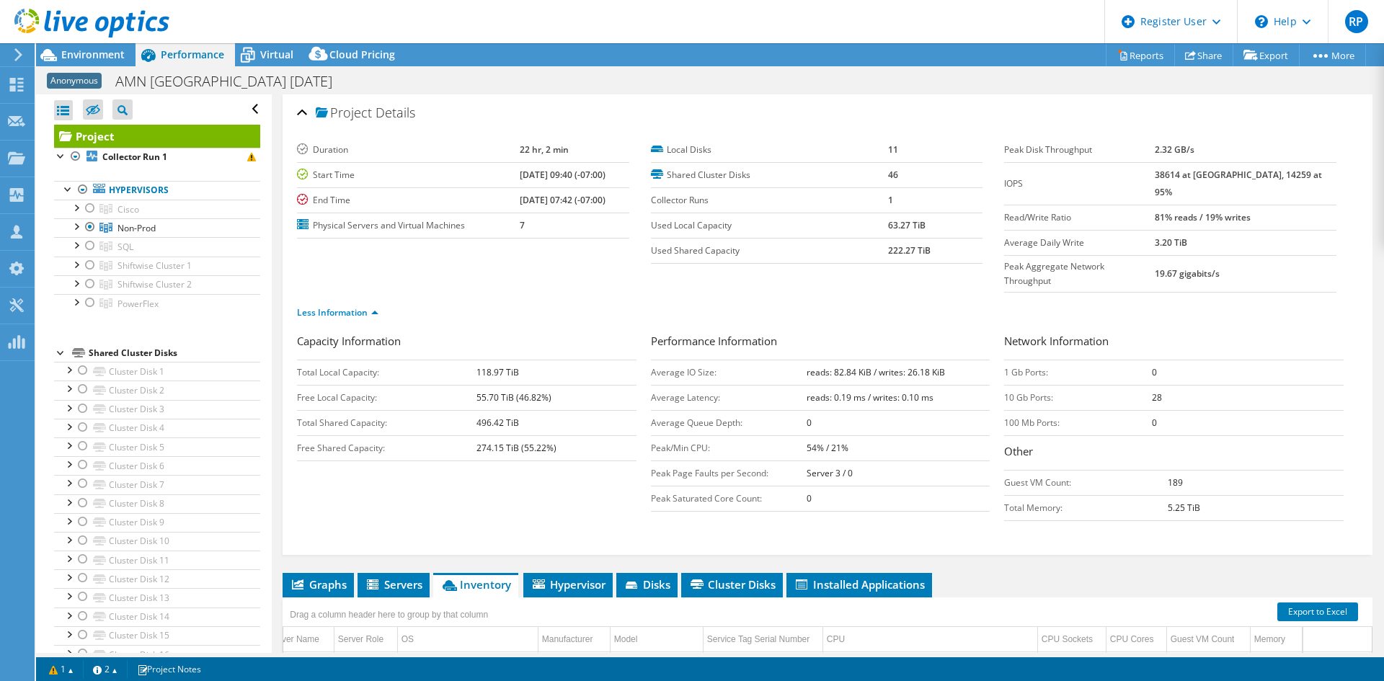
click at [518, 391] on b "55.70 TiB (46.82%)" at bounding box center [514, 397] width 75 height 12
click at [112, 52] on span "Environment" at bounding box center [92, 55] width 63 height 14
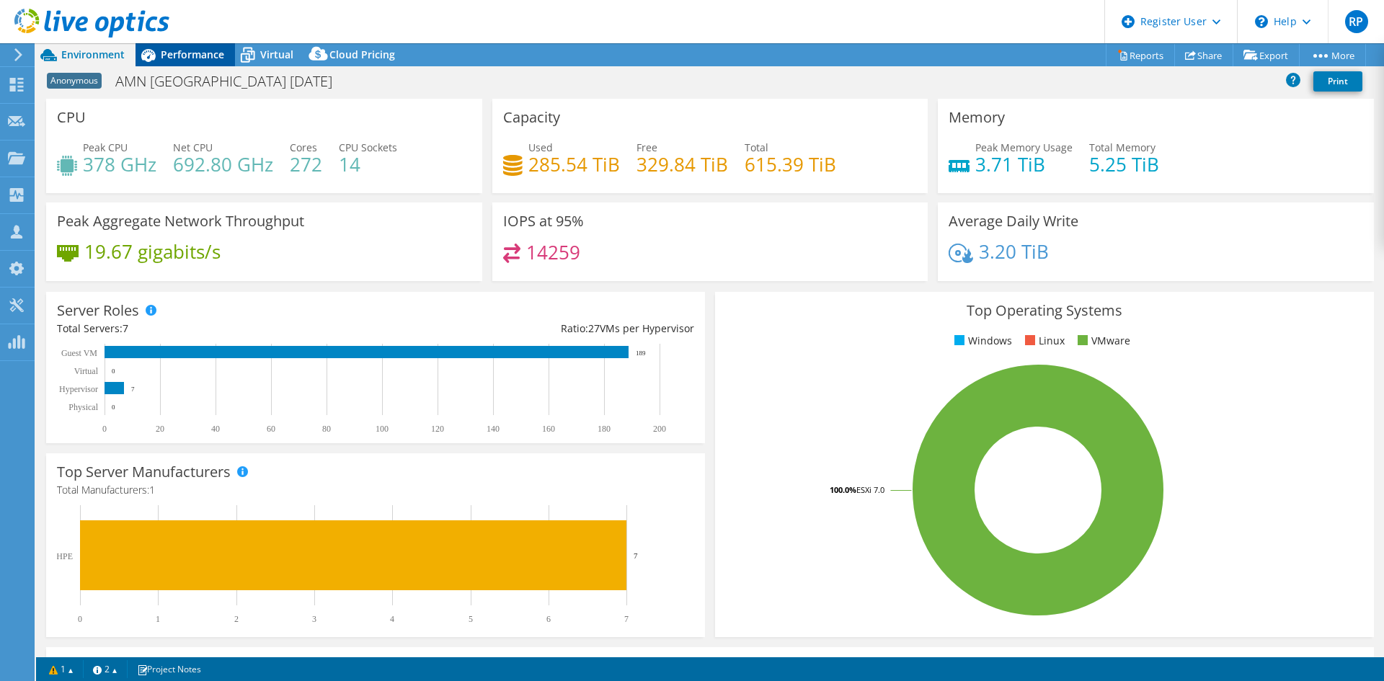
click at [201, 45] on div "Performance" at bounding box center [185, 54] width 99 height 23
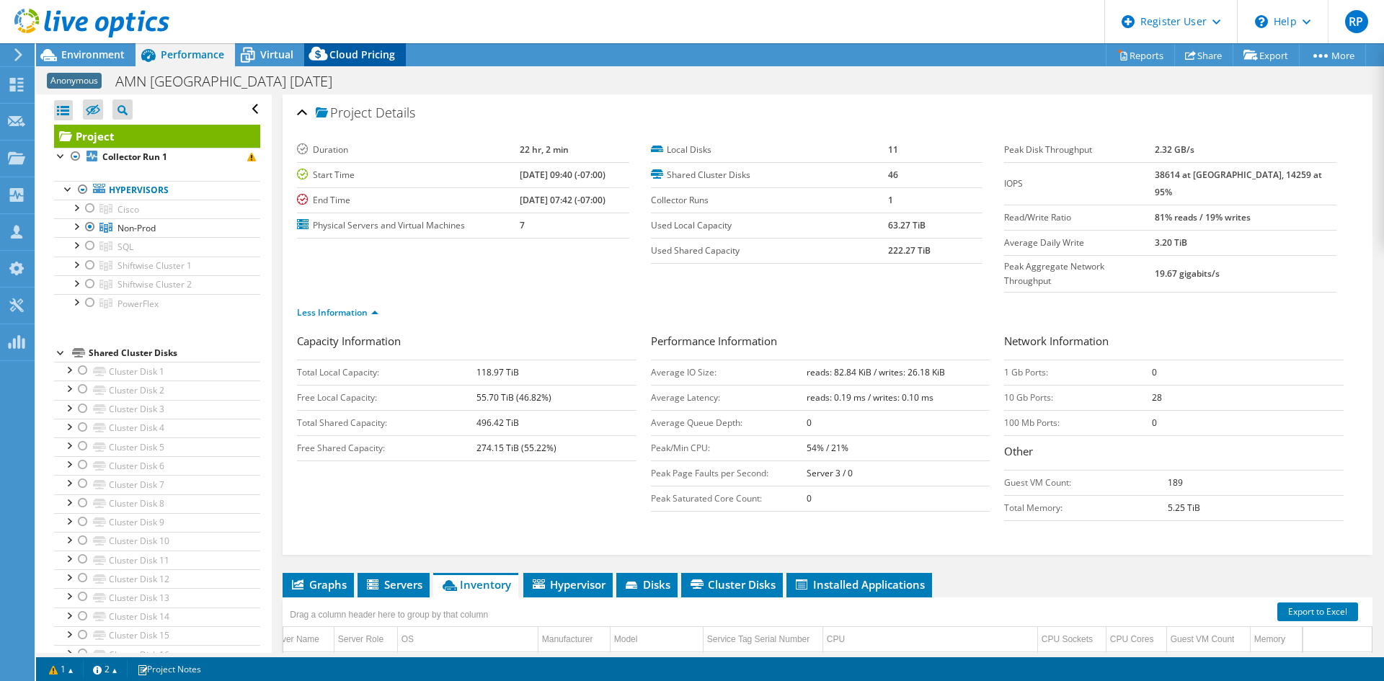
click at [304, 46] on icon at bounding box center [318, 57] width 29 height 29
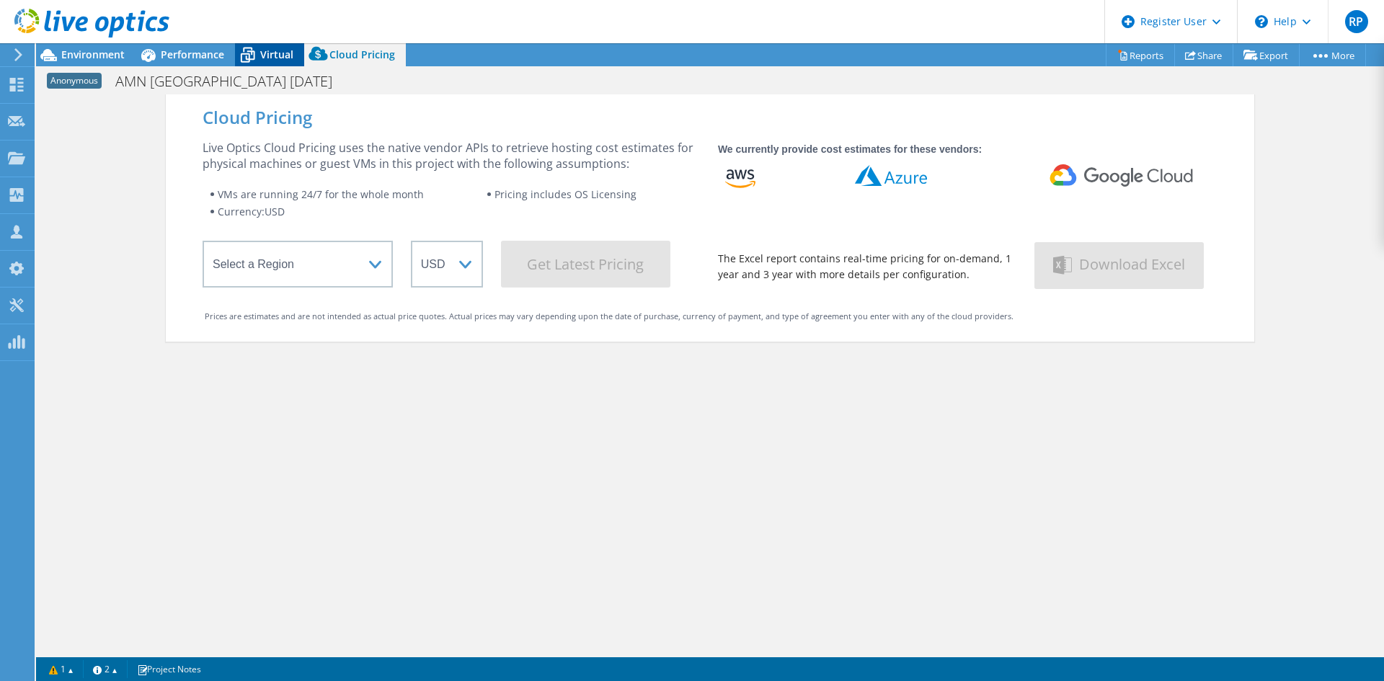
click at [262, 48] on span "Virtual" at bounding box center [276, 55] width 33 height 14
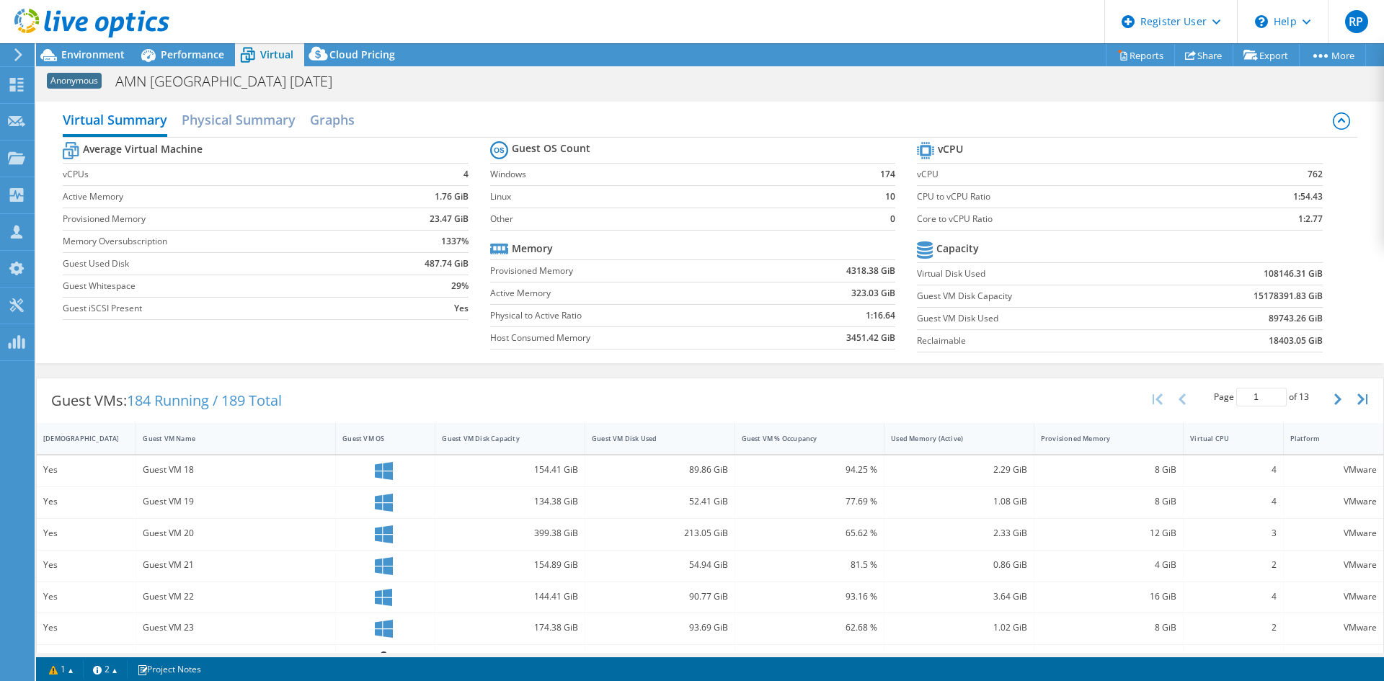
click at [1270, 301] on b "15178391.83 GiB" at bounding box center [1288, 296] width 69 height 14
click at [109, 63] on div "Environment" at bounding box center [85, 54] width 99 height 23
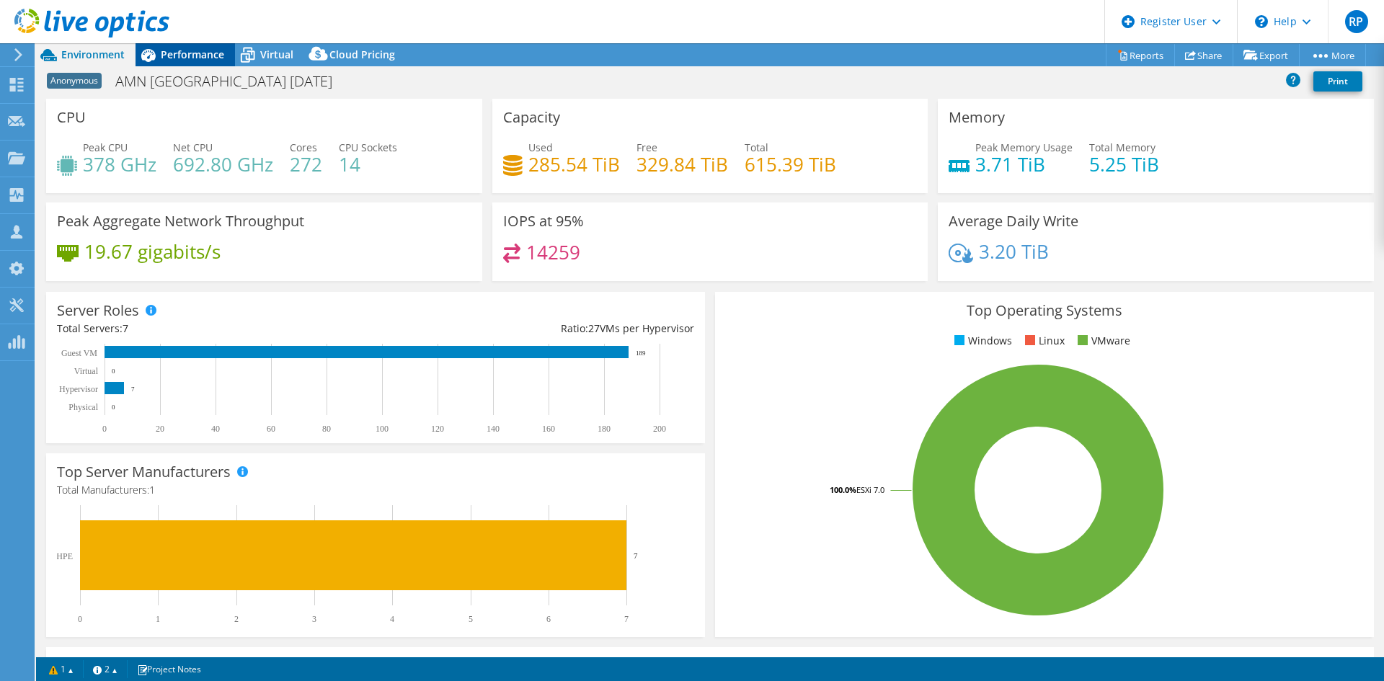
click at [149, 56] on icon at bounding box center [148, 55] width 14 height 13
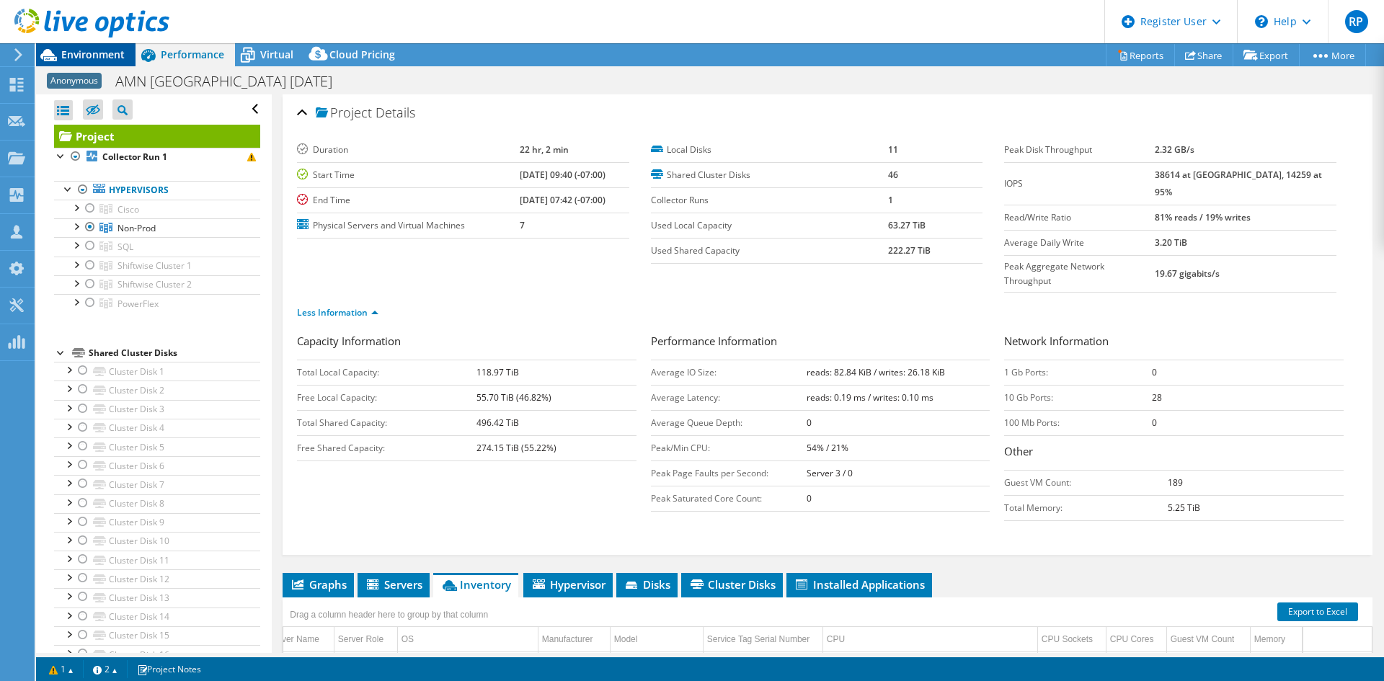
click at [106, 53] on span "Environment" at bounding box center [92, 55] width 63 height 14
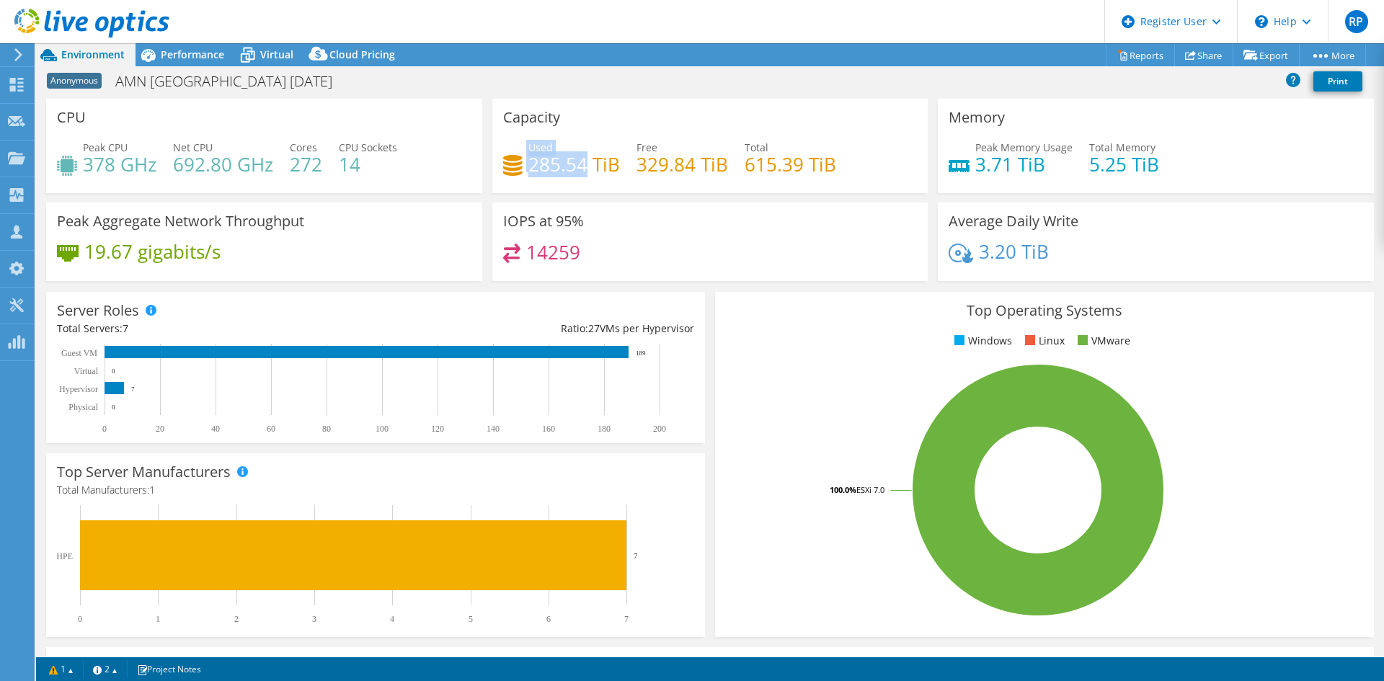
drag, startPoint x: 515, startPoint y: 156, endPoint x: 593, endPoint y: 155, distance: 77.2
click at [590, 154] on div "Used 285.54 TiB" at bounding box center [561, 156] width 117 height 32
click at [546, 165] on h4 "285.54 TiB" at bounding box center [574, 164] width 92 height 16
click at [254, 50] on icon at bounding box center [247, 55] width 25 height 25
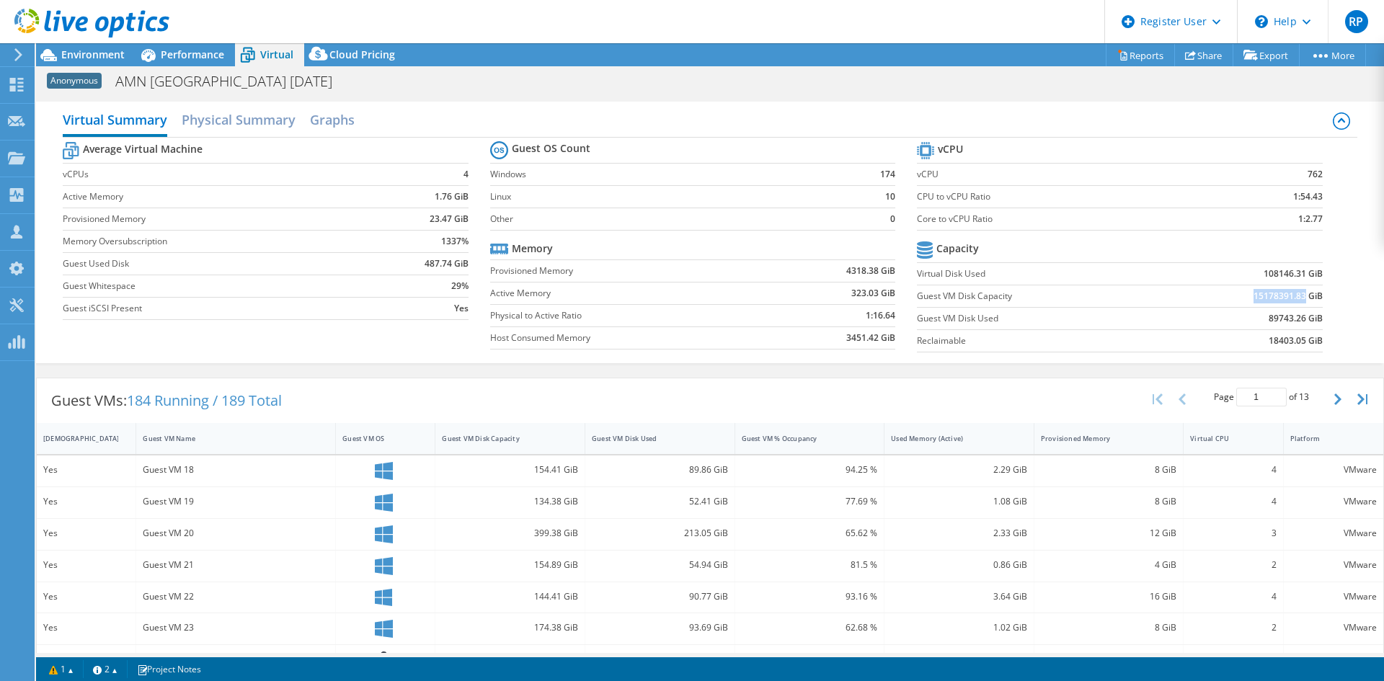
drag, startPoint x: 1236, startPoint y: 298, endPoint x: 1293, endPoint y: 298, distance: 57.7
click at [1293, 298] on td "15178391.83 GiB" at bounding box center [1241, 296] width 164 height 22
copy b "15178391.83"
click at [1259, 306] on td "15178391.83 GiB" at bounding box center [1241, 296] width 164 height 22
drag, startPoint x: 1252, startPoint y: 317, endPoint x: 1292, endPoint y: 317, distance: 39.7
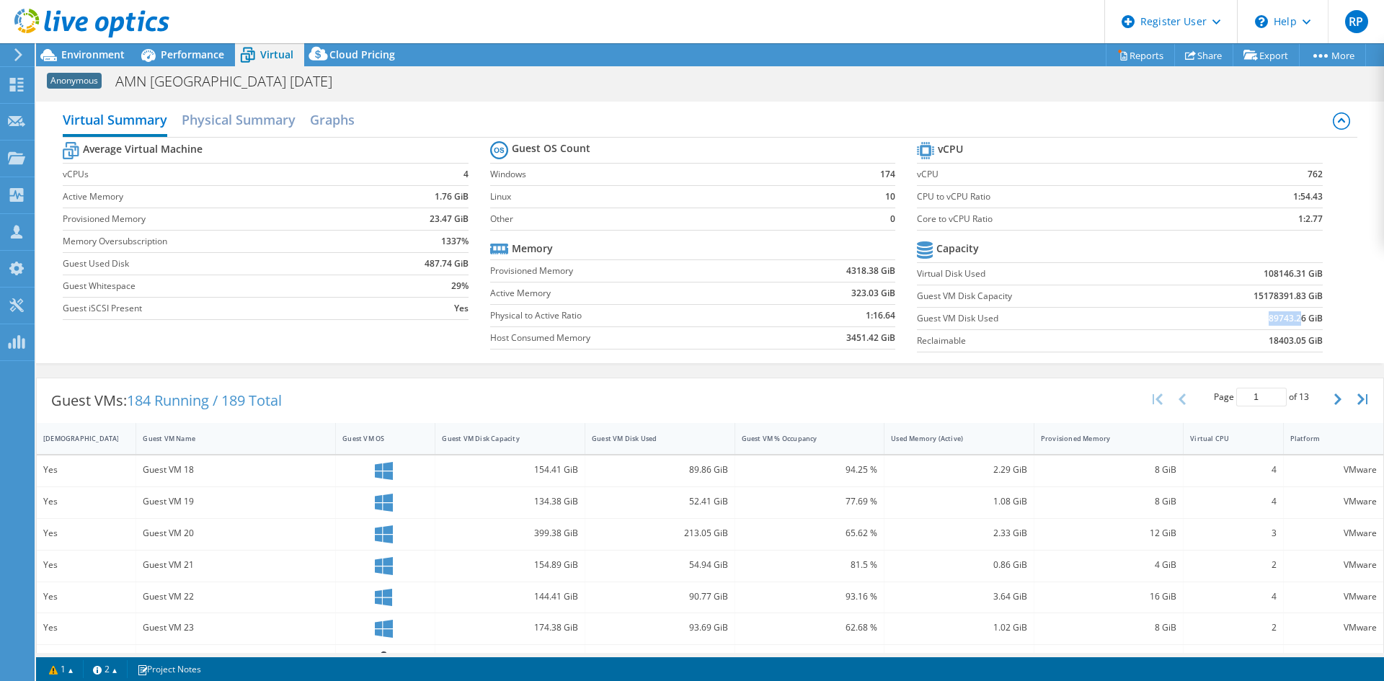
click at [1292, 317] on td "89743.26 GiB" at bounding box center [1241, 318] width 164 height 22
click at [1252, 319] on td "89743.26 GiB" at bounding box center [1241, 318] width 164 height 22
drag, startPoint x: 1259, startPoint y: 319, endPoint x: 1295, endPoint y: 319, distance: 36.1
click at [1295, 319] on td "89743.26 GiB" at bounding box center [1241, 318] width 164 height 22
copy b "89743.26"
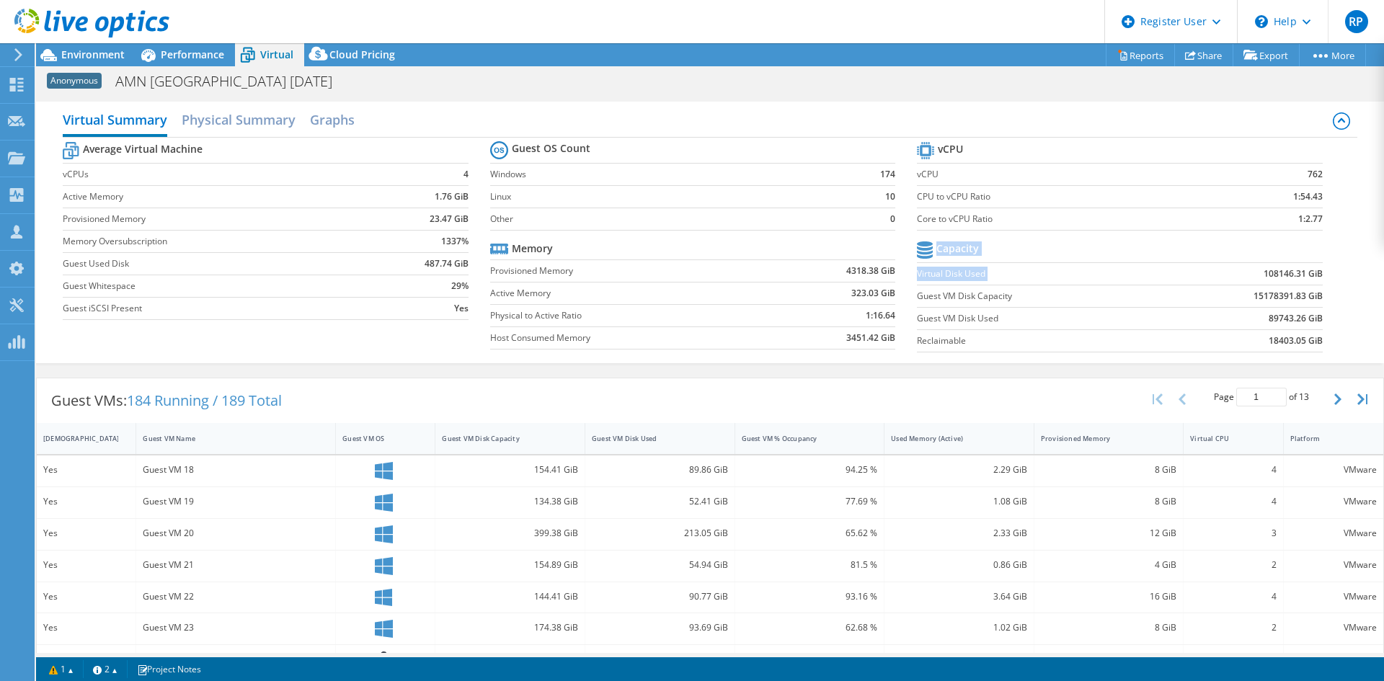
drag, startPoint x: 1247, startPoint y: 272, endPoint x: 1322, endPoint y: 281, distance: 75.6
click at [1319, 278] on section "vCPU vCPU 762 CPU to vCPU Ratio 1:54.43 Core to vCPU Ratio 1:2.77 Capacity Virt…" at bounding box center [1130, 248] width 427 height 221
click at [1319, 293] on section "vCPU vCPU 762 CPU to vCPU Ratio 1:54.43 Core to vCPU Ratio 1:2.77 Capacity Virt…" at bounding box center [1130, 248] width 427 height 221
drag, startPoint x: 1239, startPoint y: 270, endPoint x: 1314, endPoint y: 280, distance: 75.0
click at [1308, 274] on td "108146.31 GiB" at bounding box center [1241, 273] width 164 height 22
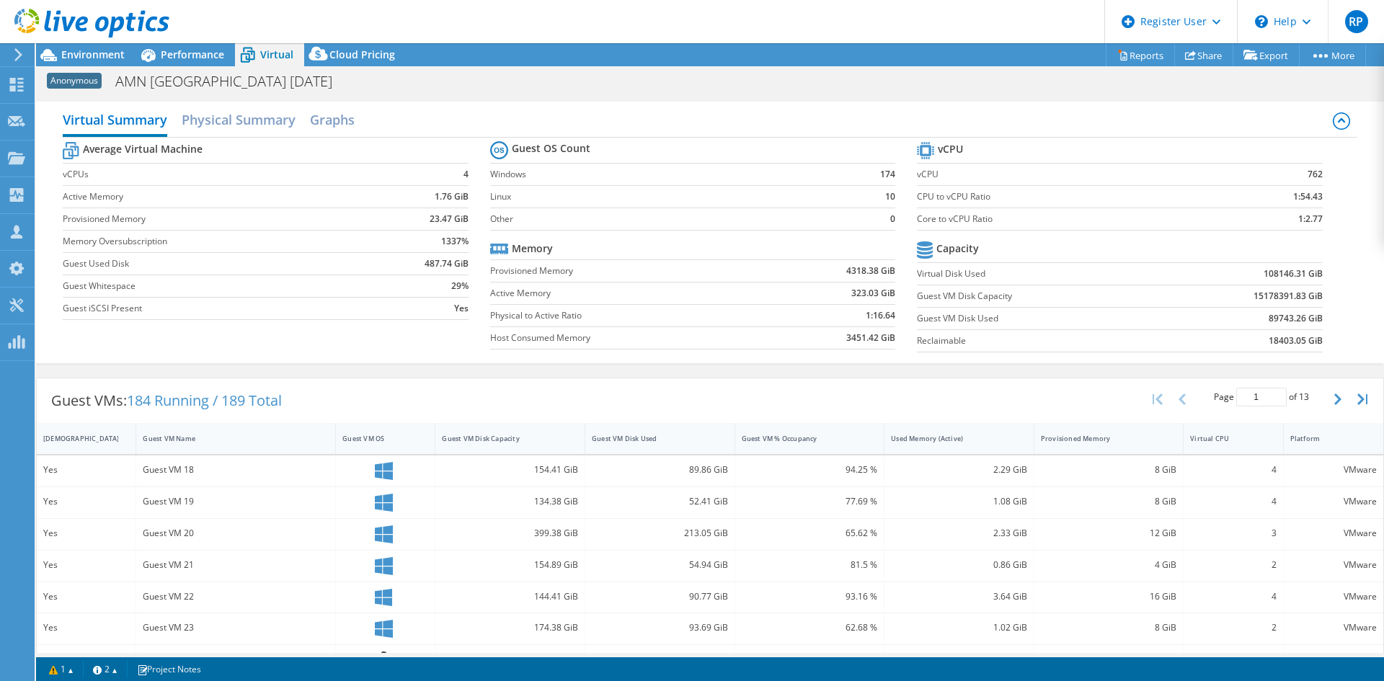
click at [1236, 312] on td "89743.26 GiB" at bounding box center [1241, 318] width 164 height 22
drag, startPoint x: 1258, startPoint y: 278, endPoint x: 1321, endPoint y: 280, distance: 62.8
click at [1321, 280] on section "vCPU vCPU 762 CPU to vCPU Ratio 1:54.43 Core to vCPU Ratio 1:2.77 Capacity Virt…" at bounding box center [1130, 248] width 427 height 221
click at [1178, 309] on td "89743.26 GiB" at bounding box center [1241, 318] width 164 height 22
click at [115, 57] on span "Environment" at bounding box center [92, 55] width 63 height 14
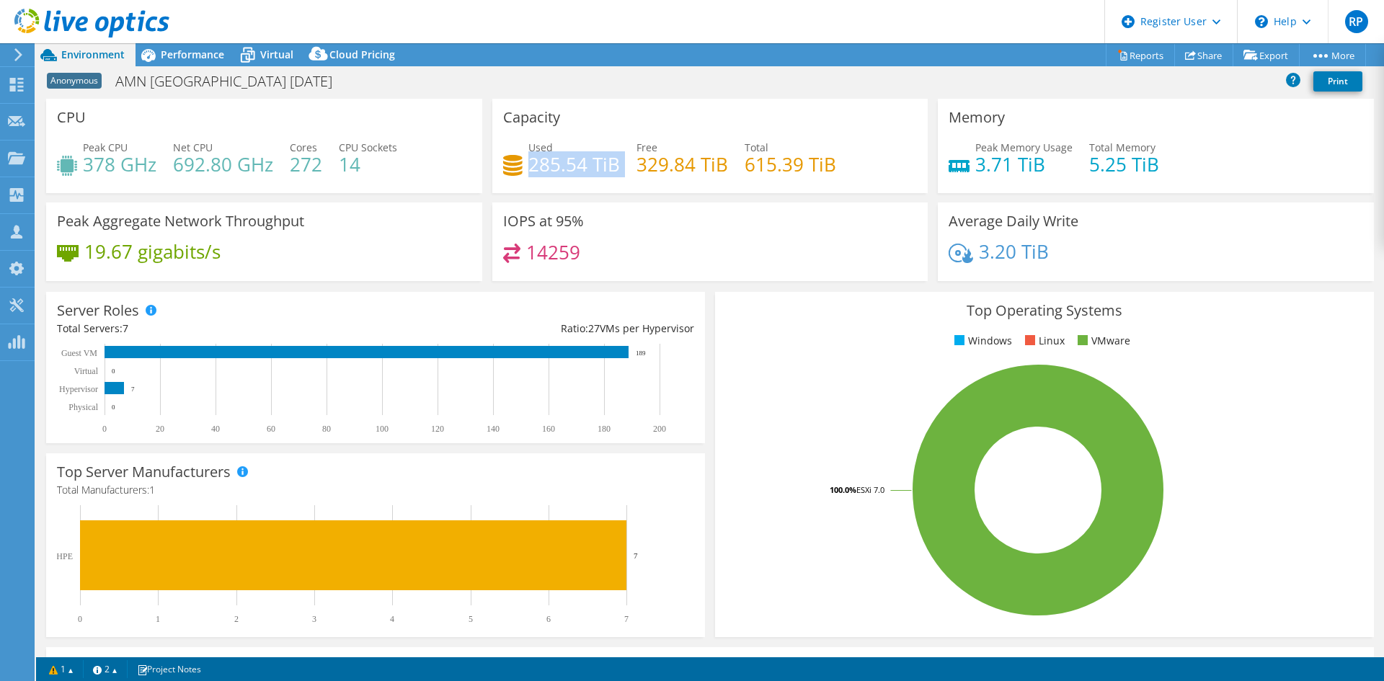
drag, startPoint x: 603, startPoint y: 165, endPoint x: 518, endPoint y: 168, distance: 85.1
click at [521, 168] on div "Used 285.54 TiB Free 329.84 TiB Total 615.39 TiB" at bounding box center [710, 163] width 415 height 47
click at [572, 221] on h3 "IOPS at 95%" at bounding box center [543, 221] width 81 height 16
click at [182, 63] on div "Performance" at bounding box center [185, 54] width 99 height 23
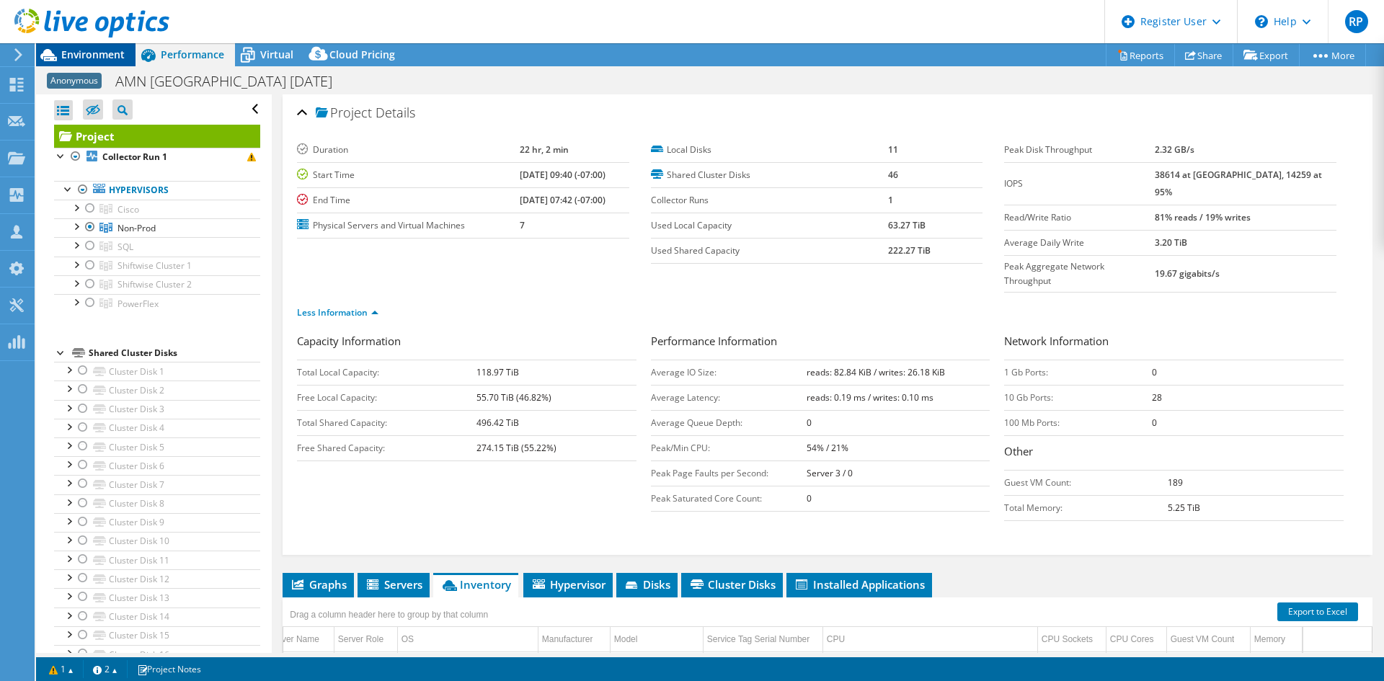
click at [99, 58] on span "Environment" at bounding box center [92, 55] width 63 height 14
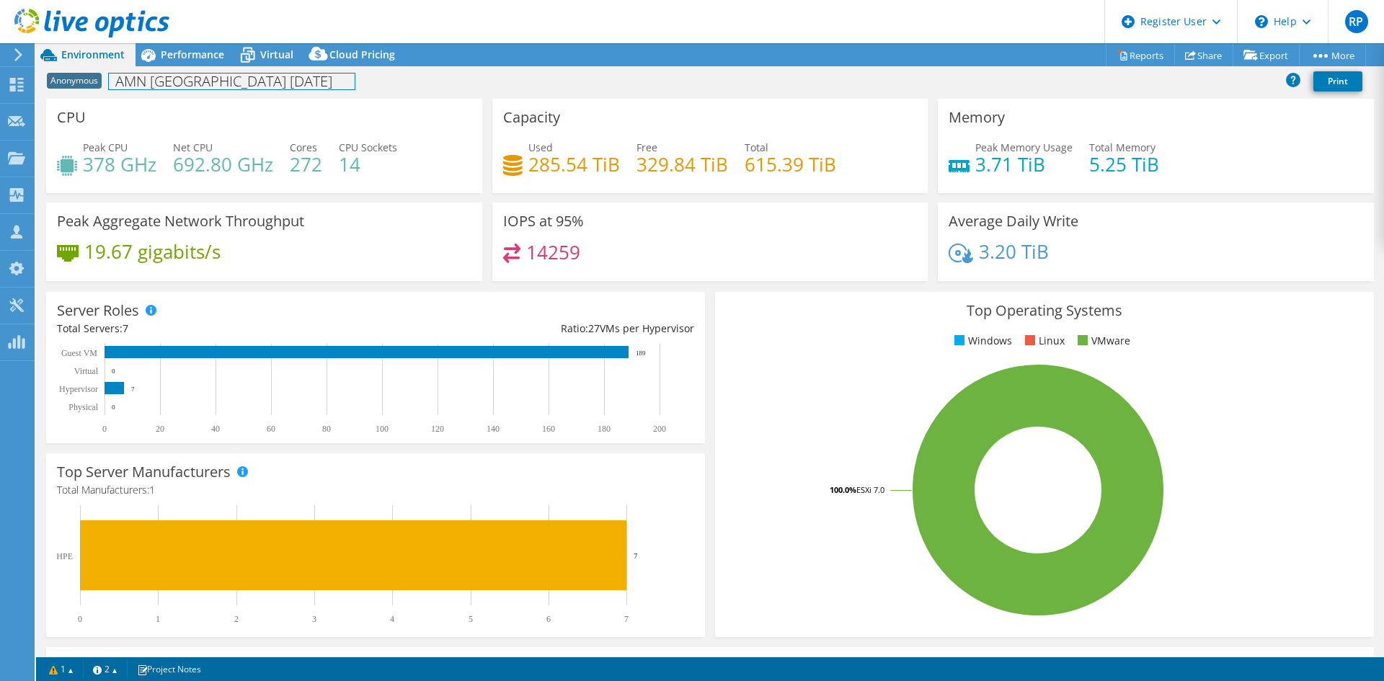
click at [194, 68] on div "Anonymous AMN Las Vegas 7-14-25 Print" at bounding box center [710, 81] width 1348 height 27
click at [190, 61] on span "Performance" at bounding box center [192, 55] width 63 height 14
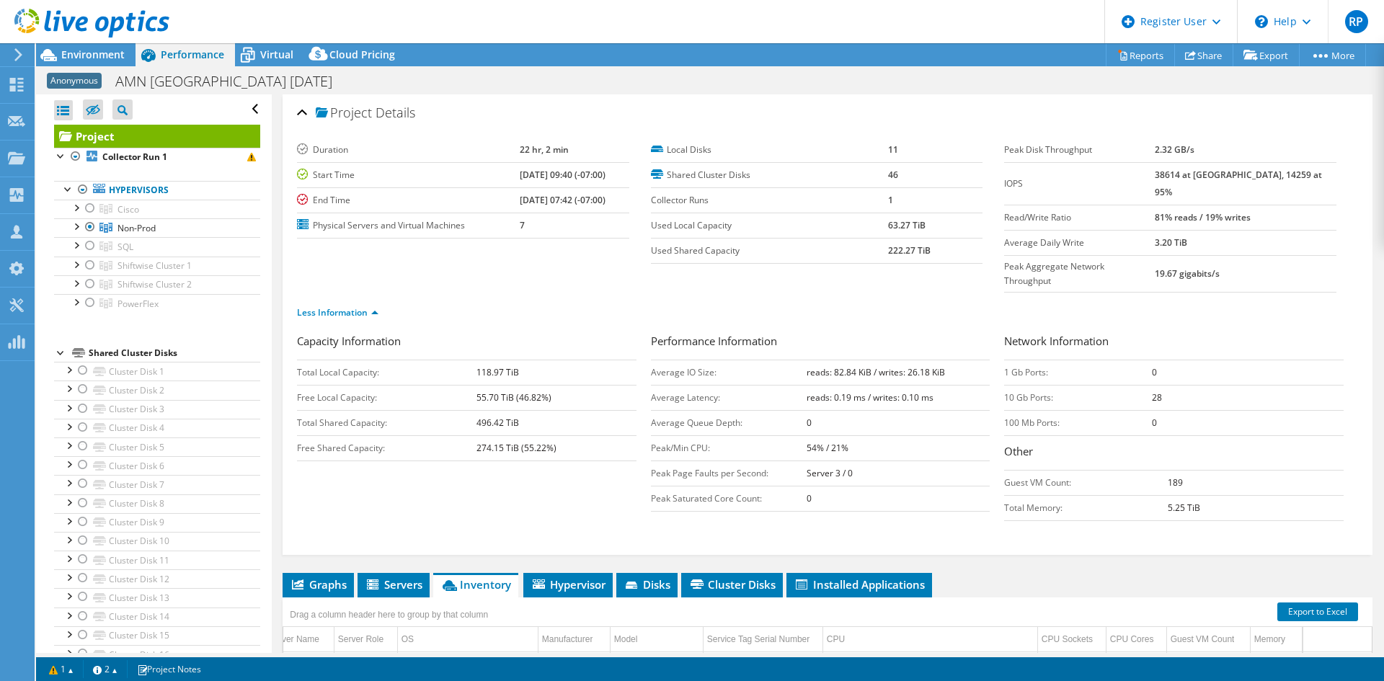
scroll to position [216, 0]
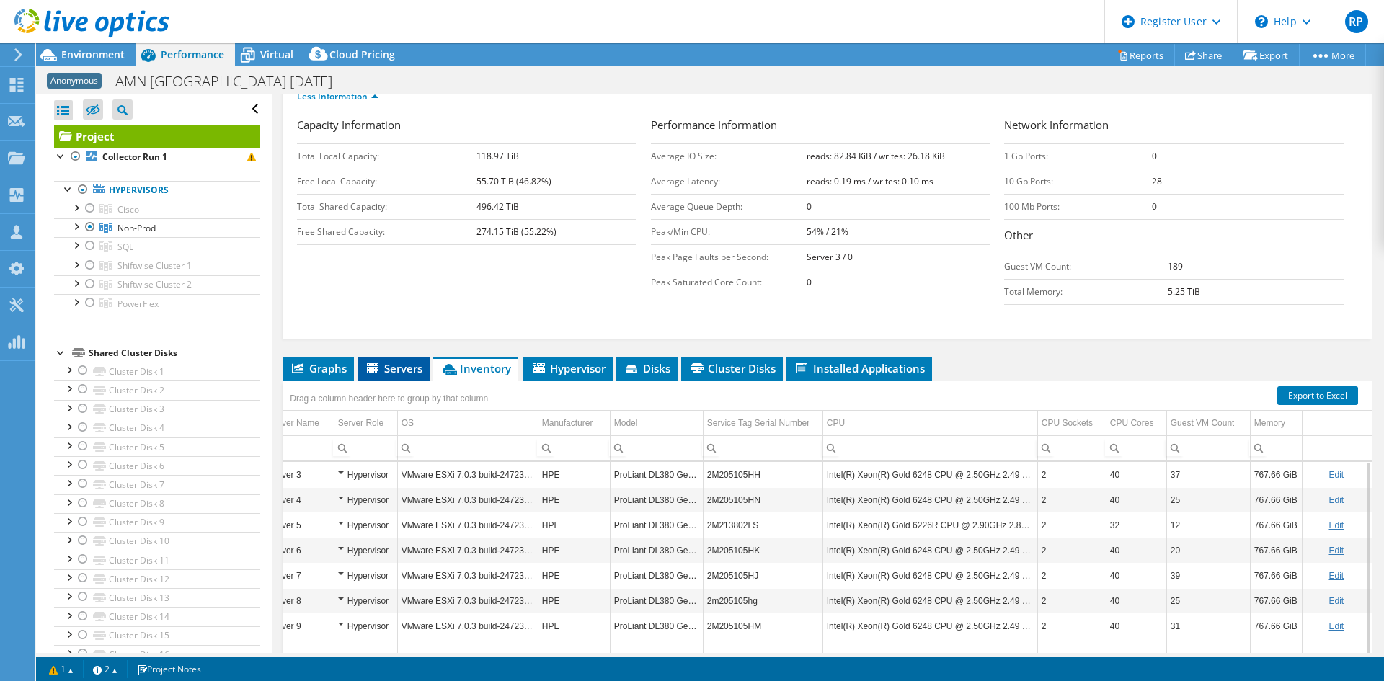
click at [374, 363] on icon at bounding box center [373, 368] width 12 height 10
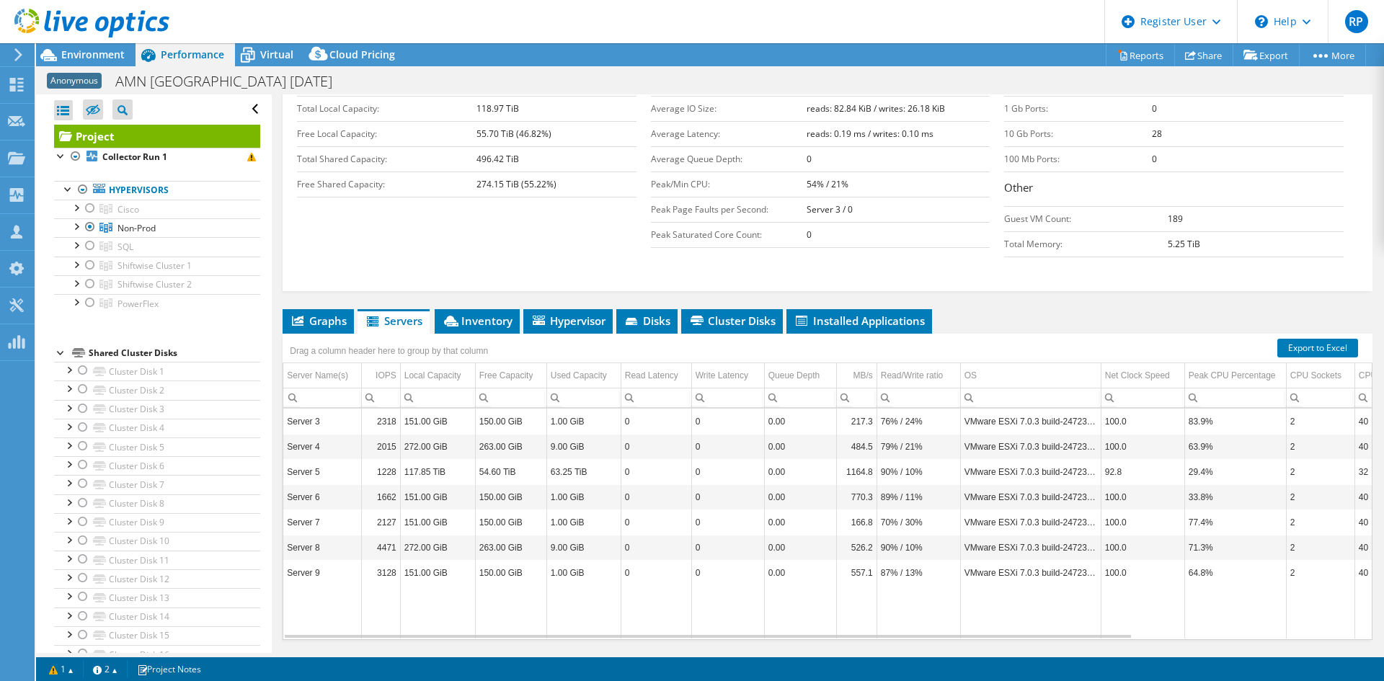
scroll to position [277, 0]
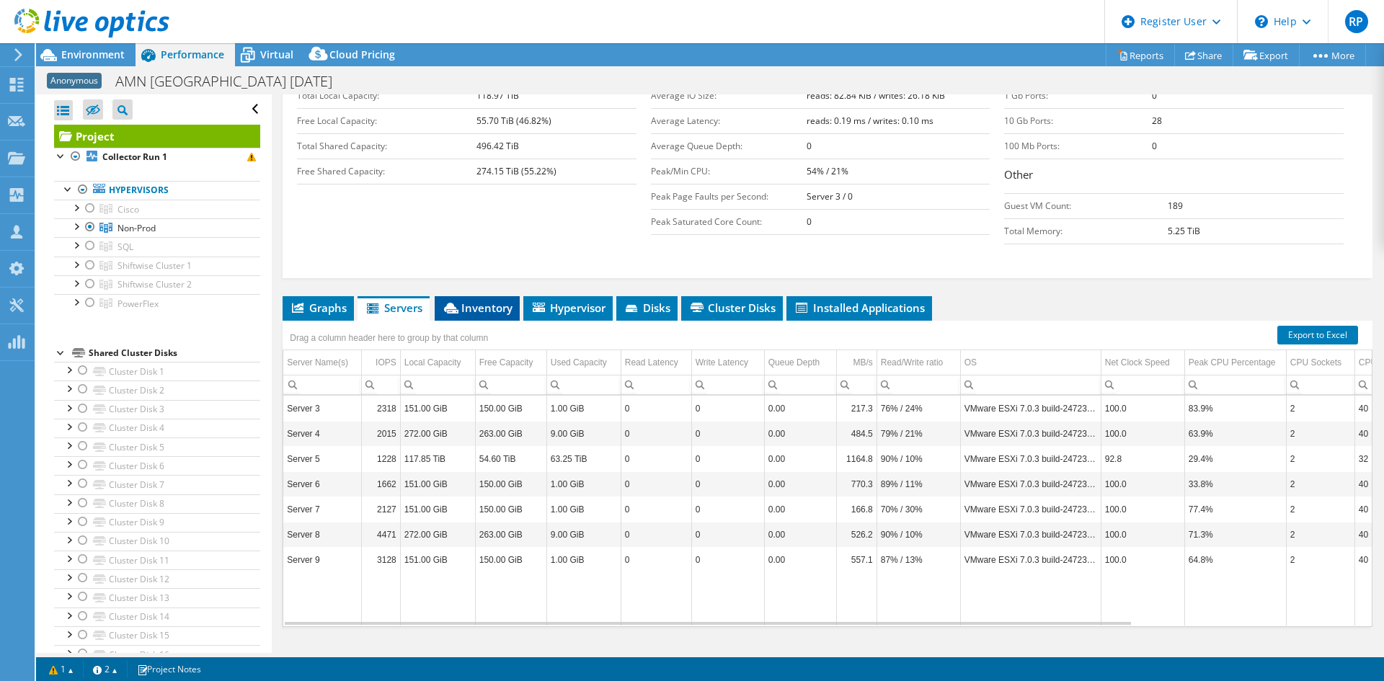
click at [459, 303] on icon at bounding box center [451, 308] width 14 height 11
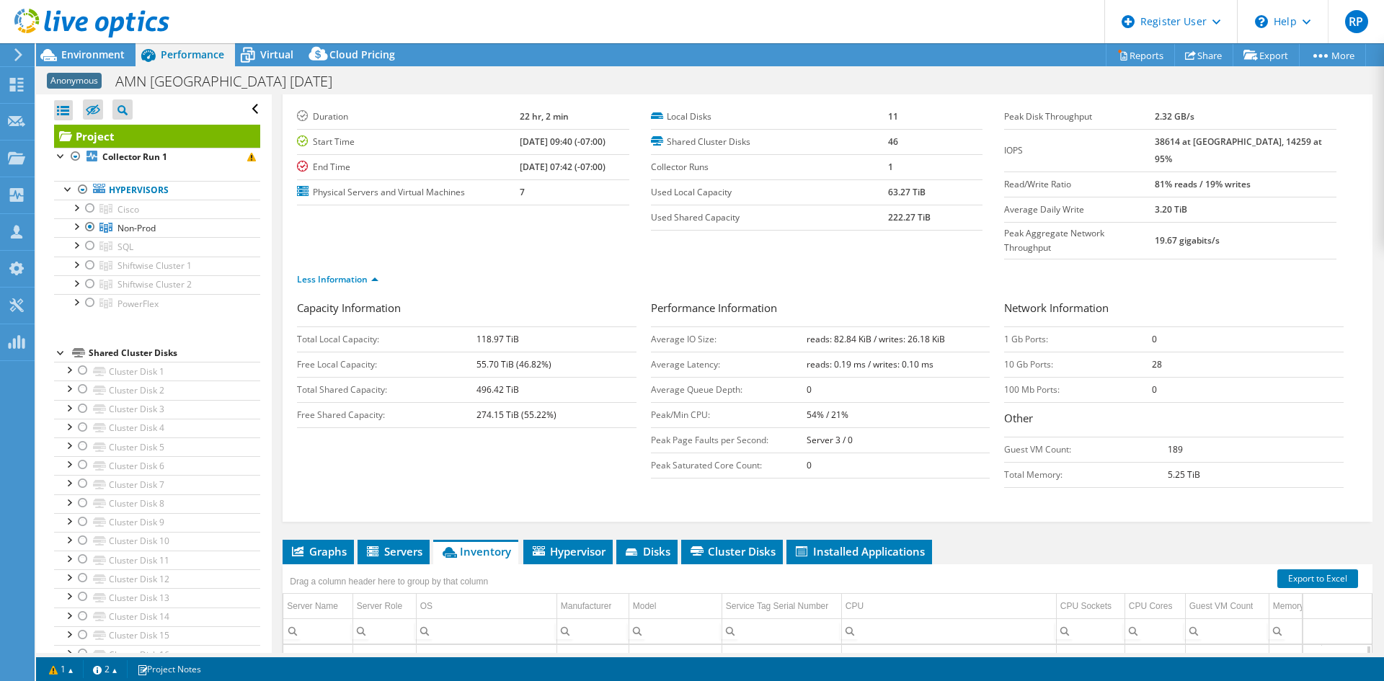
scroll to position [0, 0]
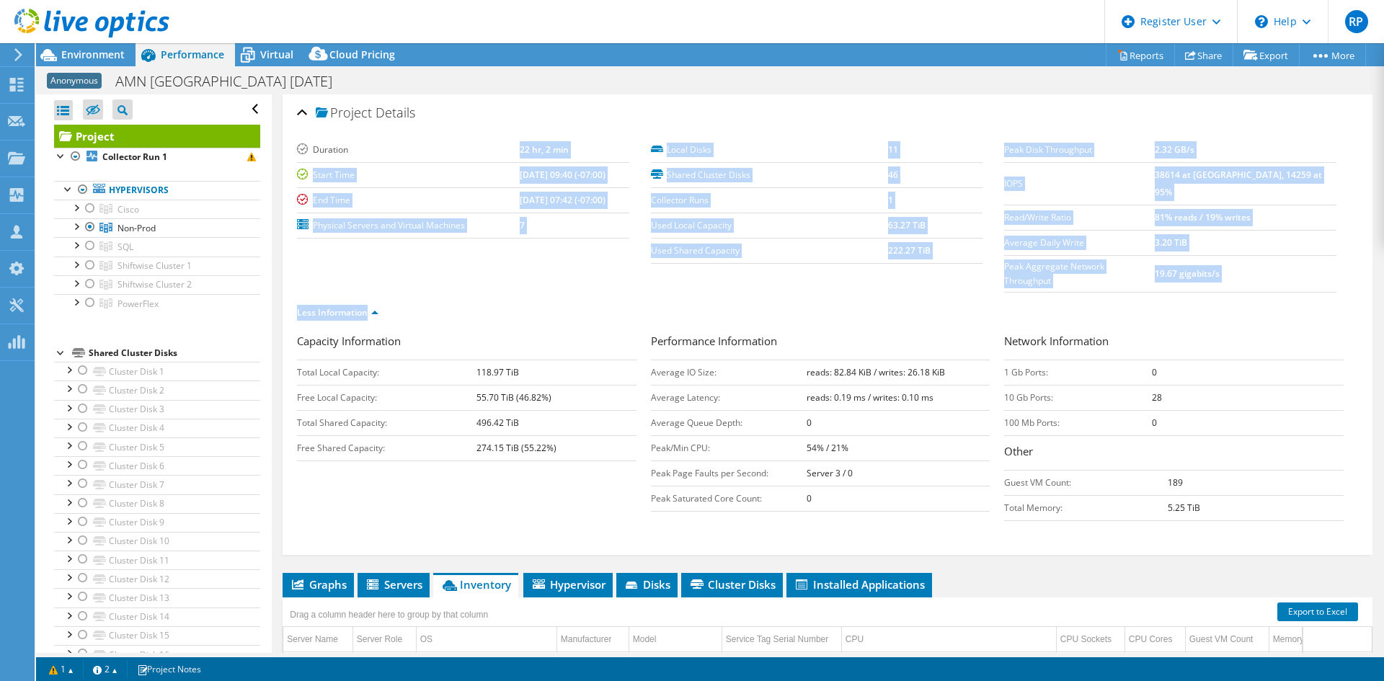
drag, startPoint x: 495, startPoint y: 143, endPoint x: 565, endPoint y: 136, distance: 70.4
click at [562, 136] on div "Duration 22 hr, 2 min Start Time 07/14/2025, 09:40 (-07:00) End Time 07/15/2025…" at bounding box center [827, 340] width 1061 height 422
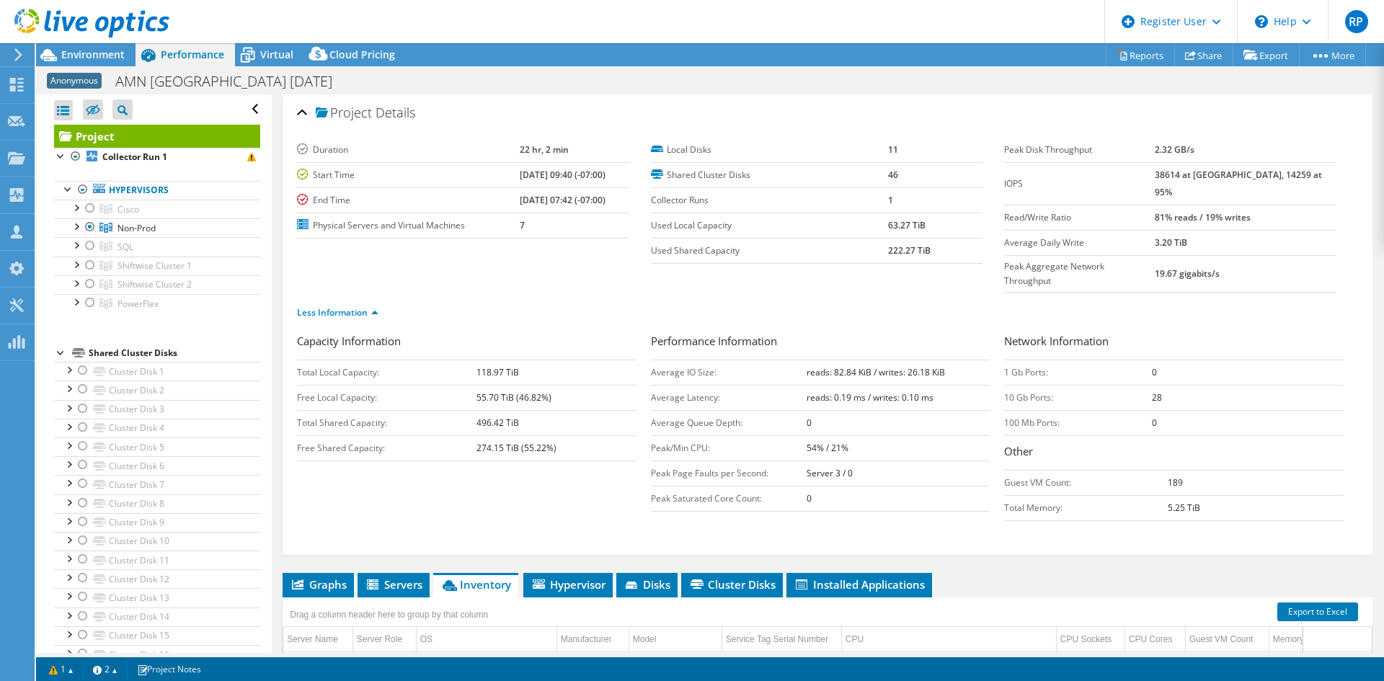
click at [571, 126] on div "Project Details" at bounding box center [827, 113] width 1061 height 31
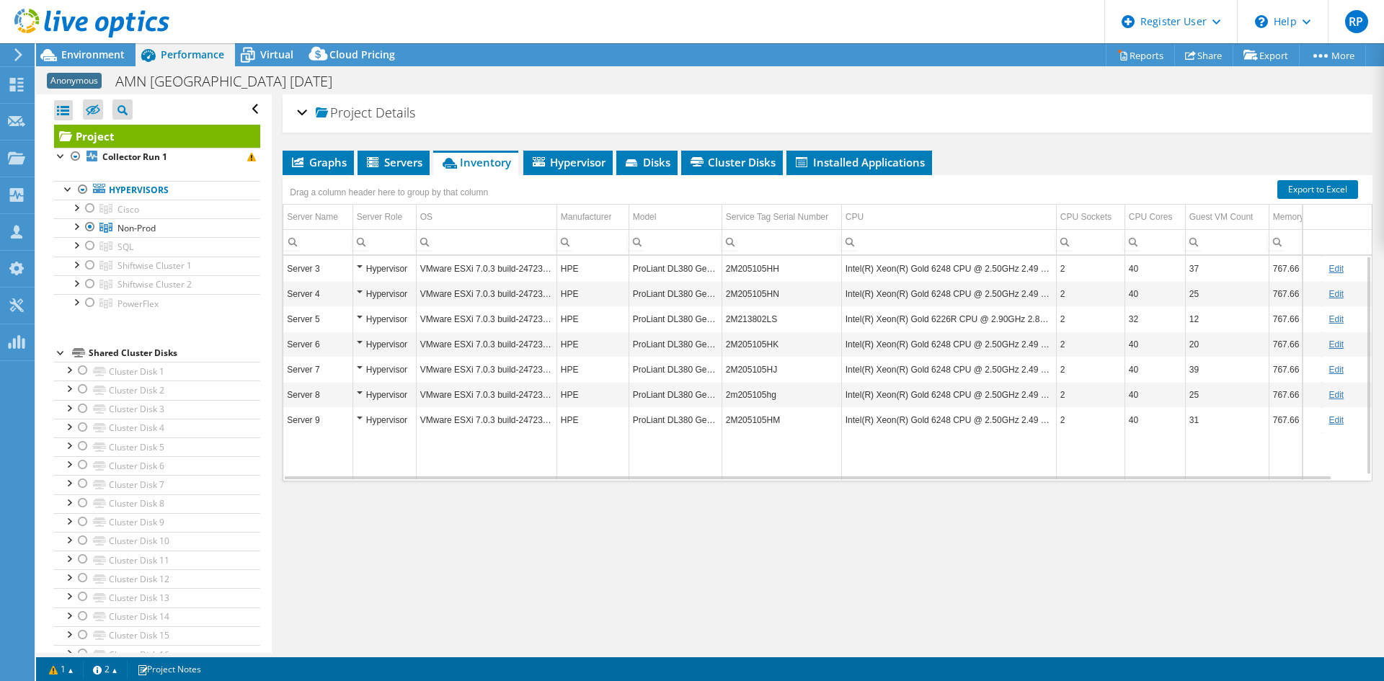
click at [378, 116] on span "Details" at bounding box center [396, 112] width 40 height 17
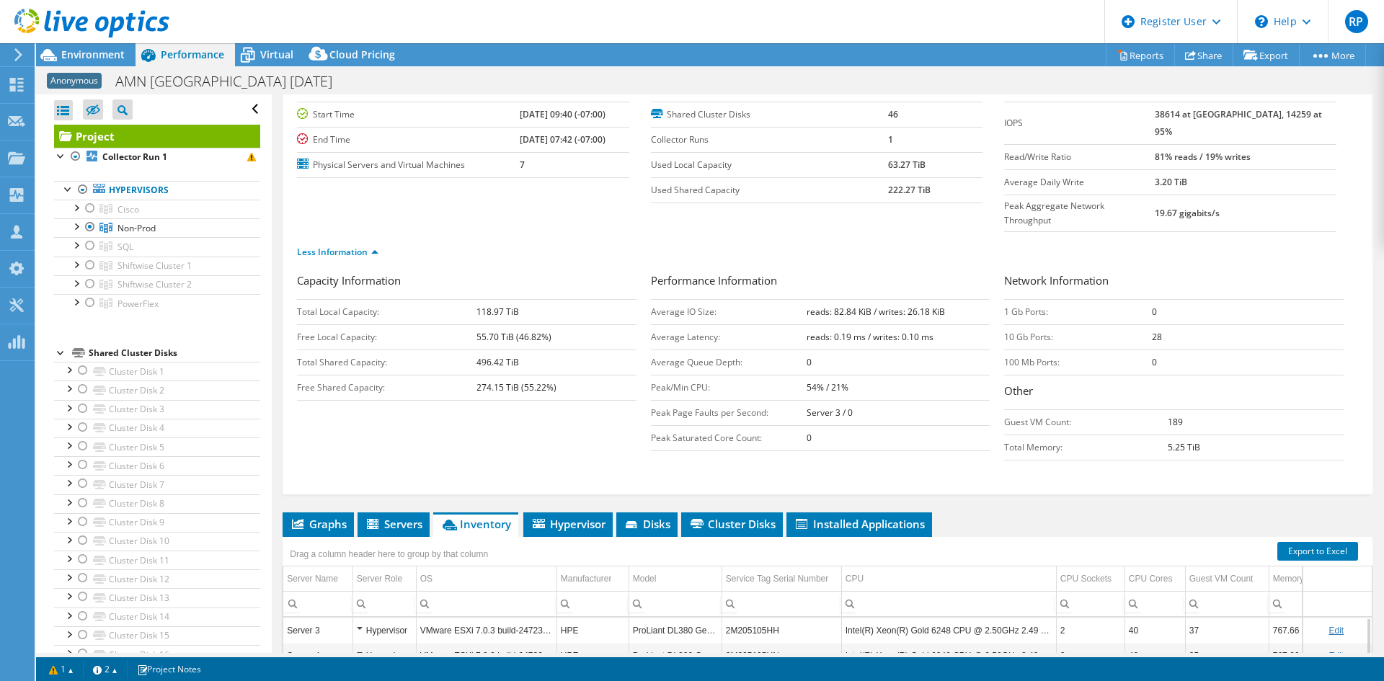
scroll to position [277, 0]
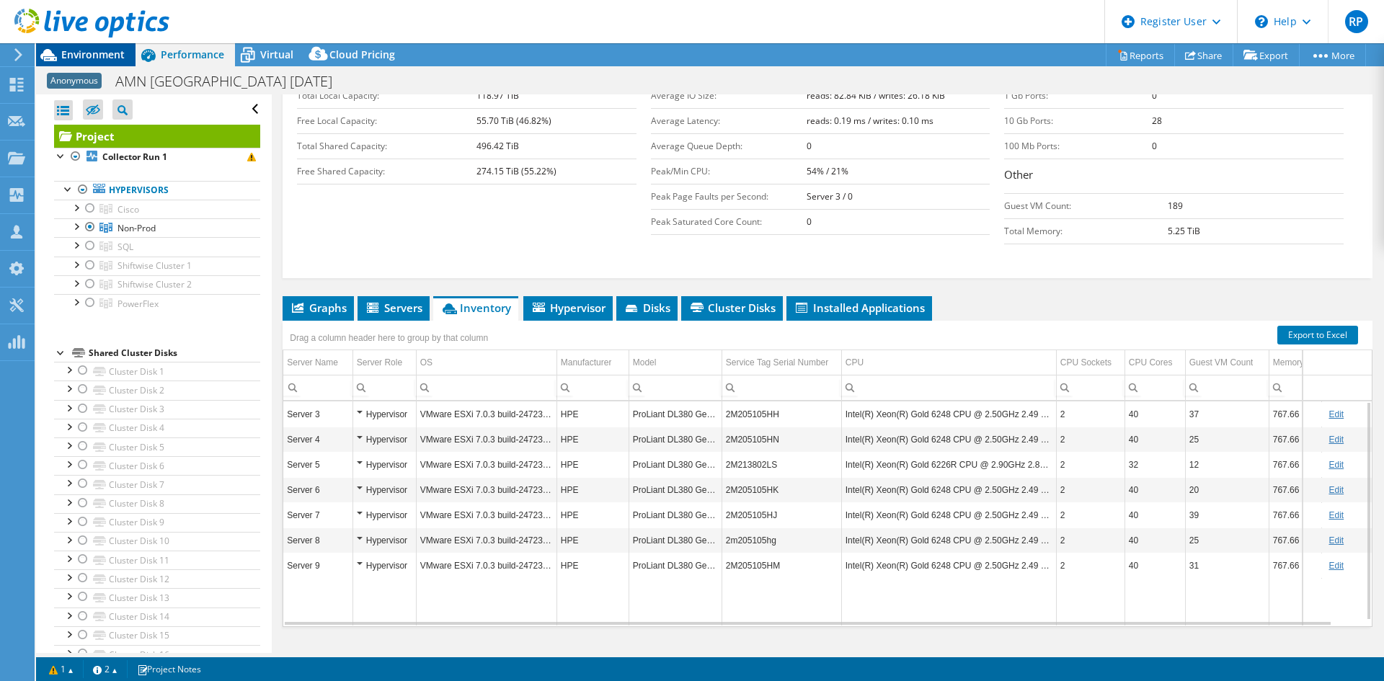
click at [119, 56] on span "Environment" at bounding box center [92, 55] width 63 height 14
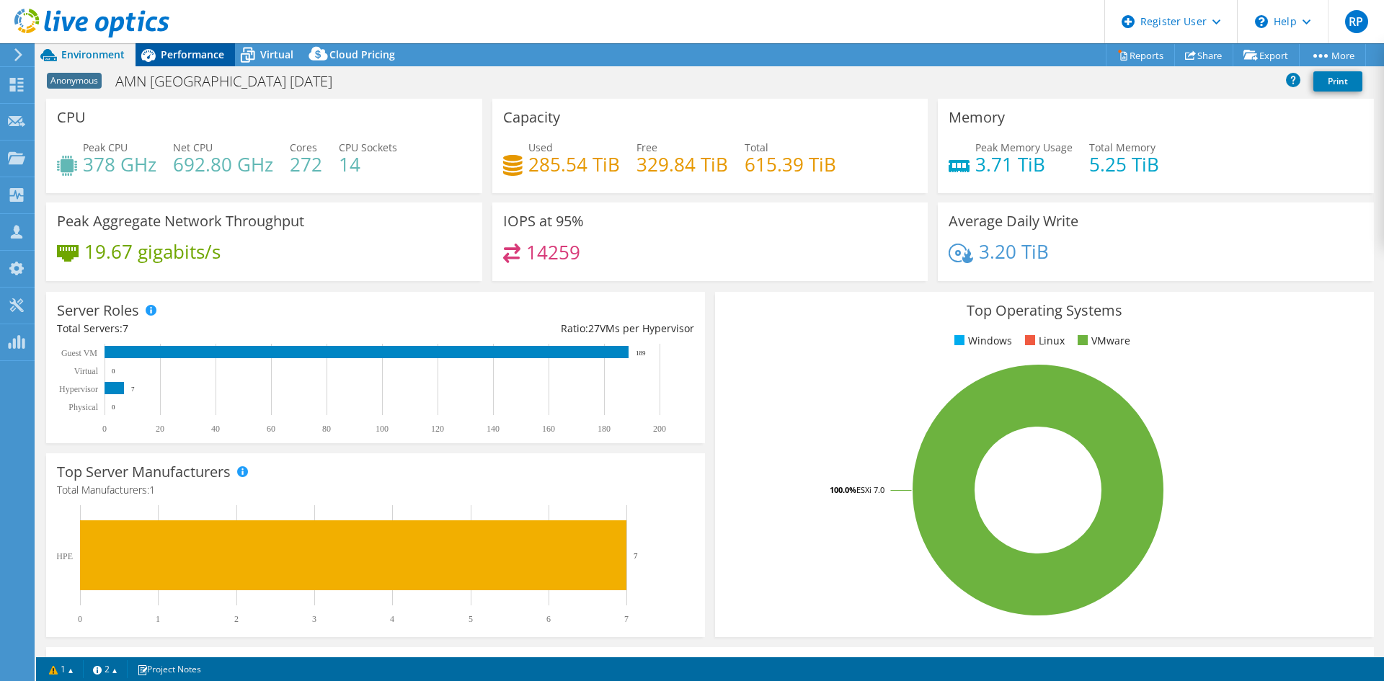
click at [205, 50] on span "Performance" at bounding box center [192, 55] width 63 height 14
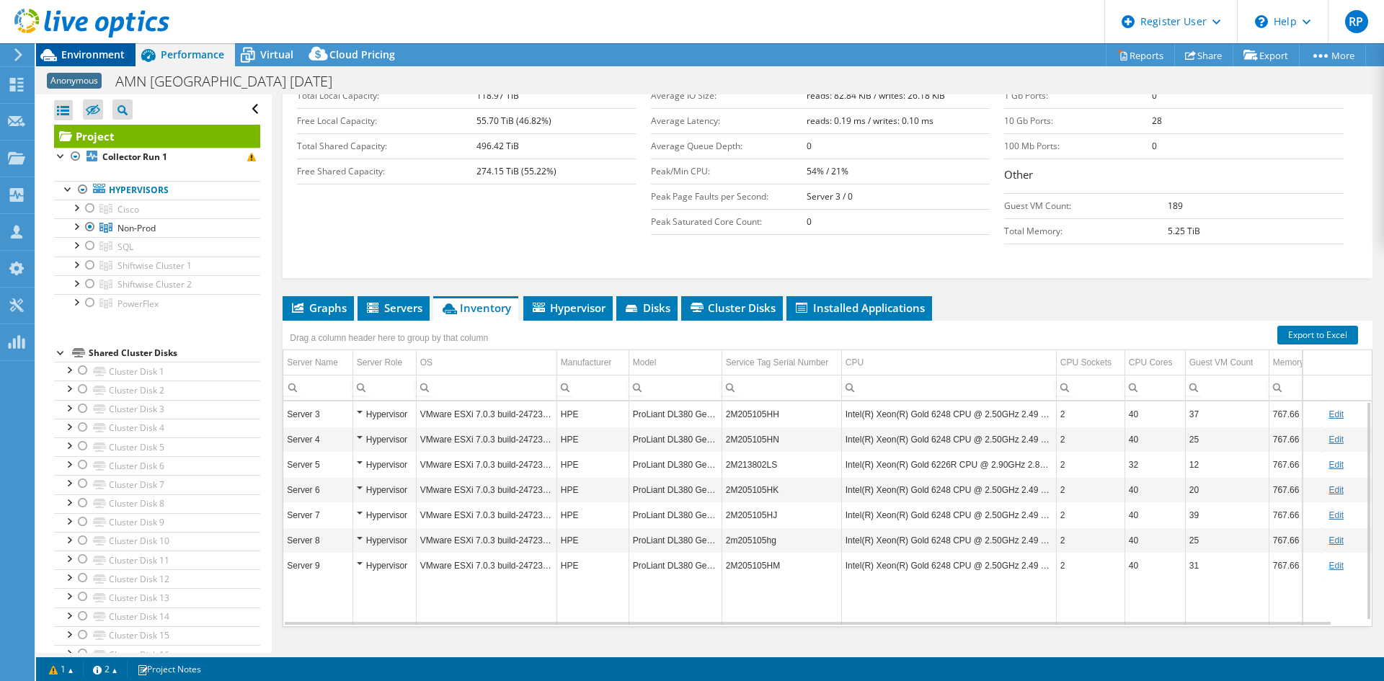
click at [99, 59] on span "Environment" at bounding box center [92, 55] width 63 height 14
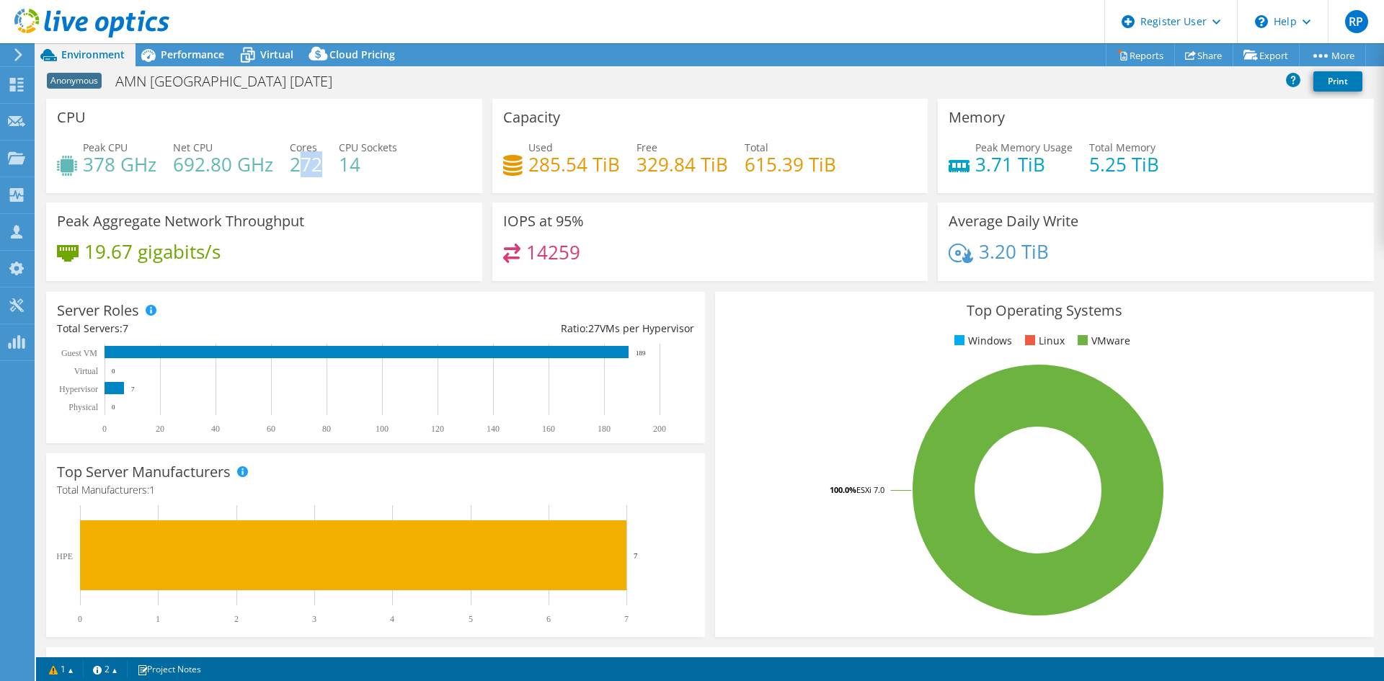
drag, startPoint x: 298, startPoint y: 176, endPoint x: 316, endPoint y: 180, distance: 17.7
click at [319, 172] on h4 "272" at bounding box center [306, 164] width 32 height 16
click at [222, 213] on h3 "Peak Aggregate Network Throughput" at bounding box center [180, 221] width 247 height 16
drag, startPoint x: 1085, startPoint y: 164, endPoint x: 1135, endPoint y: 165, distance: 49.8
click at [1135, 165] on h4 "5.25 TiB" at bounding box center [1124, 164] width 70 height 16
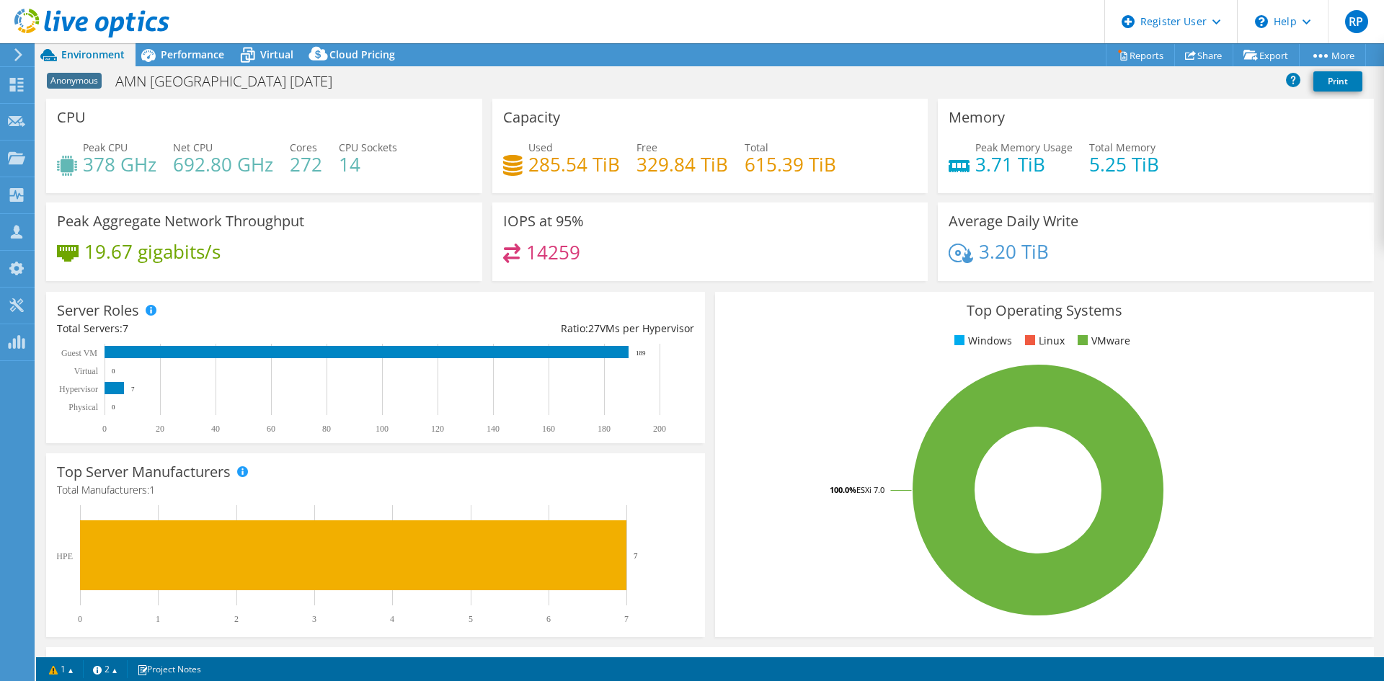
click at [1143, 166] on h4 "5.25 TiB" at bounding box center [1124, 164] width 70 height 16
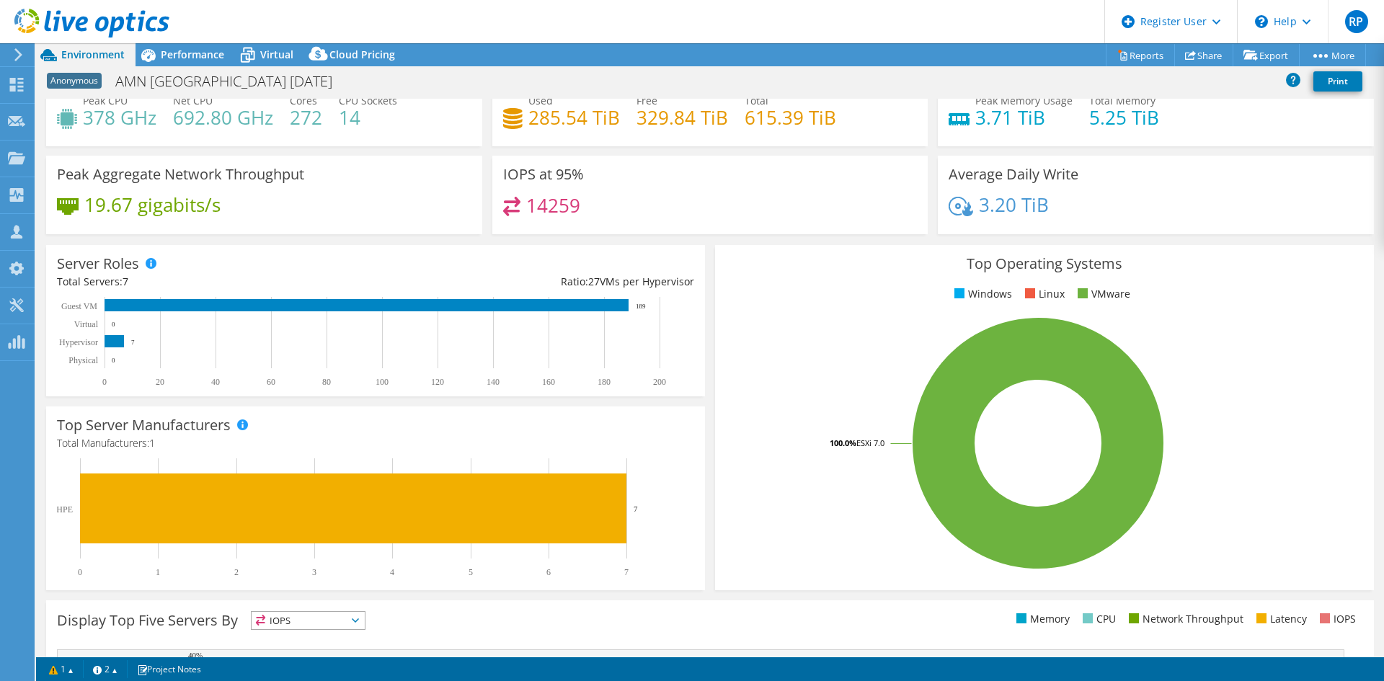
scroll to position [0, 0]
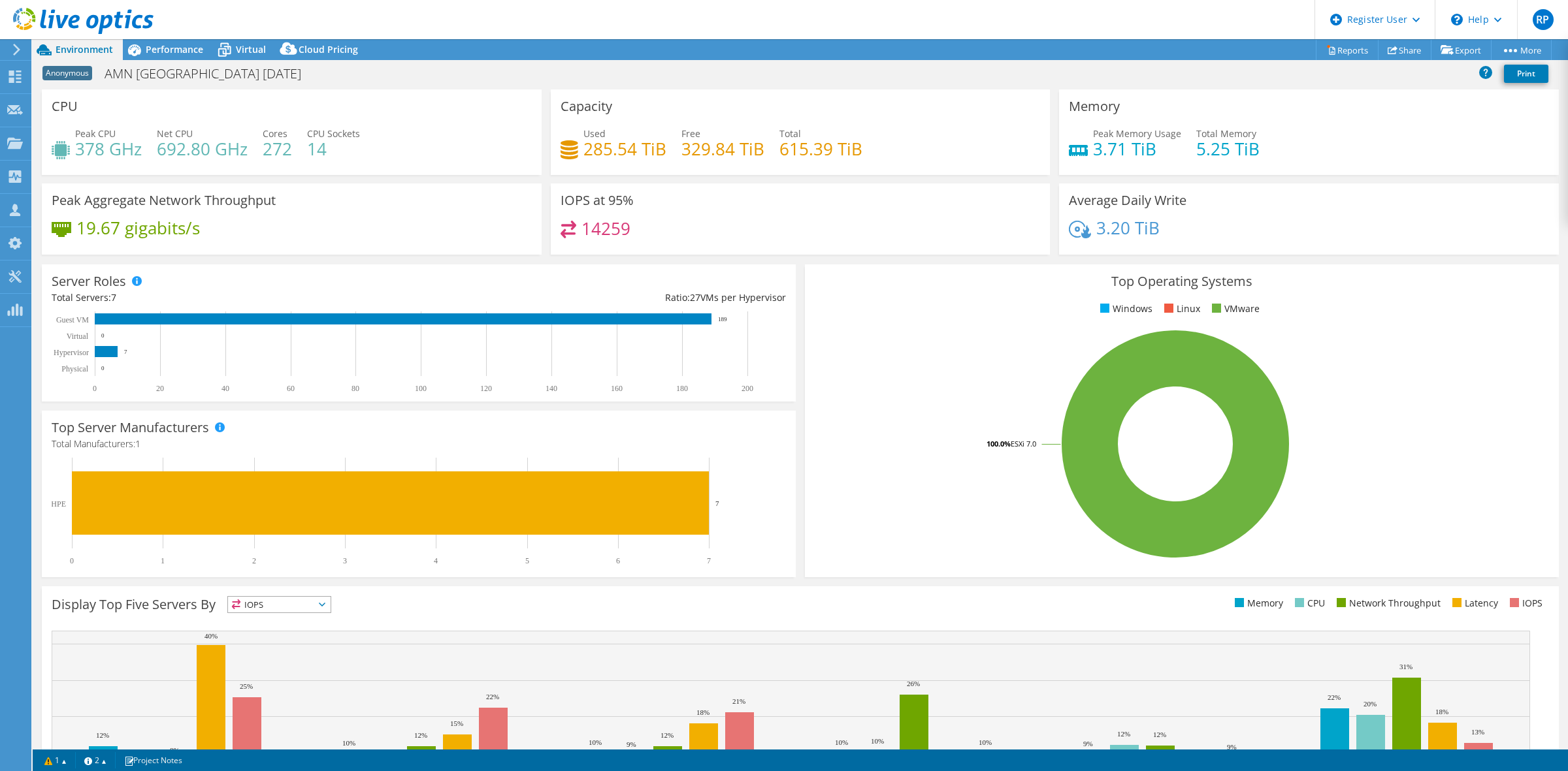
select select "USD"
